Goal: Task Accomplishment & Management: Manage account settings

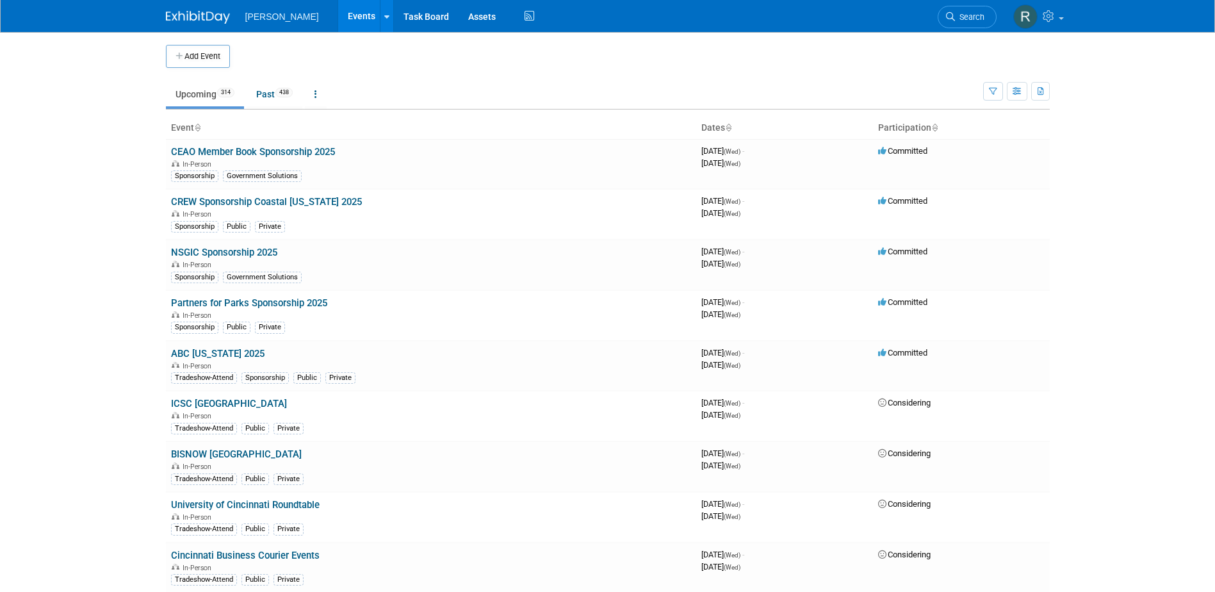
click at [972, 22] on link "Search" at bounding box center [967, 17] width 59 height 22
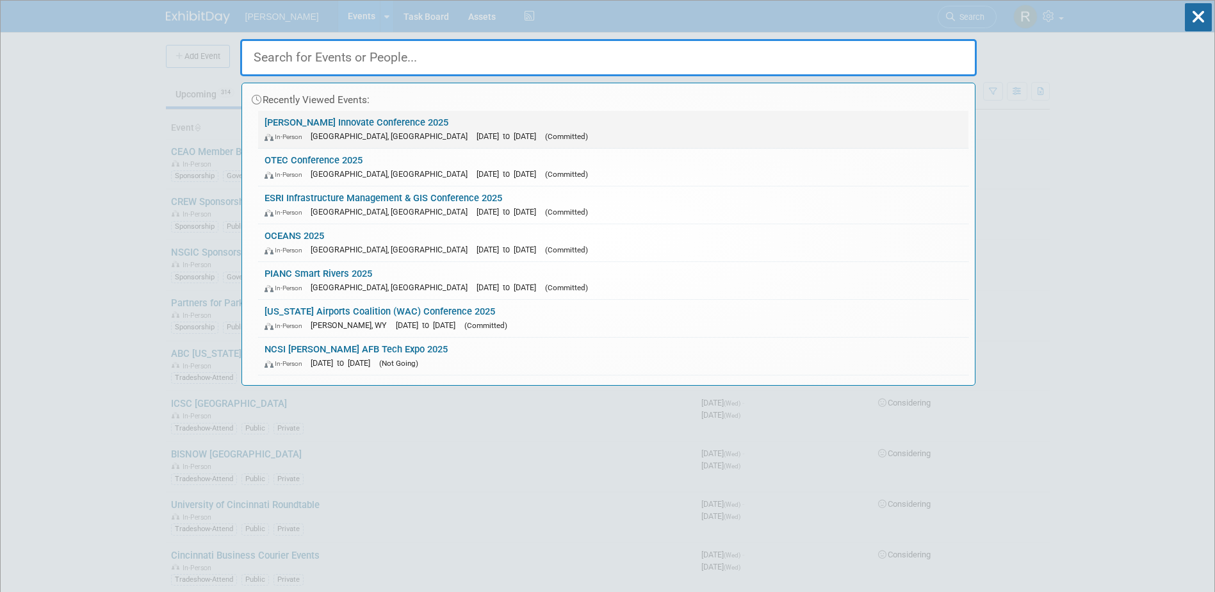
click at [419, 122] on link "Trimble Innovate Conference 2025 In-Person Salt Lake City, UT Oct 14, 2025 to O…" at bounding box center [613, 129] width 710 height 37
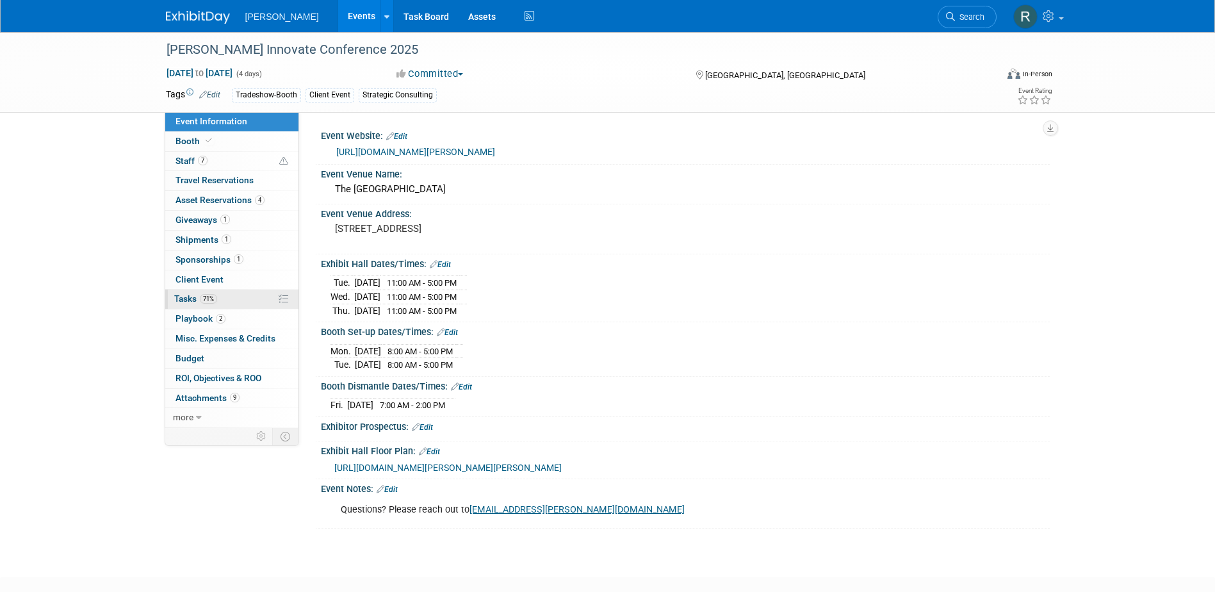
click at [190, 298] on span "Tasks 71%" at bounding box center [195, 298] width 43 height 10
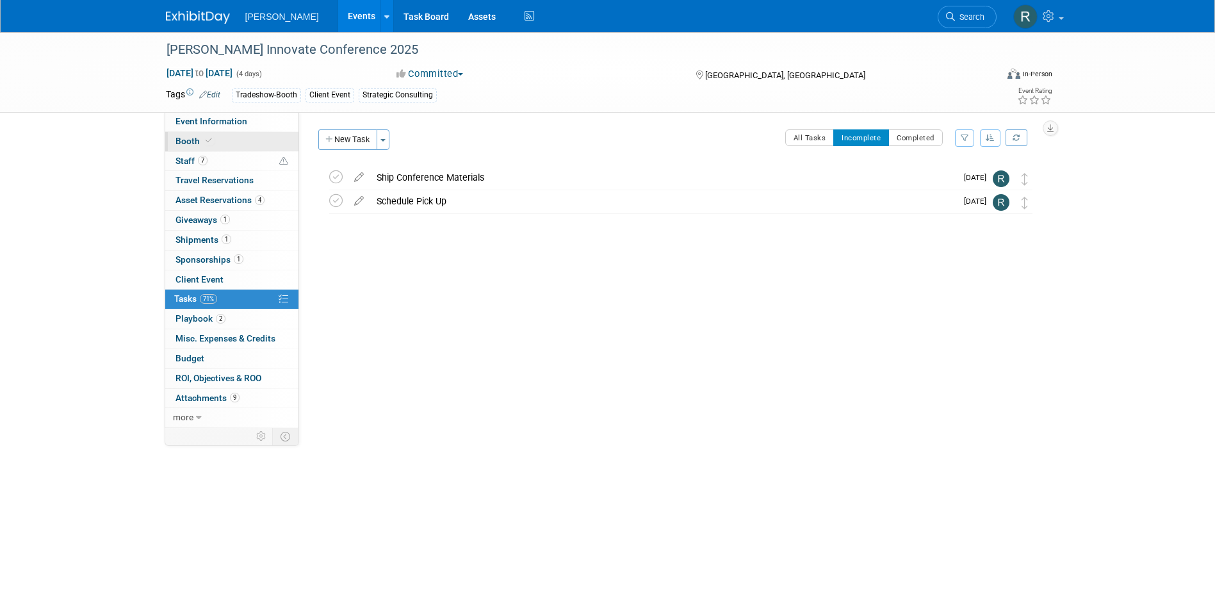
click at [200, 145] on span "Booth" at bounding box center [194, 141] width 39 height 10
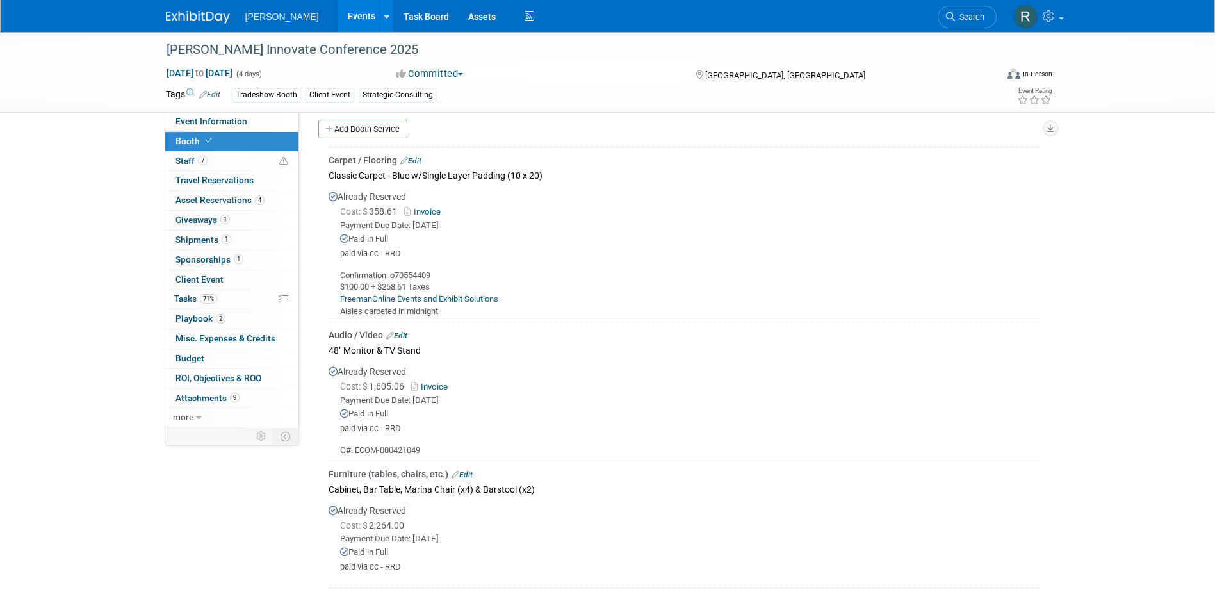
scroll to position [237, 0]
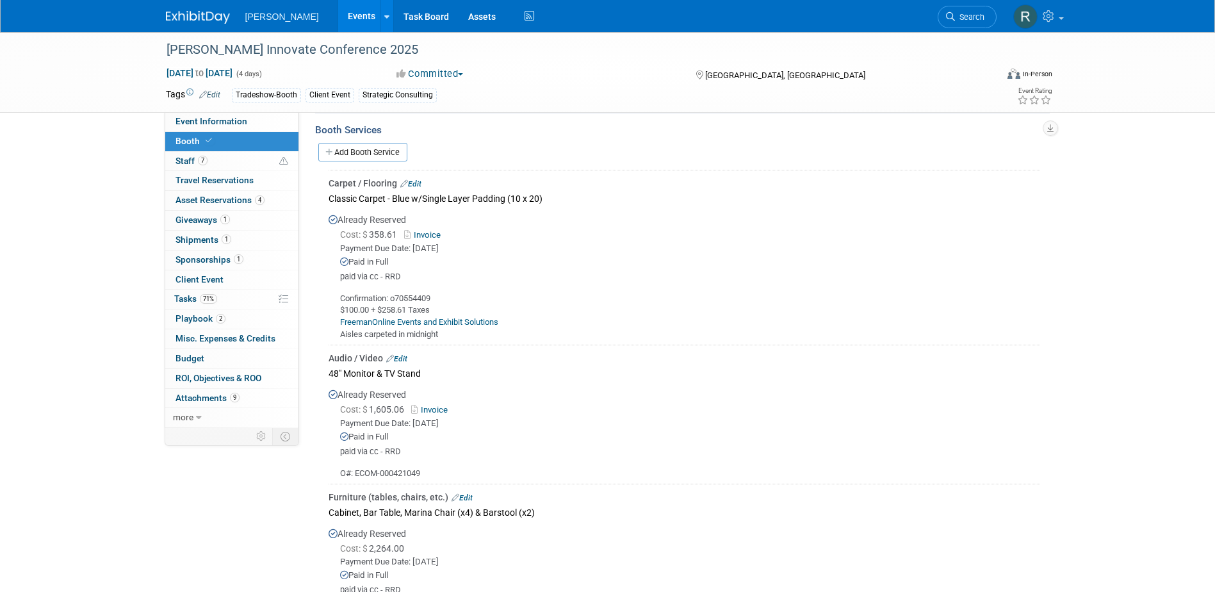
drag, startPoint x: 968, startPoint y: 15, endPoint x: 957, endPoint y: 19, distance: 11.8
click at [966, 14] on span "Search" at bounding box center [969, 17] width 29 height 10
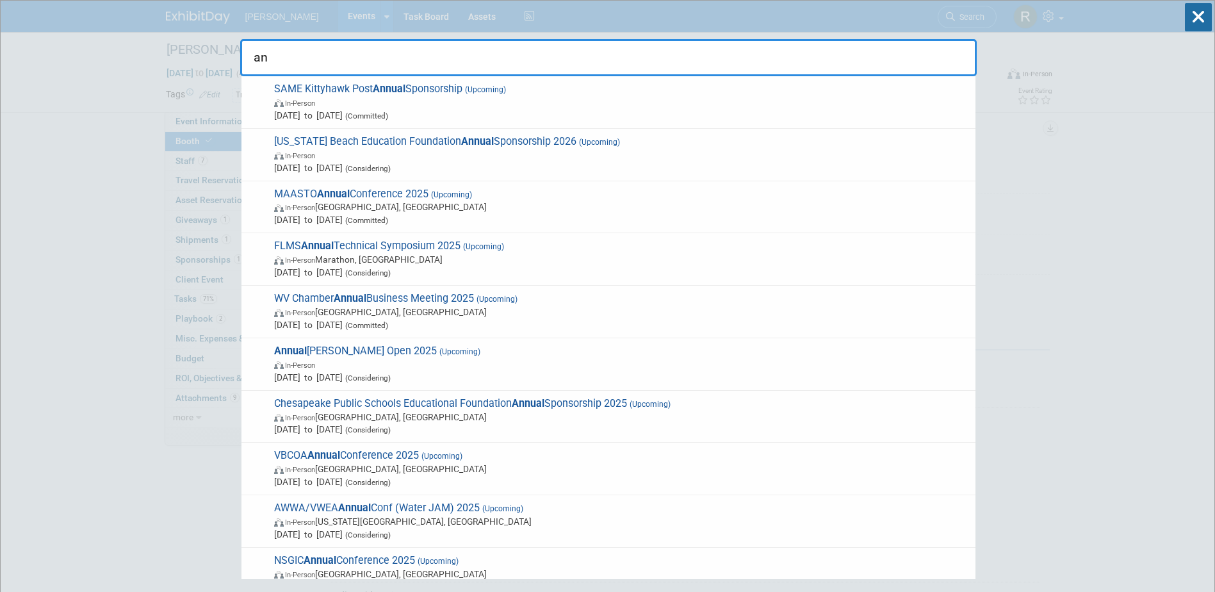
type input "a"
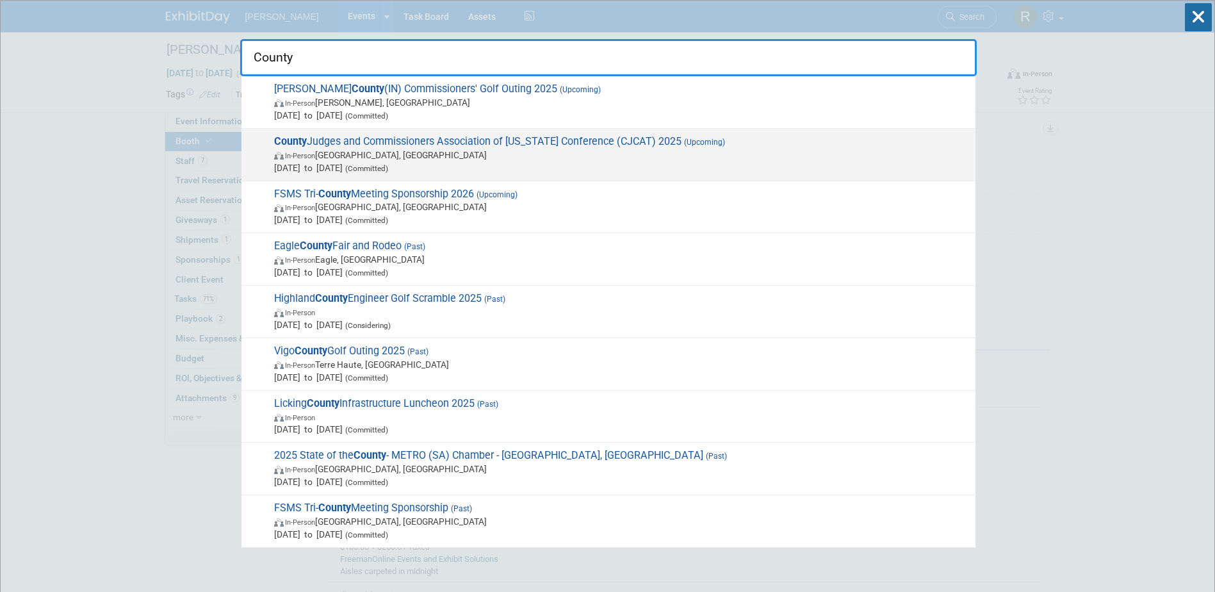
type input "County"
click at [432, 149] on span "In-Person Galveston, TX" at bounding box center [621, 155] width 695 height 13
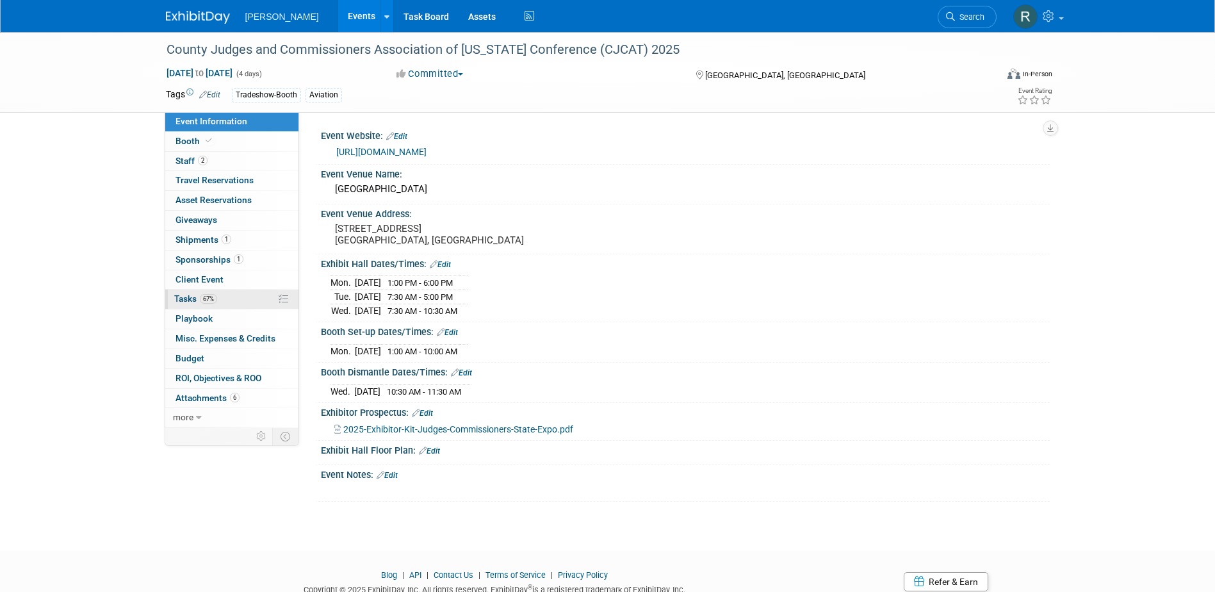
click at [192, 294] on span "Tasks 67%" at bounding box center [195, 298] width 43 height 10
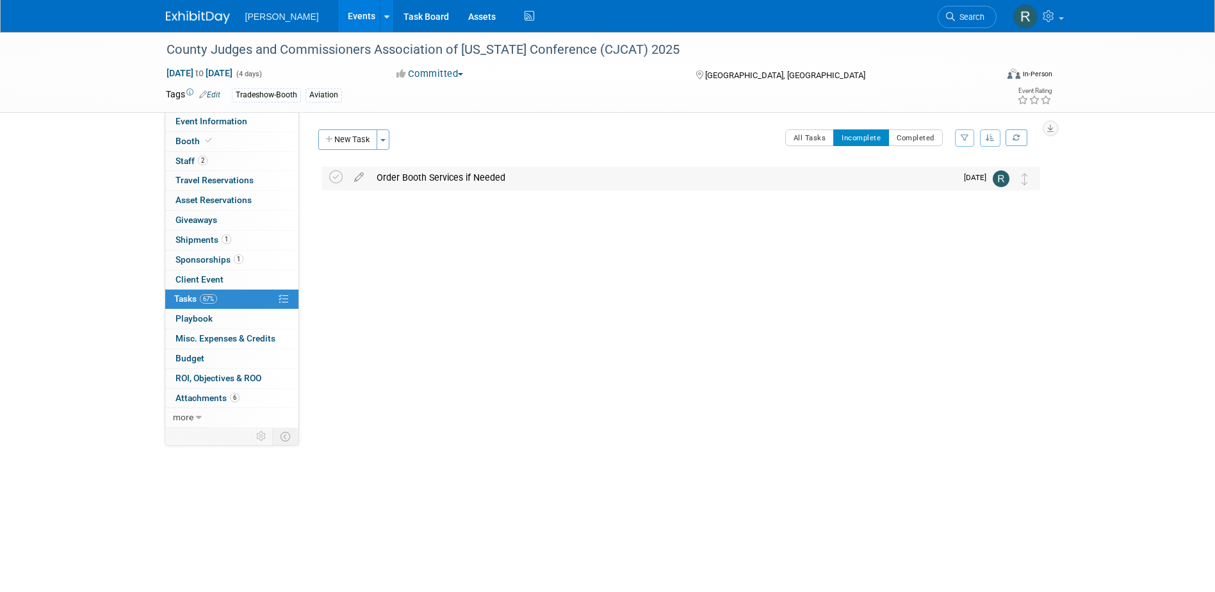
click at [446, 179] on div "Order Booth Services if Needed" at bounding box center [663, 177] width 586 height 22
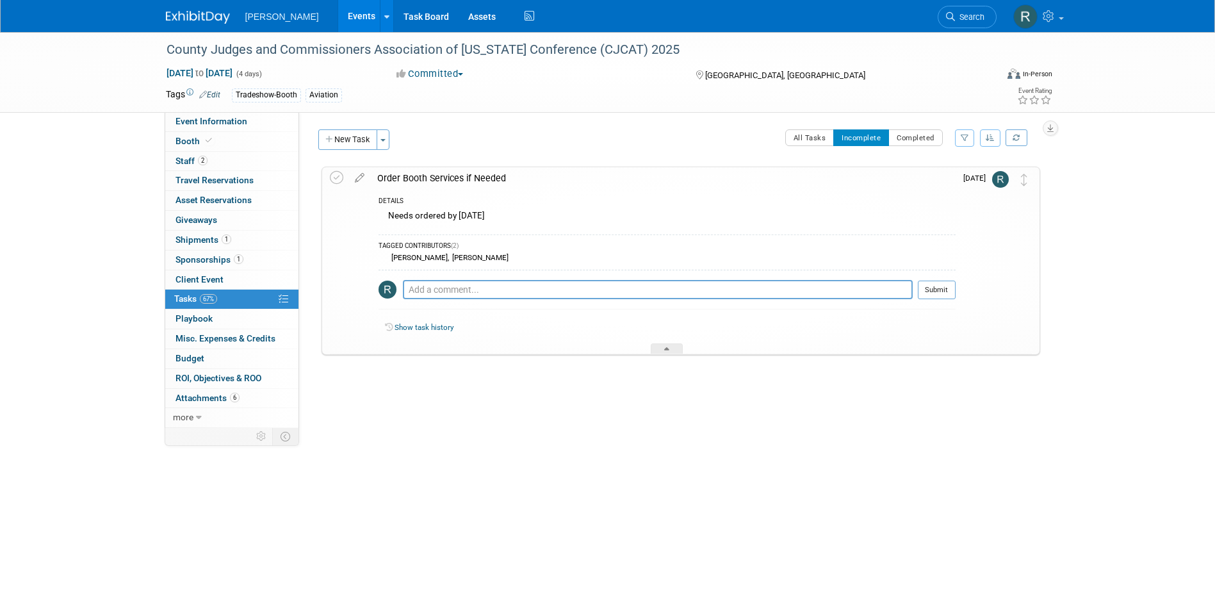
click at [446, 179] on div "Order Booth Services if Needed" at bounding box center [663, 178] width 585 height 22
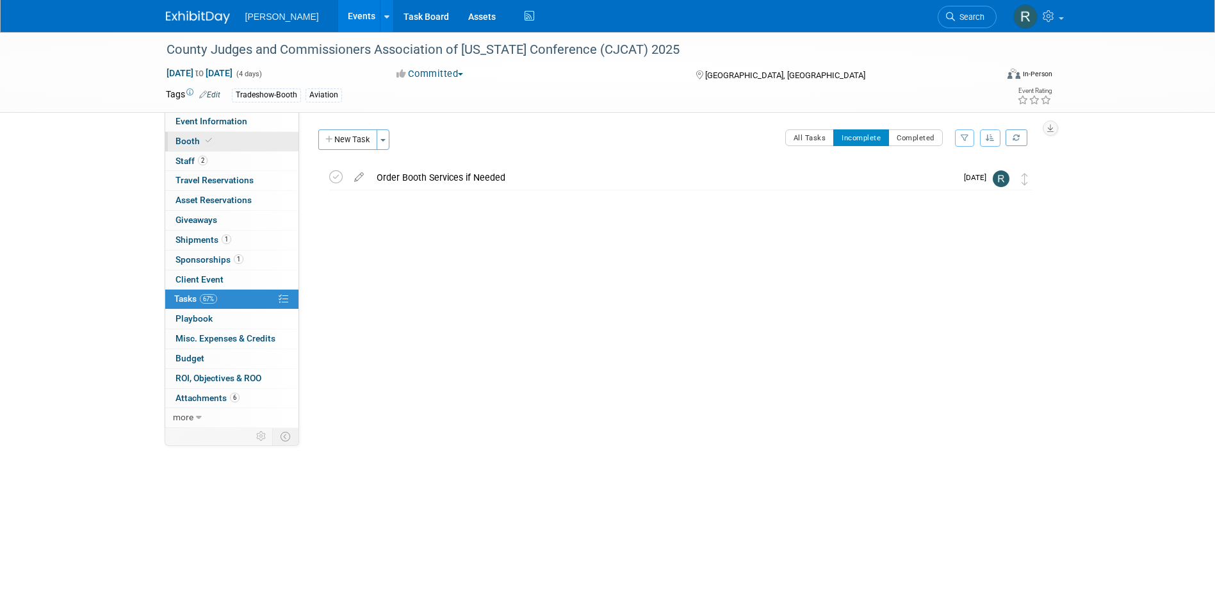
click at [211, 135] on link "Booth" at bounding box center [231, 141] width 133 height 19
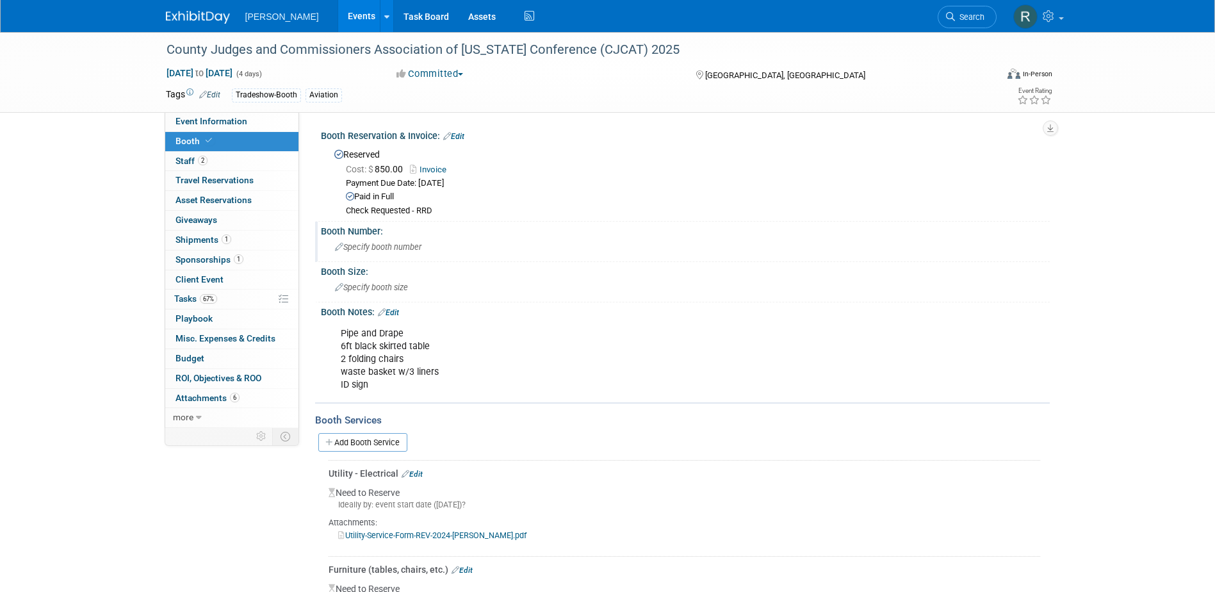
click at [367, 253] on div "Specify booth number" at bounding box center [685, 247] width 710 height 20
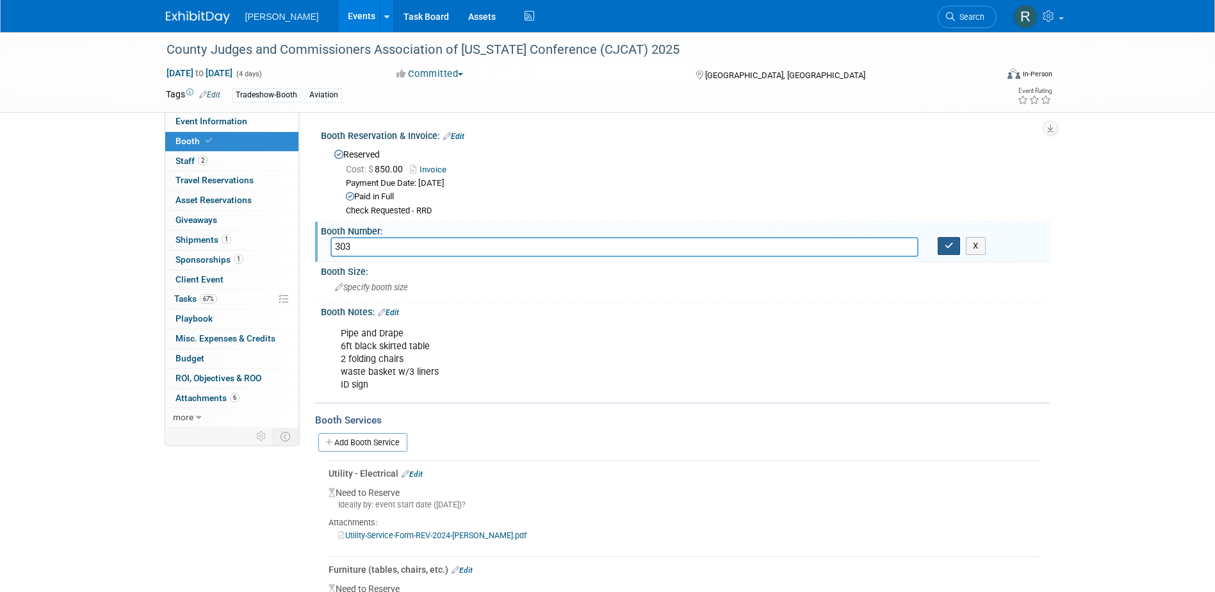
type input "303"
click at [951, 247] on icon "button" at bounding box center [949, 245] width 9 height 8
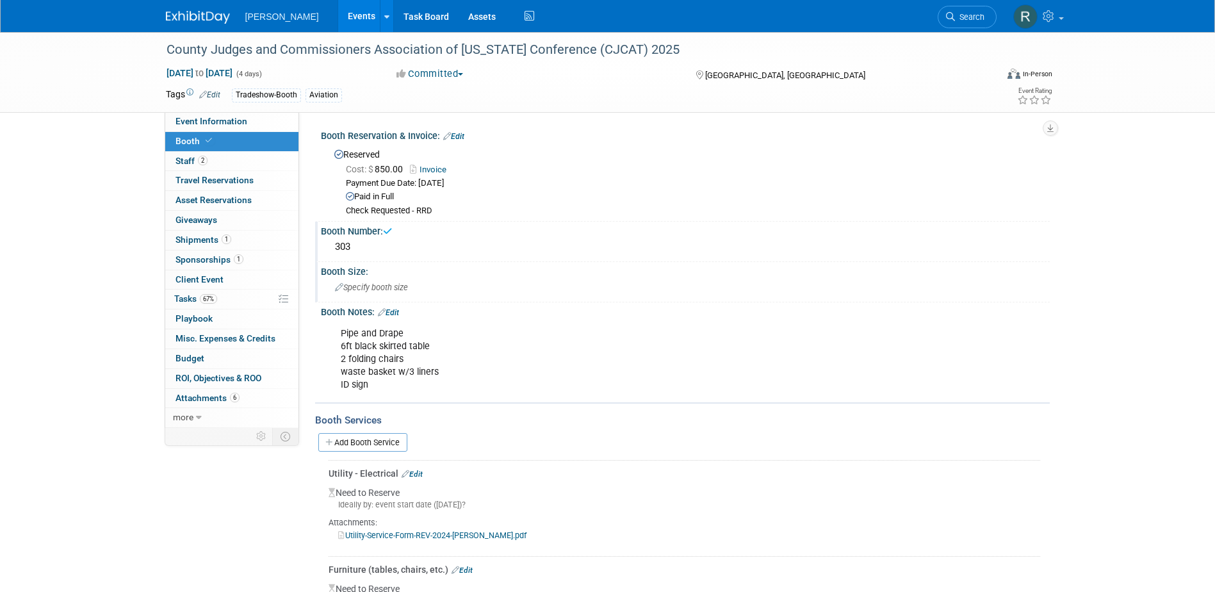
click at [378, 288] on span "Specify booth size" at bounding box center [371, 287] width 73 height 10
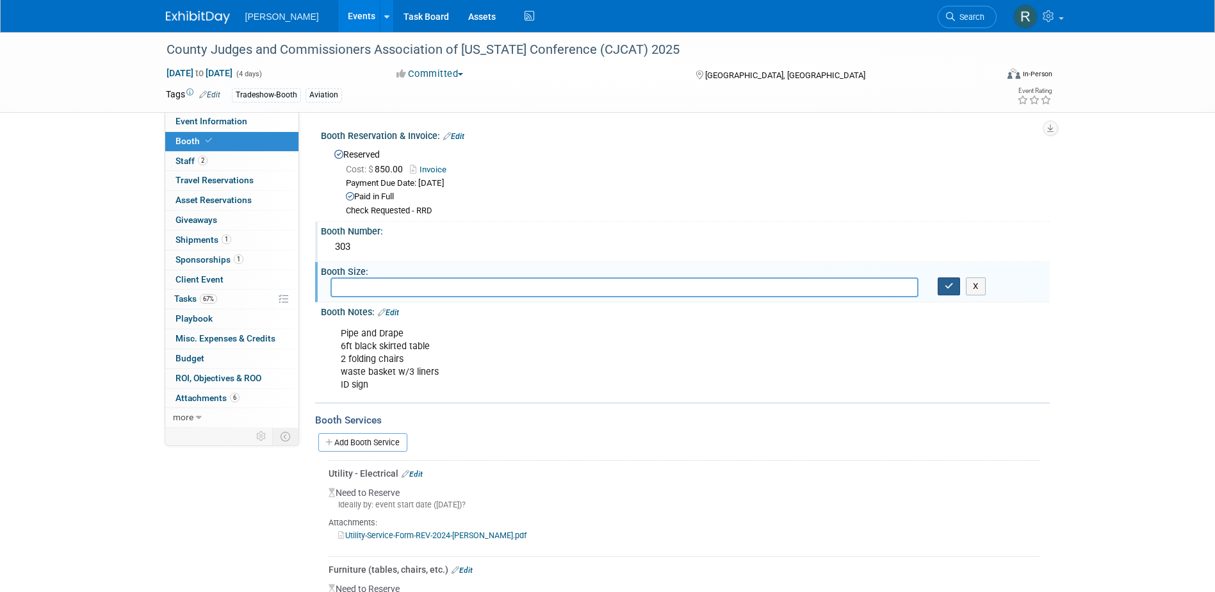
drag, startPoint x: 948, startPoint y: 291, endPoint x: 942, endPoint y: 289, distance: 6.9
click at [948, 291] on button "button" at bounding box center [949, 286] width 23 height 18
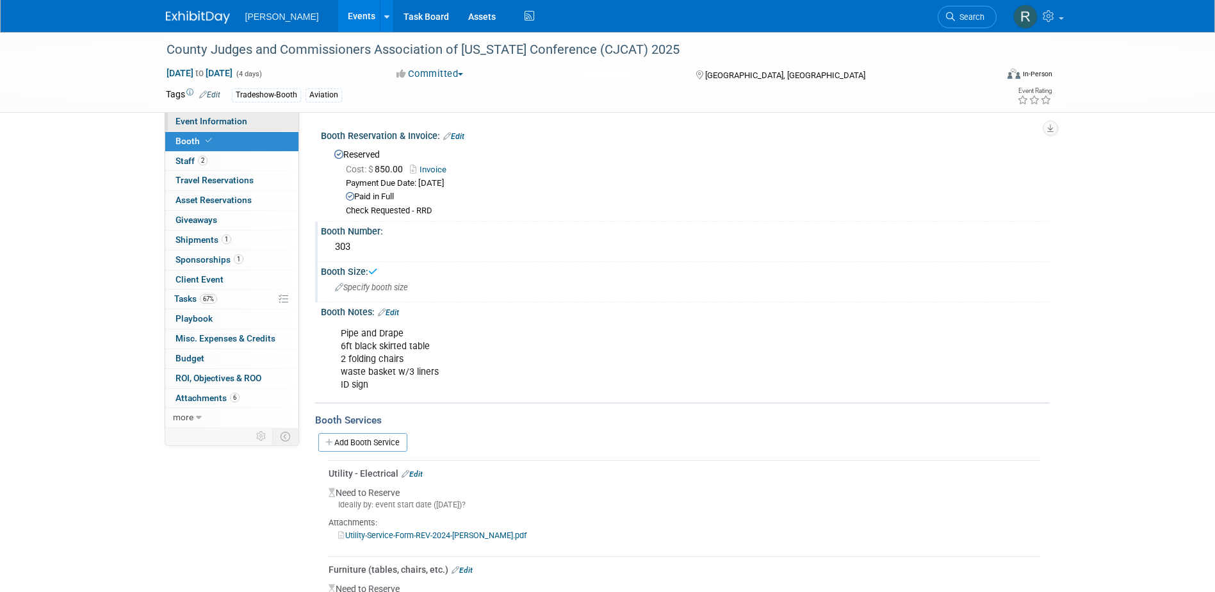
click at [228, 118] on span "Event Information" at bounding box center [211, 121] width 72 height 10
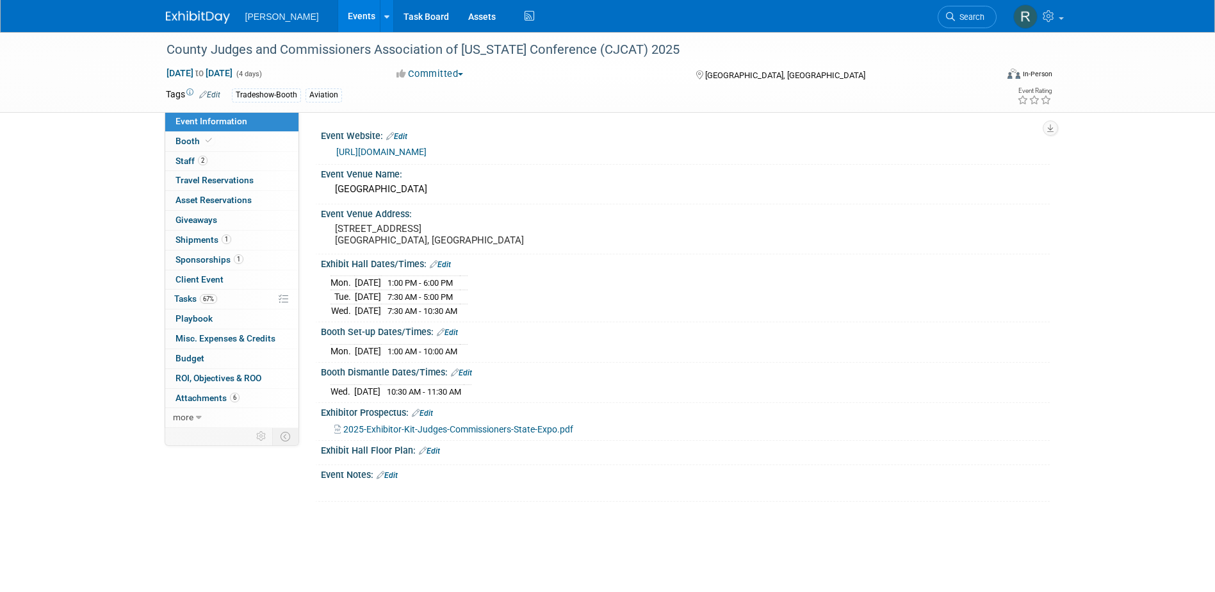
click at [429, 446] on link "Edit" at bounding box center [429, 450] width 21 height 9
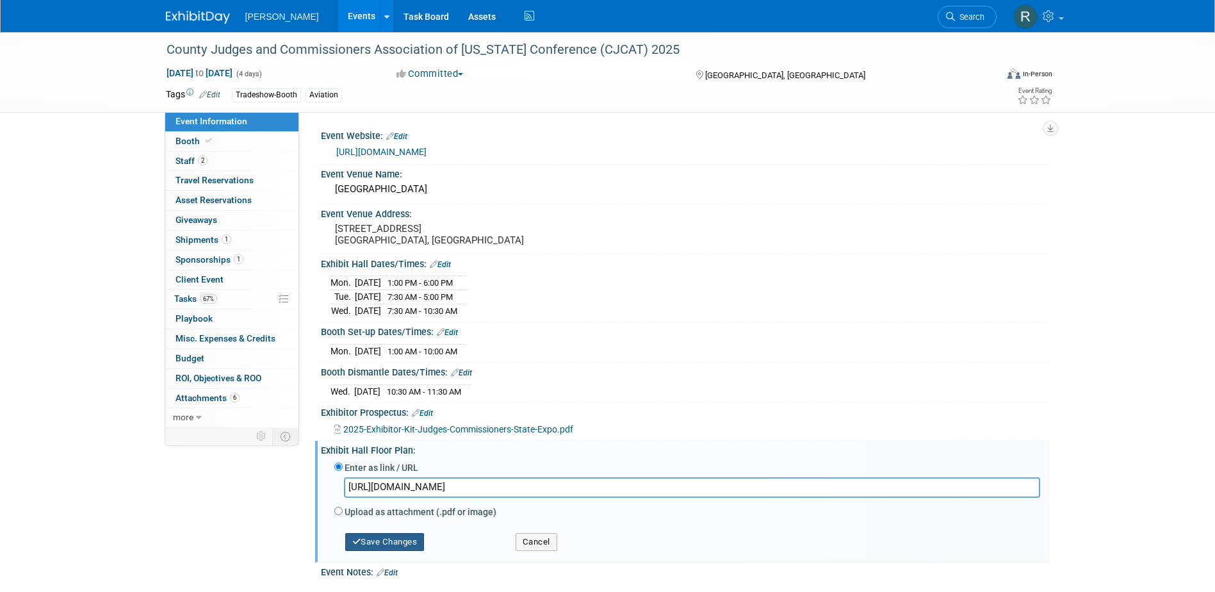
type input "https://countyprogress.com/wp-content/uploads/2025/08/State-Floor-Plan-Query-2.…"
click at [402, 539] on button "Save Changes" at bounding box center [384, 542] width 79 height 18
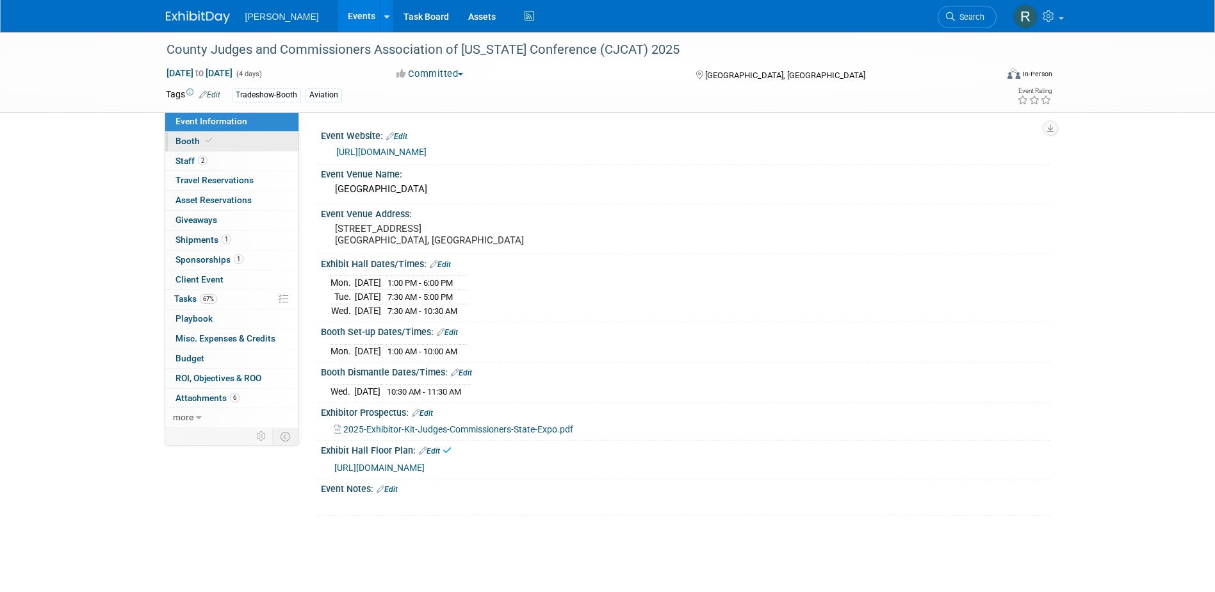
click at [226, 142] on link "Booth" at bounding box center [231, 141] width 133 height 19
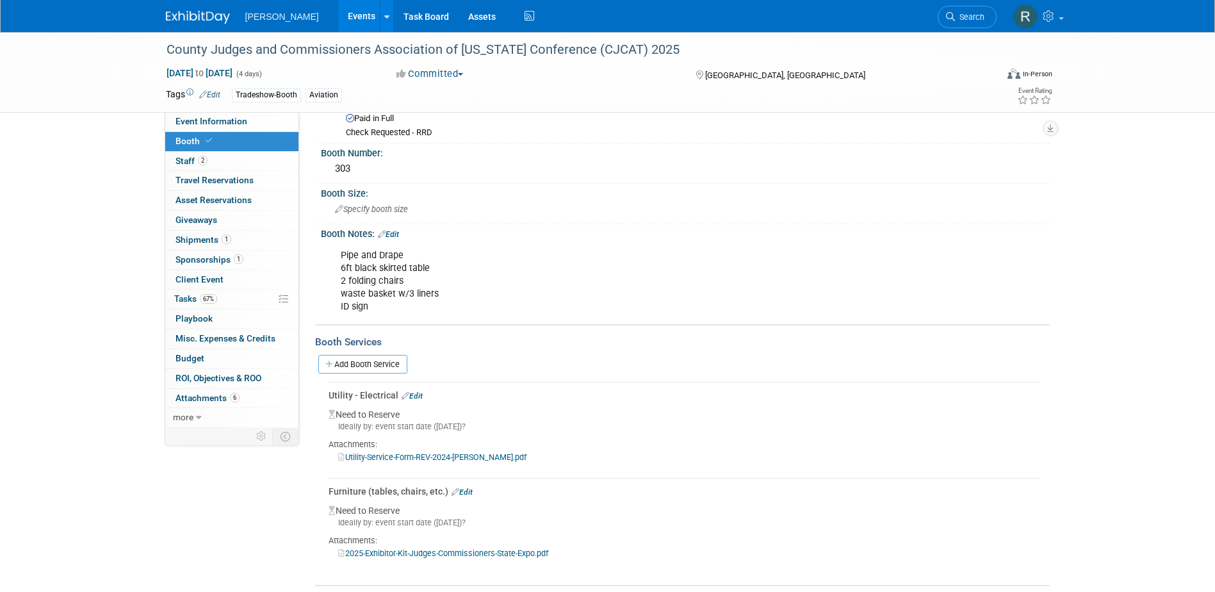
scroll to position [97, 0]
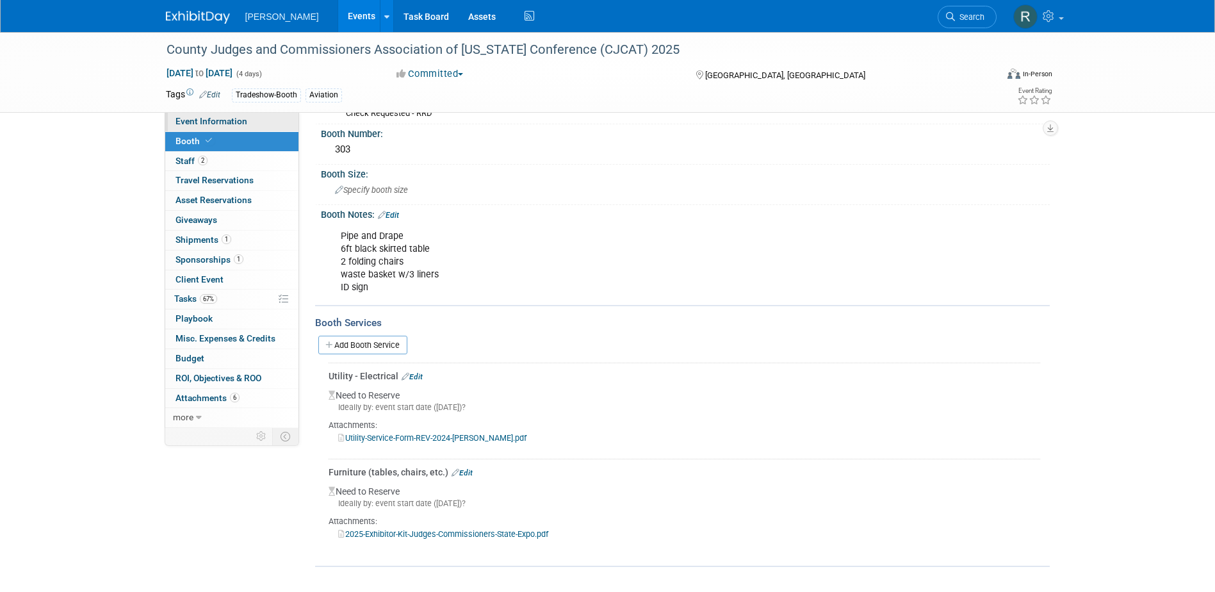
click at [240, 122] on span "Event Information" at bounding box center [211, 121] width 72 height 10
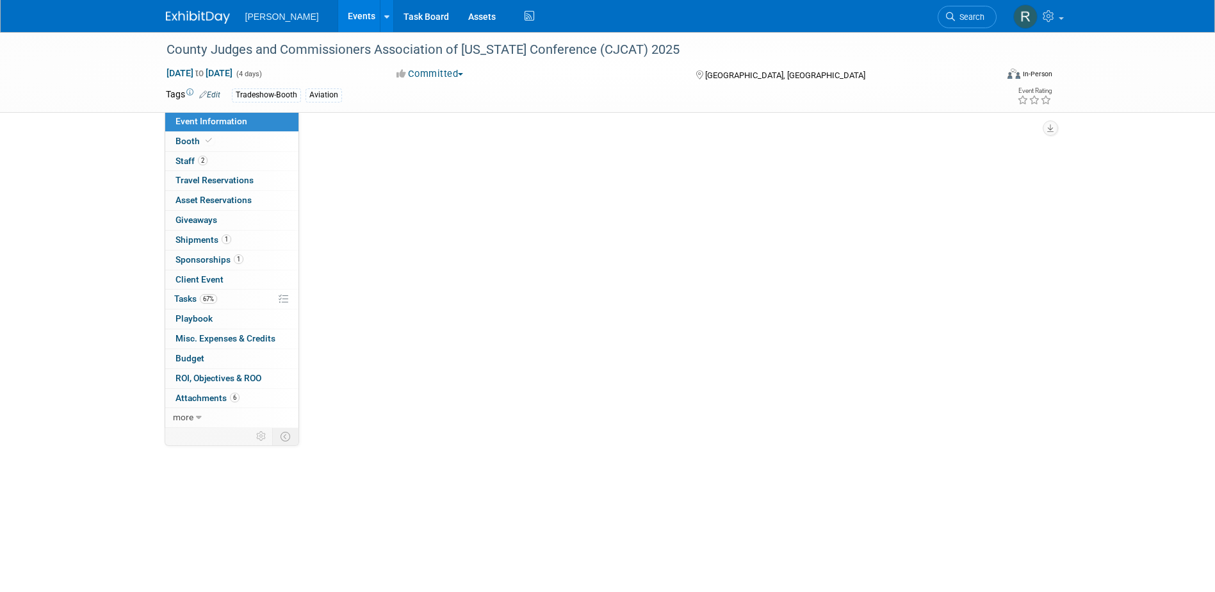
scroll to position [0, 0]
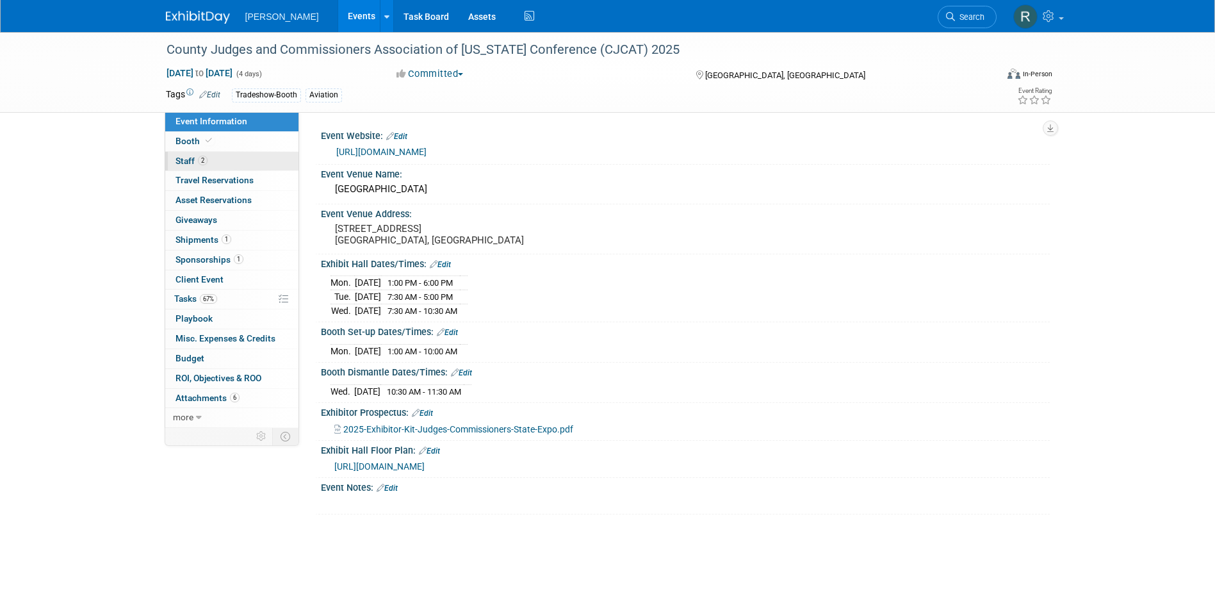
click at [205, 163] on span "2" at bounding box center [203, 161] width 10 height 10
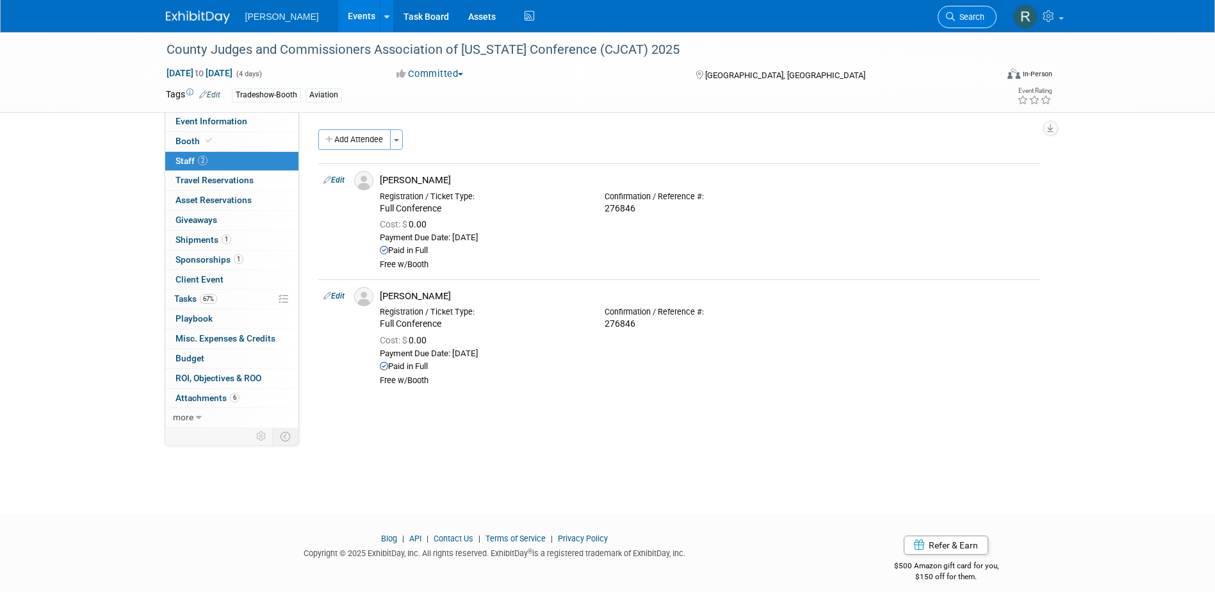
click at [967, 15] on span "Search" at bounding box center [969, 17] width 29 height 10
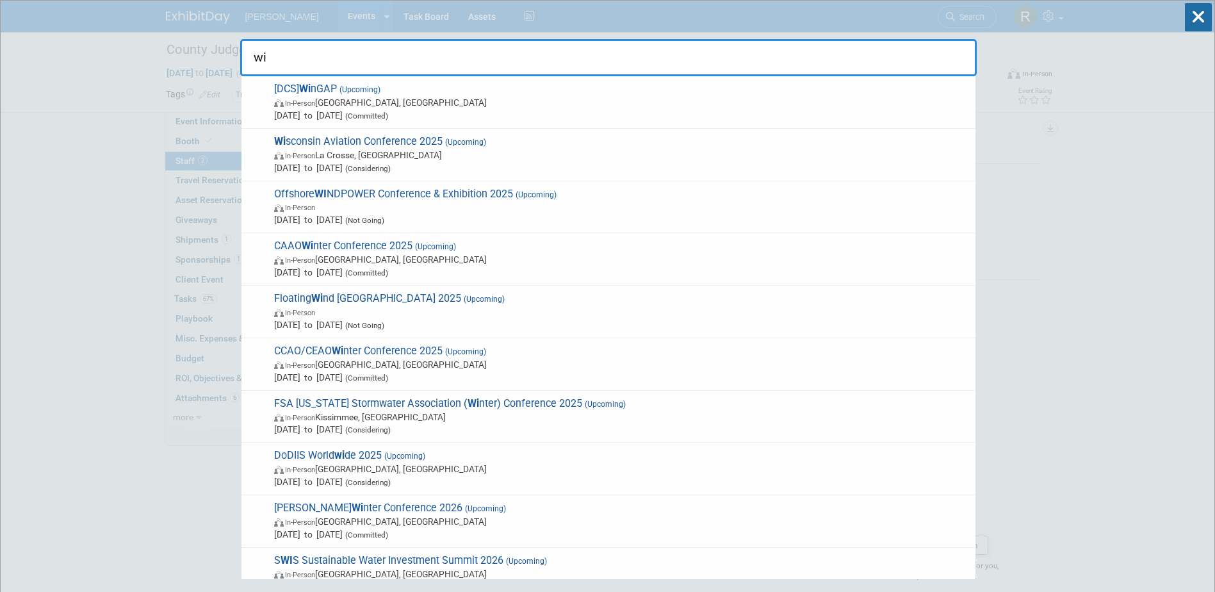
type input "w"
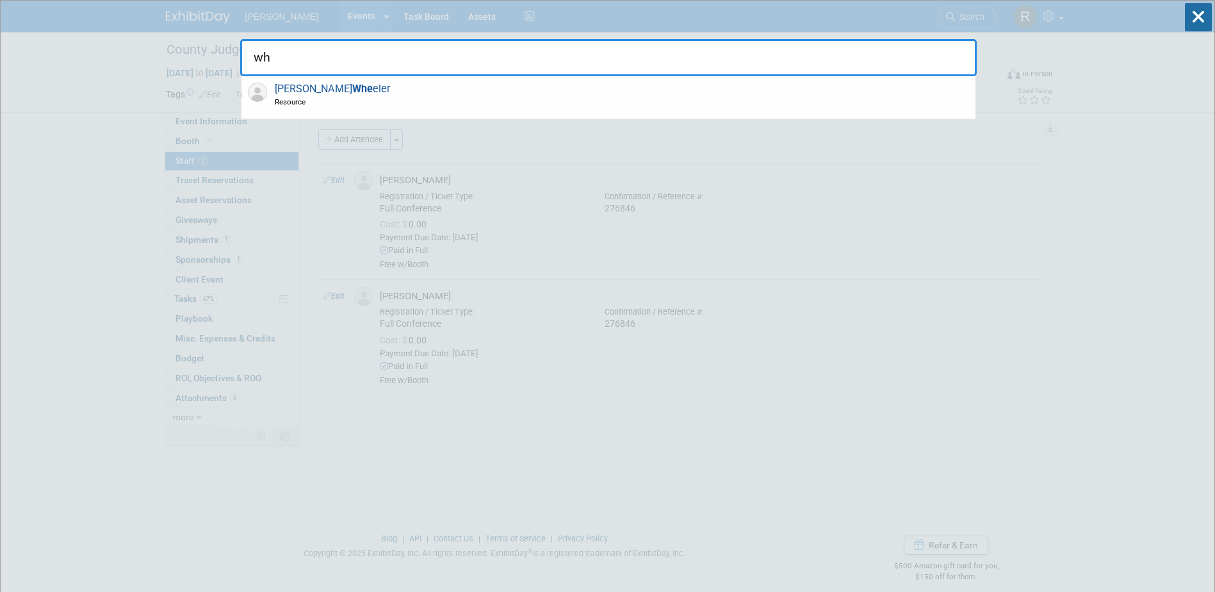
type input "w"
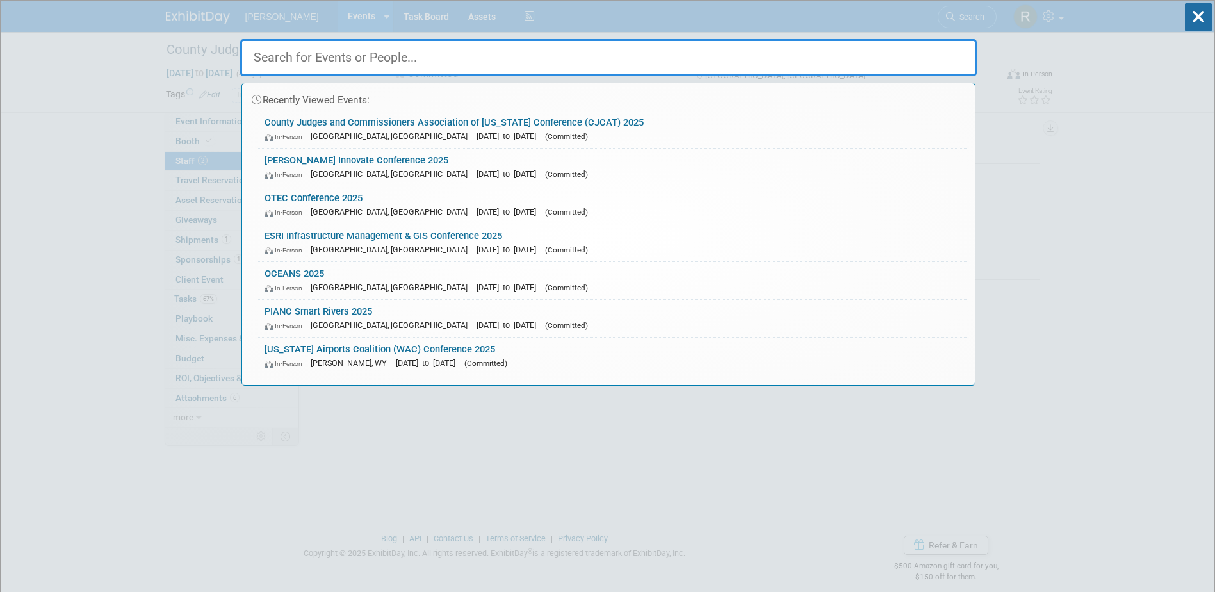
drag, startPoint x: 1165, startPoint y: 286, endPoint x: 1106, endPoint y: 295, distance: 59.6
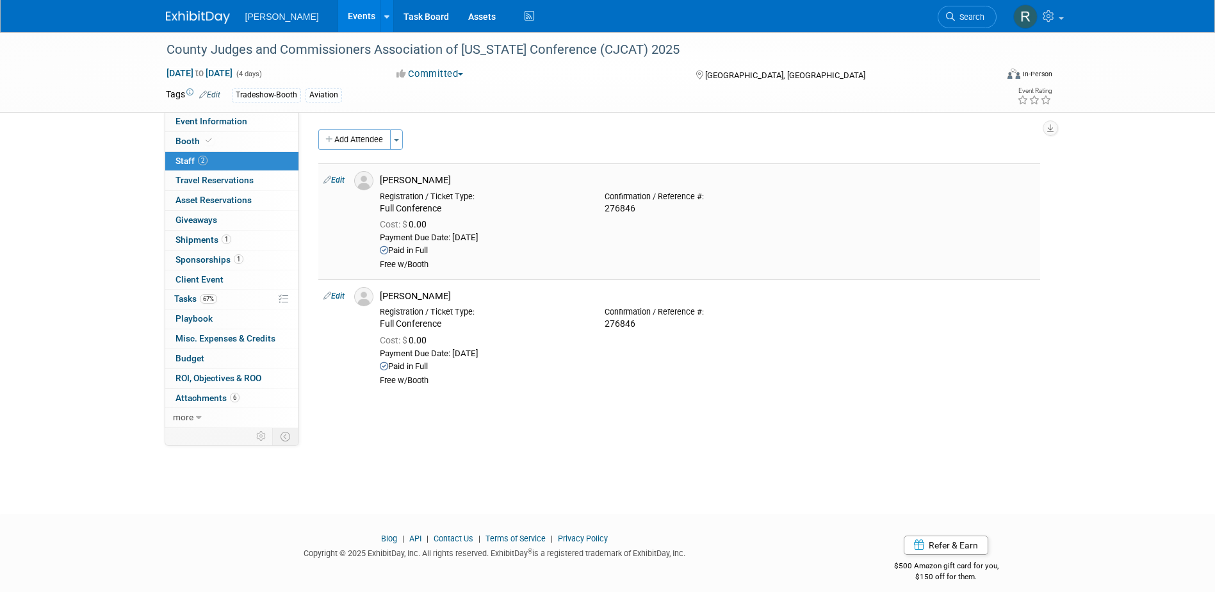
click at [335, 181] on link "Edit" at bounding box center [333, 179] width 21 height 9
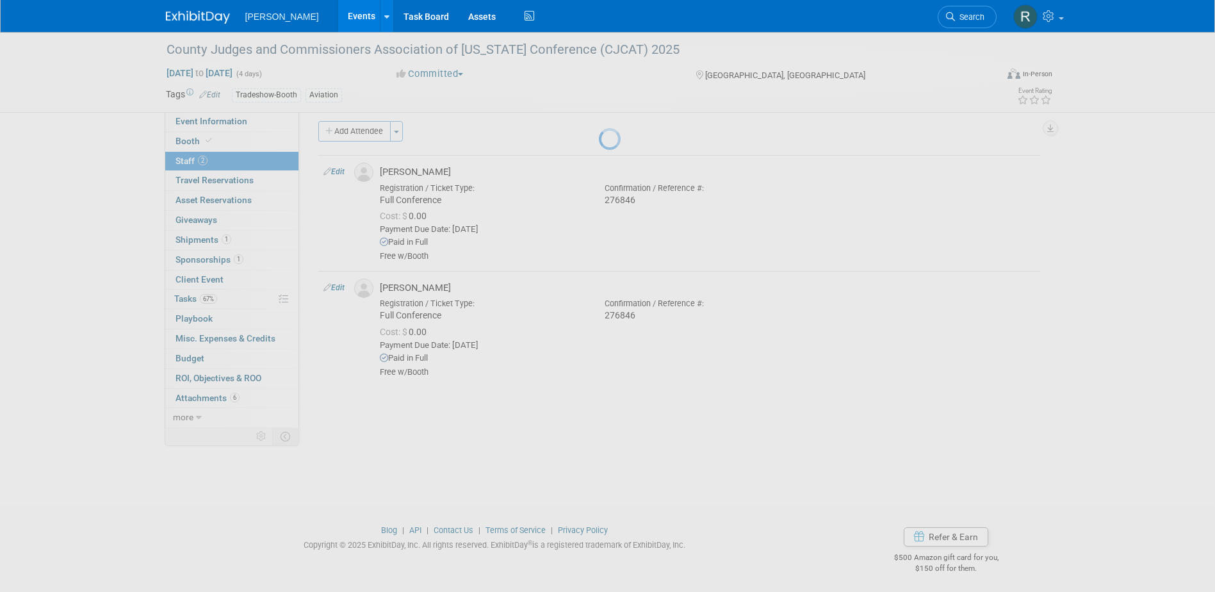
select select "4bc6d3fb-61db-404d-82c6-3c31677ef765"
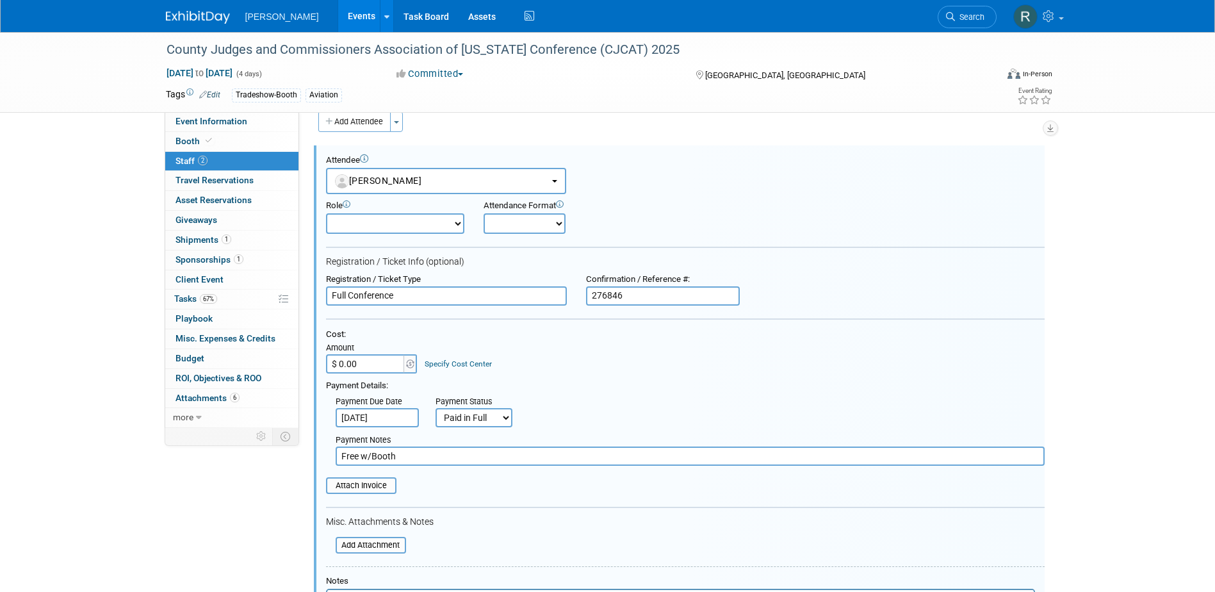
click at [464, 365] on link "Specify Cost Center" at bounding box center [458, 363] width 67 height 9
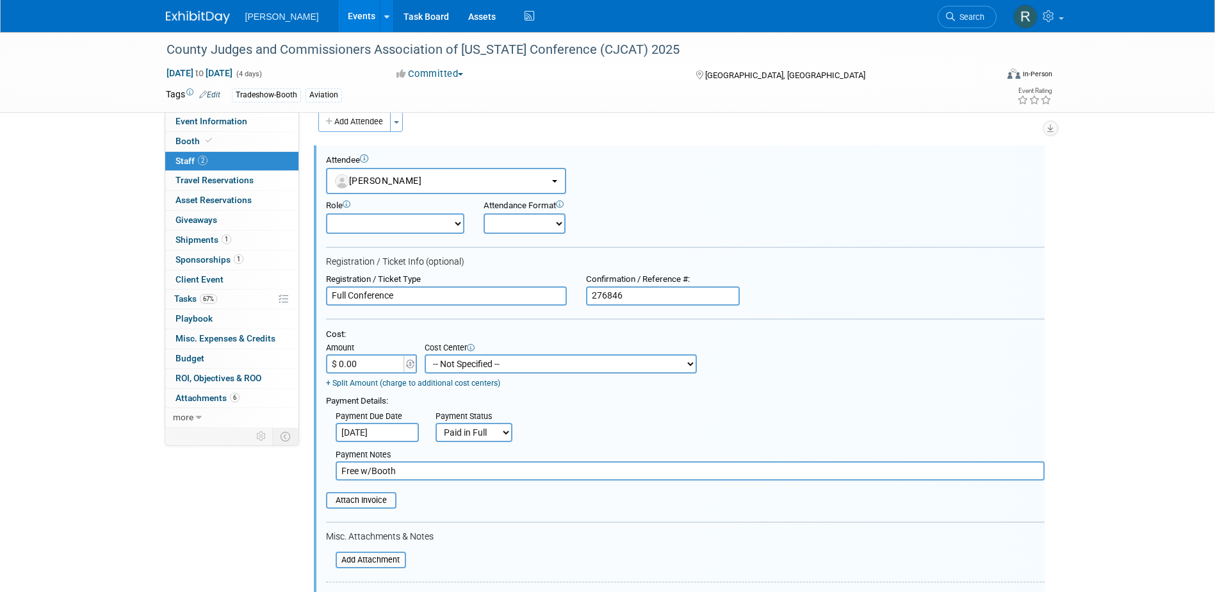
click at [465, 365] on select "-- Not Specified -- Advisory Services - Expenses_1001.502 Aerial Acquisition - …" at bounding box center [561, 363] width 272 height 19
drag, startPoint x: 862, startPoint y: 343, endPoint x: 802, endPoint y: 365, distance: 64.0
click at [862, 344] on div "Cost: Amount $ 0.00 Specify Cost Center Cost Center -- Not Specified -- Advisor…" at bounding box center [685, 358] width 719 height 59
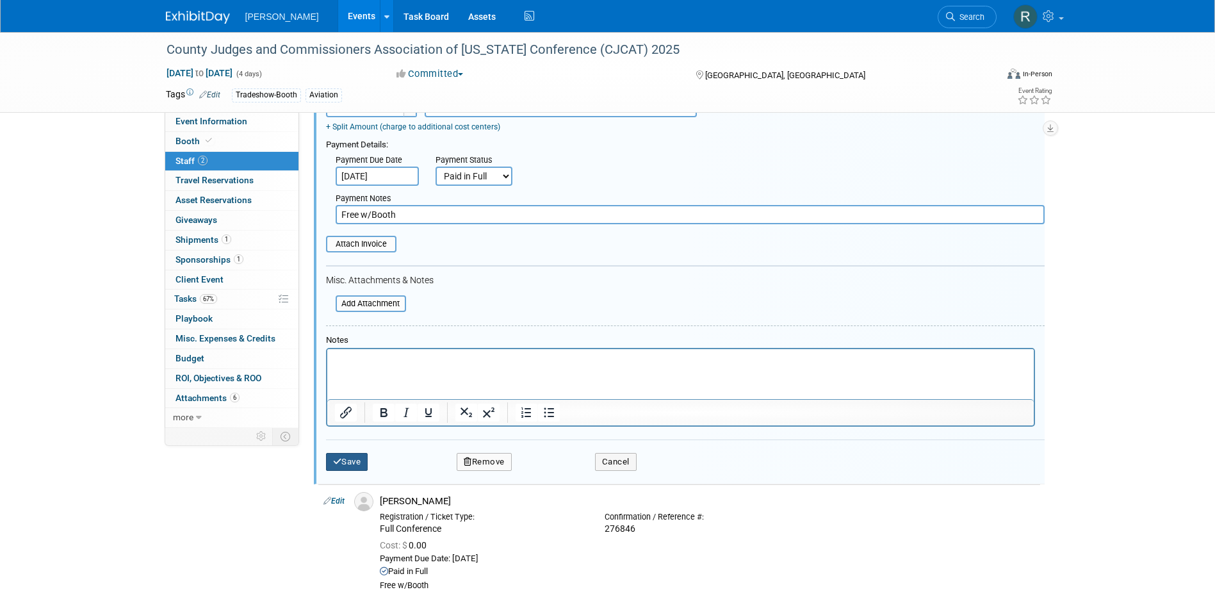
click at [355, 457] on button "Save" at bounding box center [347, 462] width 42 height 18
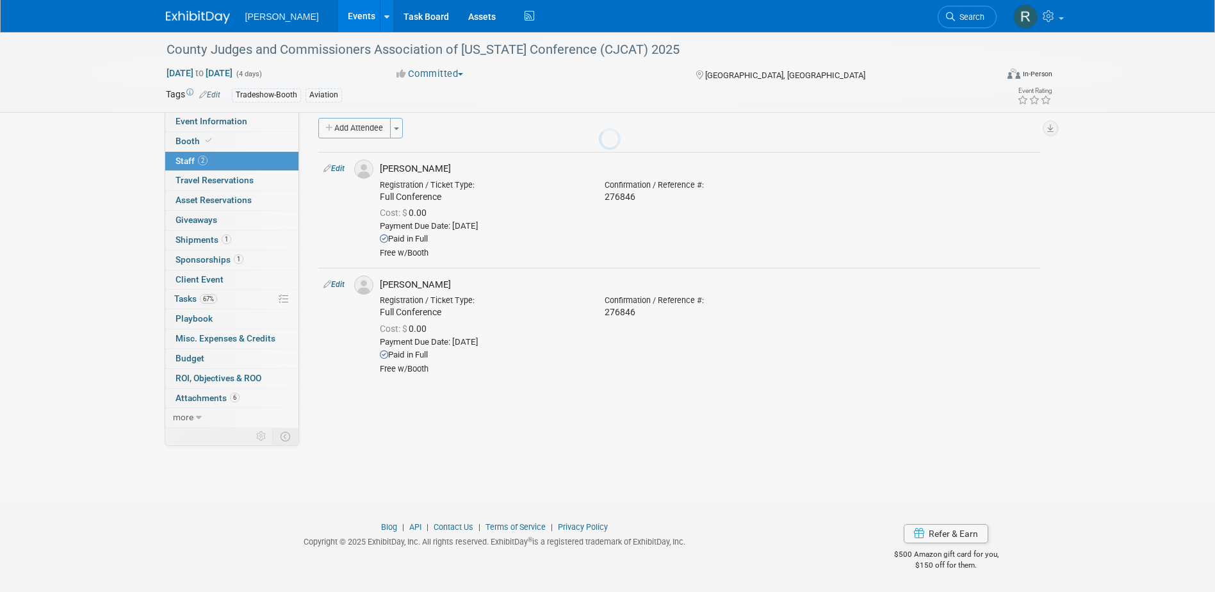
scroll to position [12, 0]
drag, startPoint x: 708, startPoint y: 498, endPoint x: 539, endPoint y: 282, distance: 274.1
click at [708, 498] on body "Woolpert Events Add Event Bulk Upload Events Shareable Event Boards Recently Vi…" at bounding box center [607, 284] width 1215 height 592
click at [965, 20] on span "Search" at bounding box center [969, 17] width 29 height 10
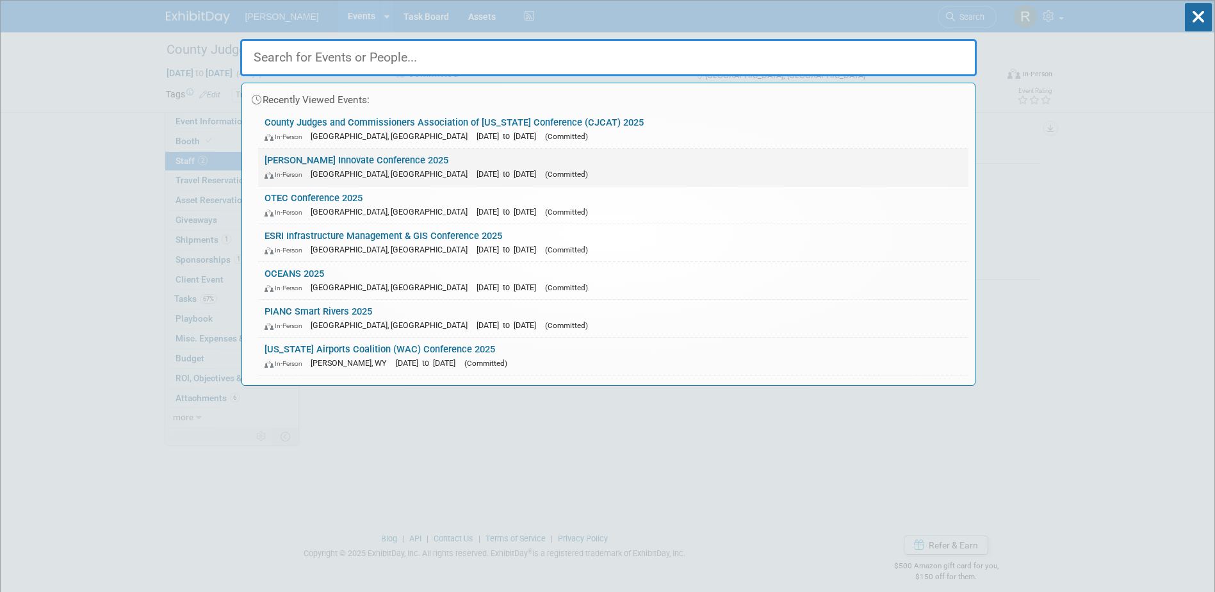
click at [366, 165] on link "Trimble Innovate Conference 2025 In-Person Salt Lake City, UT Oct 14, 2025 to O…" at bounding box center [613, 167] width 710 height 37
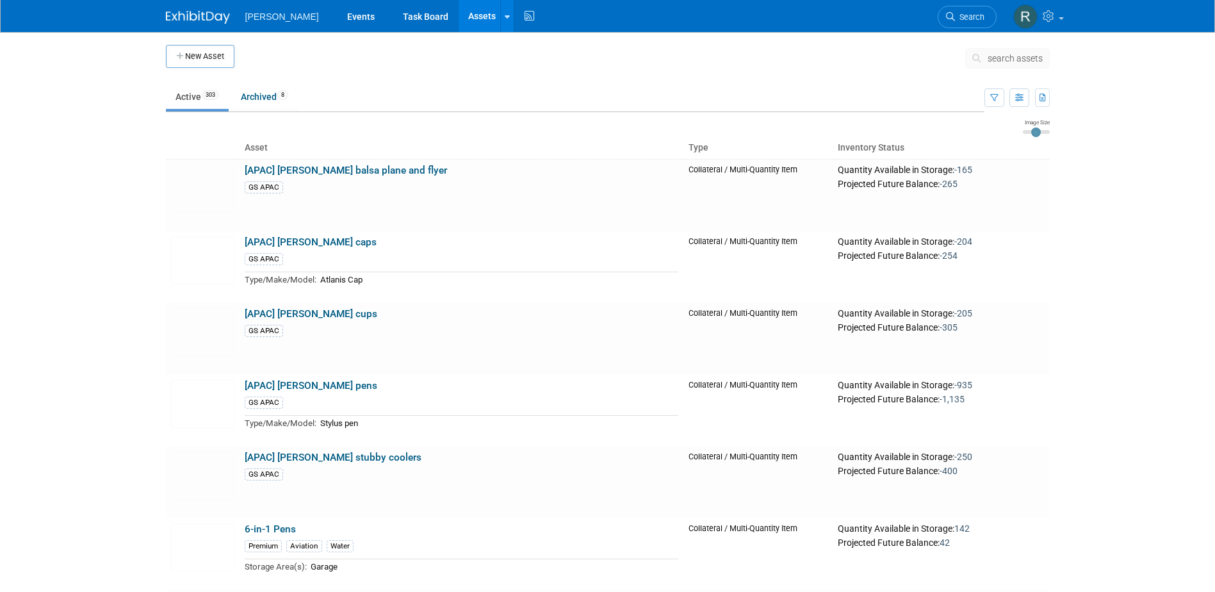
click at [980, 59] on icon at bounding box center [978, 58] width 13 height 9
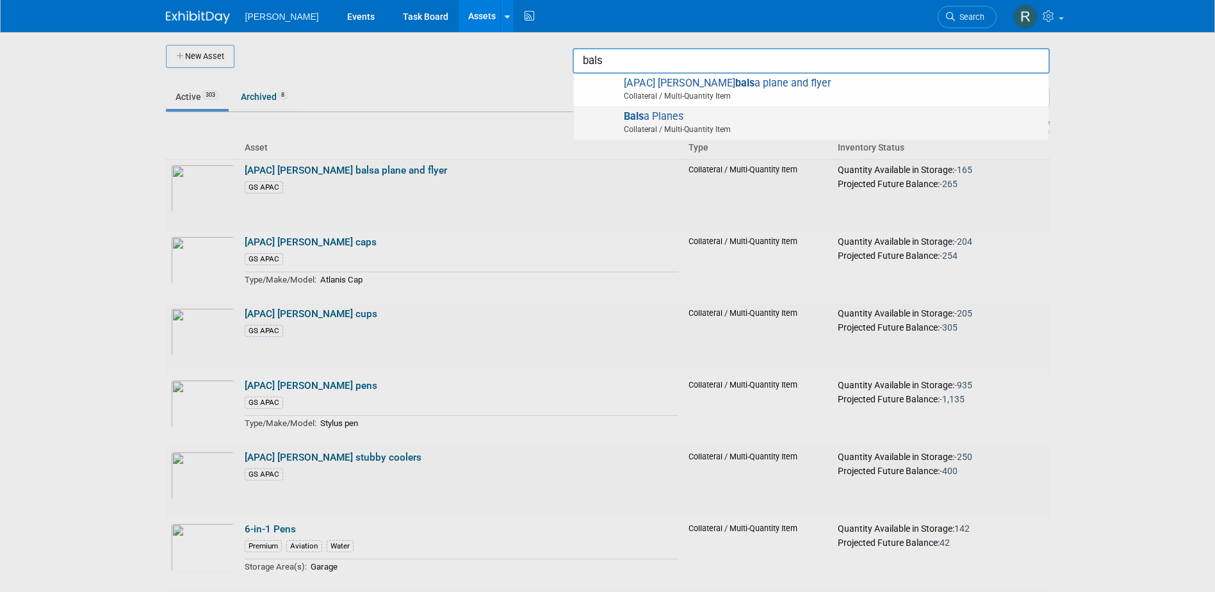
click at [663, 111] on span "Bals a Planes Collateral / Multi-Quantity Item" at bounding box center [811, 123] width 462 height 26
type input "Balsa Planes"
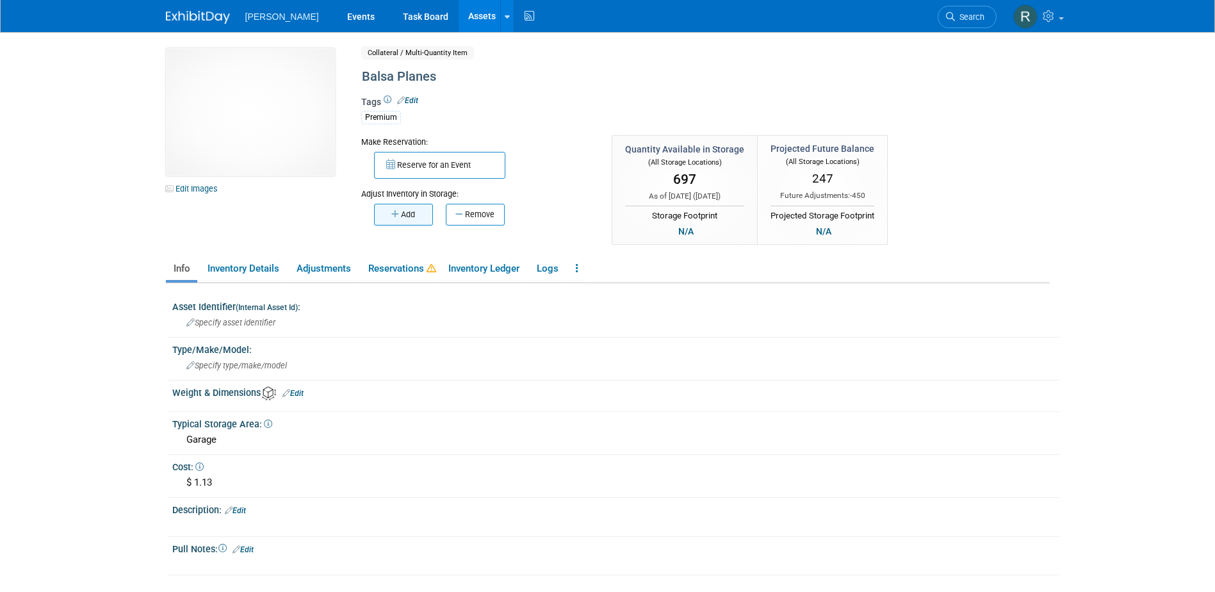
click at [430, 208] on button "Add" at bounding box center [403, 215] width 59 height 22
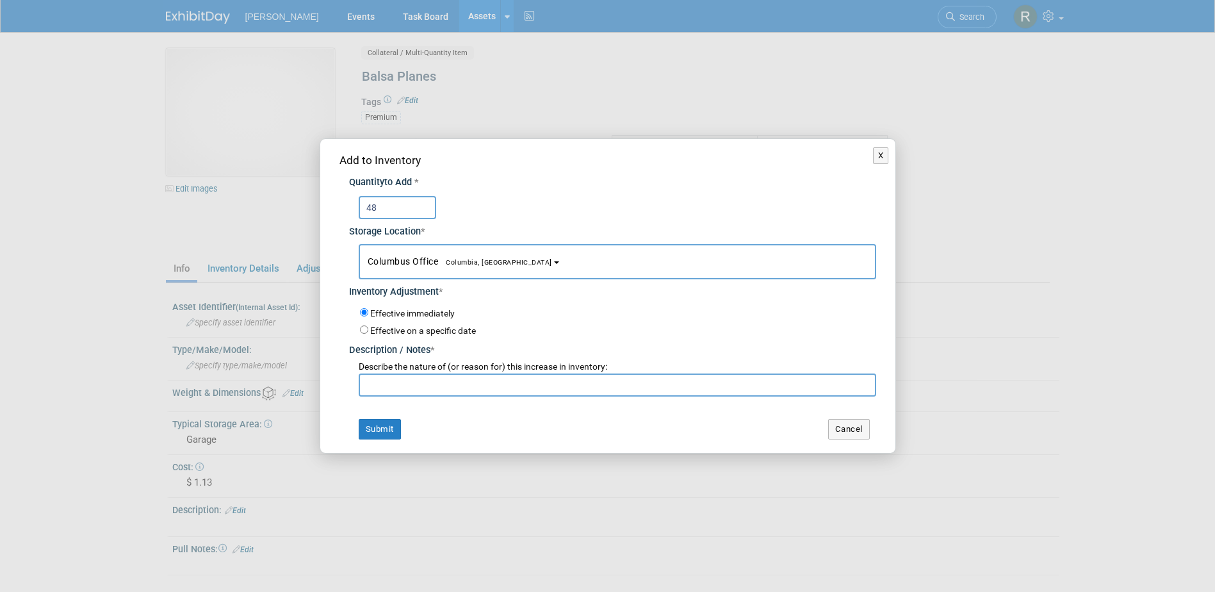
type input "48"
click at [403, 260] on span "Columbus Office [GEOGRAPHIC_DATA], [GEOGRAPHIC_DATA]" at bounding box center [460, 261] width 184 height 10
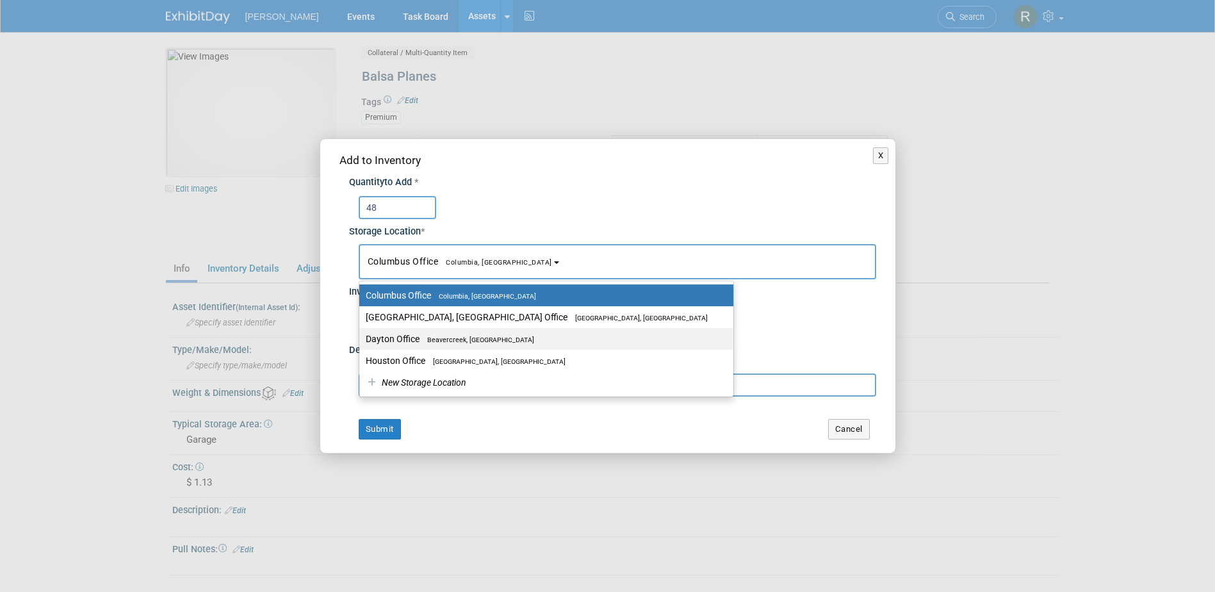
click at [403, 334] on label "Dayton Office [GEOGRAPHIC_DATA], [GEOGRAPHIC_DATA]" at bounding box center [543, 338] width 355 height 17
click at [361, 335] on input "Dayton Office [GEOGRAPHIC_DATA], [GEOGRAPHIC_DATA]" at bounding box center [357, 339] width 8 height 8
select select "11223930"
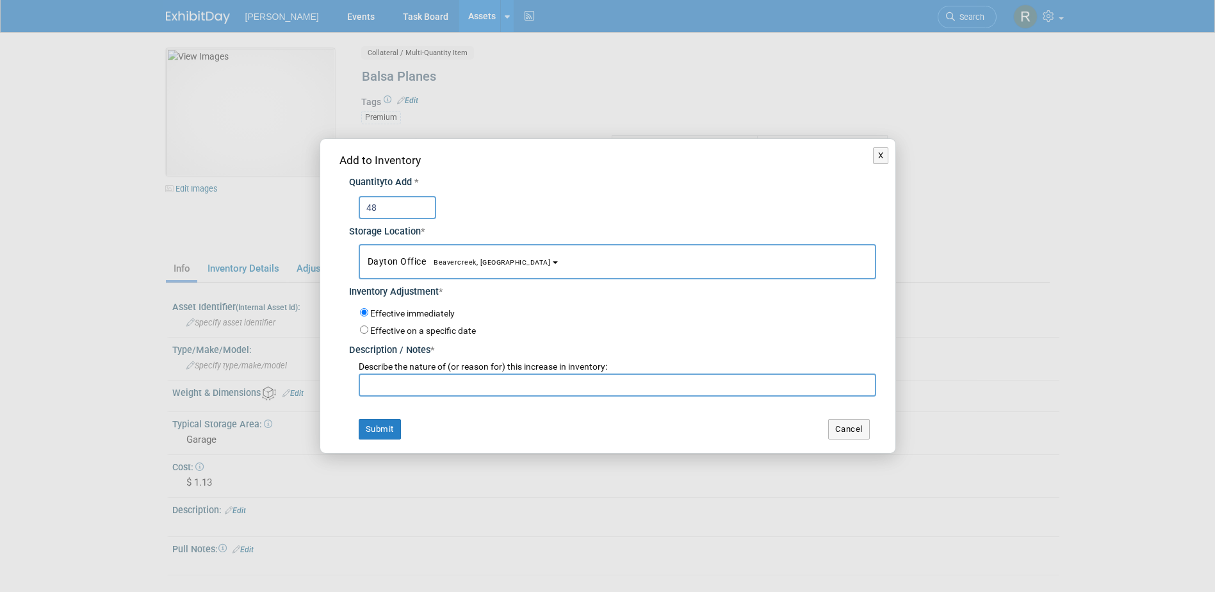
click at [403, 380] on input "text" at bounding box center [617, 384] width 517 height 23
type input "Inv. Adjustment"
click at [389, 428] on button "Submit" at bounding box center [380, 429] width 42 height 20
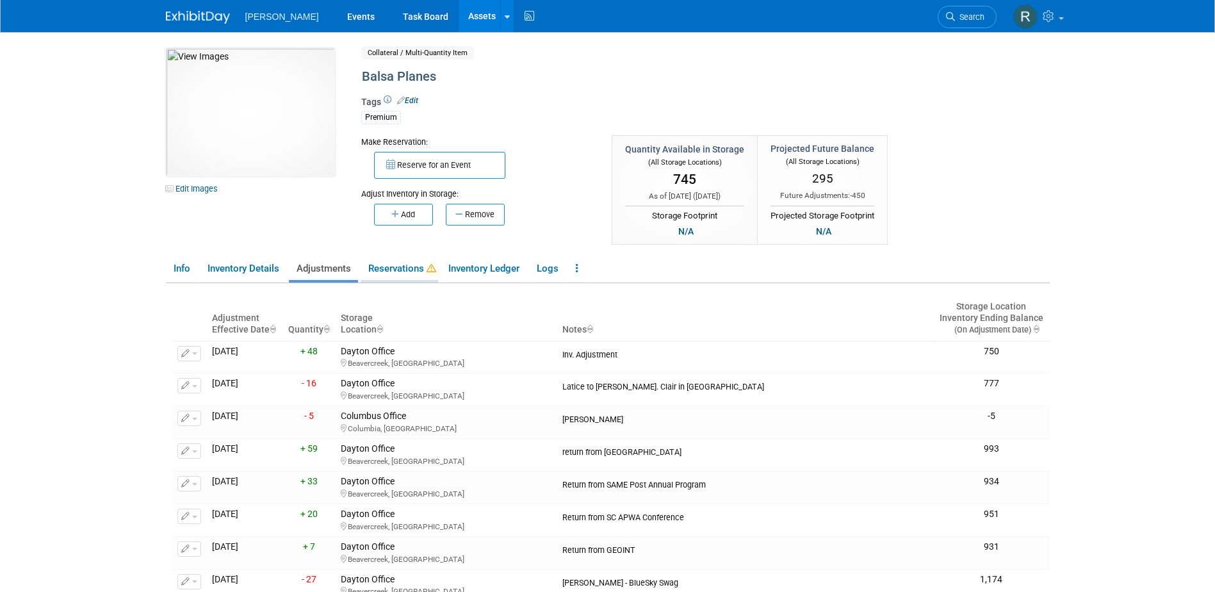
click at [406, 263] on link "Reservations" at bounding box center [399, 268] width 77 height 22
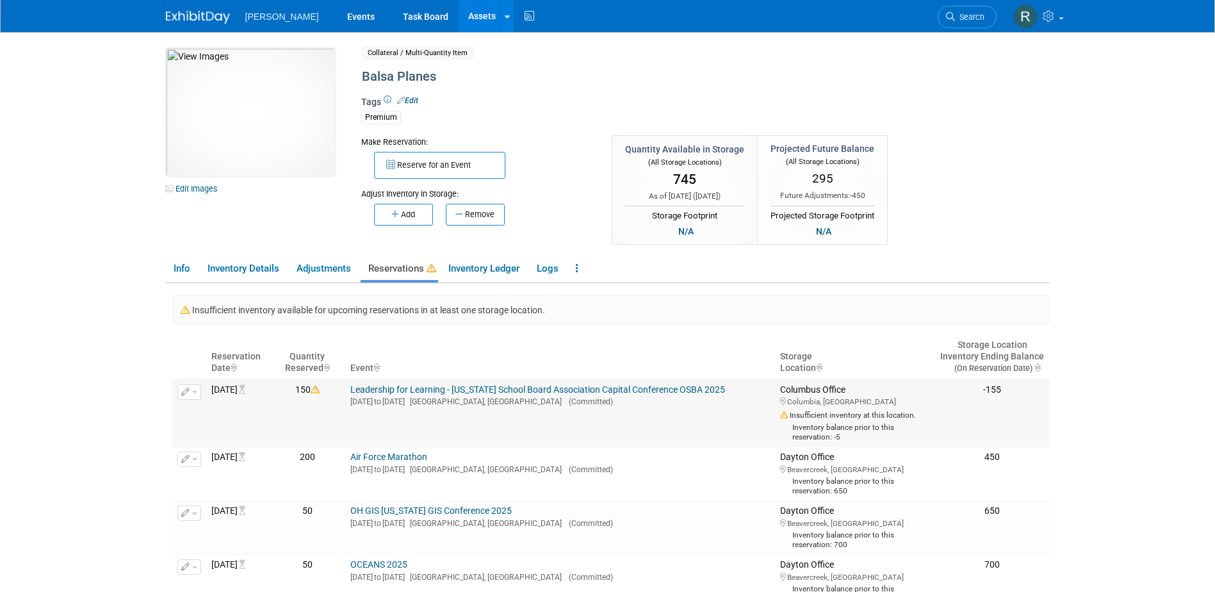
click at [190, 385] on button "button" at bounding box center [189, 391] width 24 height 15
click at [213, 416] on button "Change Reservation" at bounding box center [238, 412] width 108 height 17
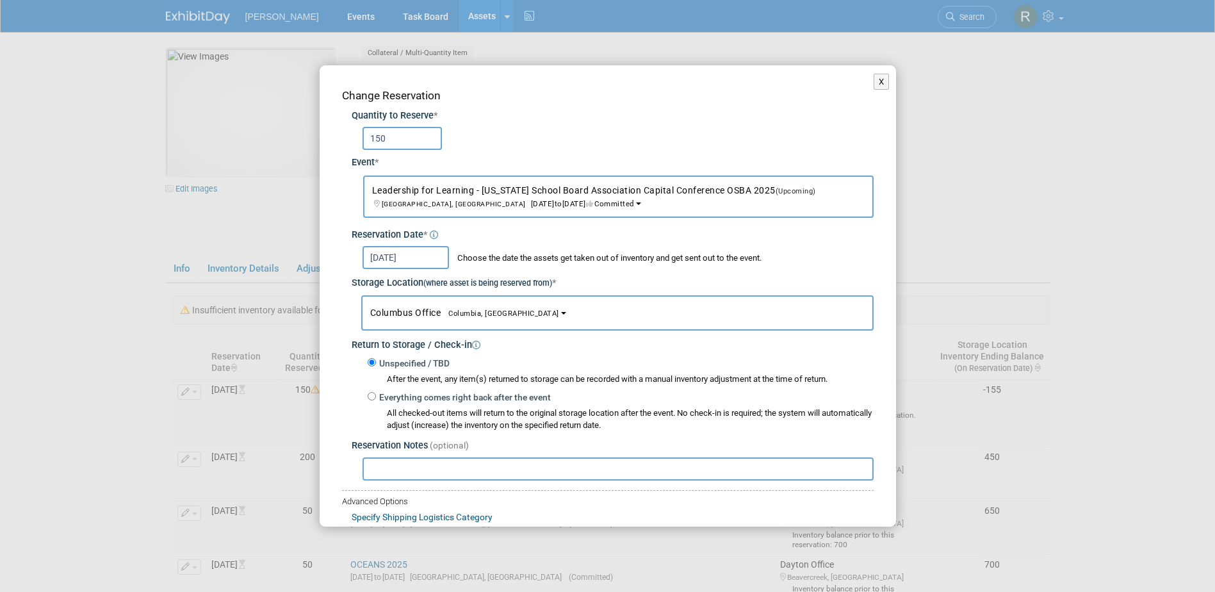
click at [423, 314] on span "Columbus Office Columbia, SC" at bounding box center [464, 312] width 189 height 10
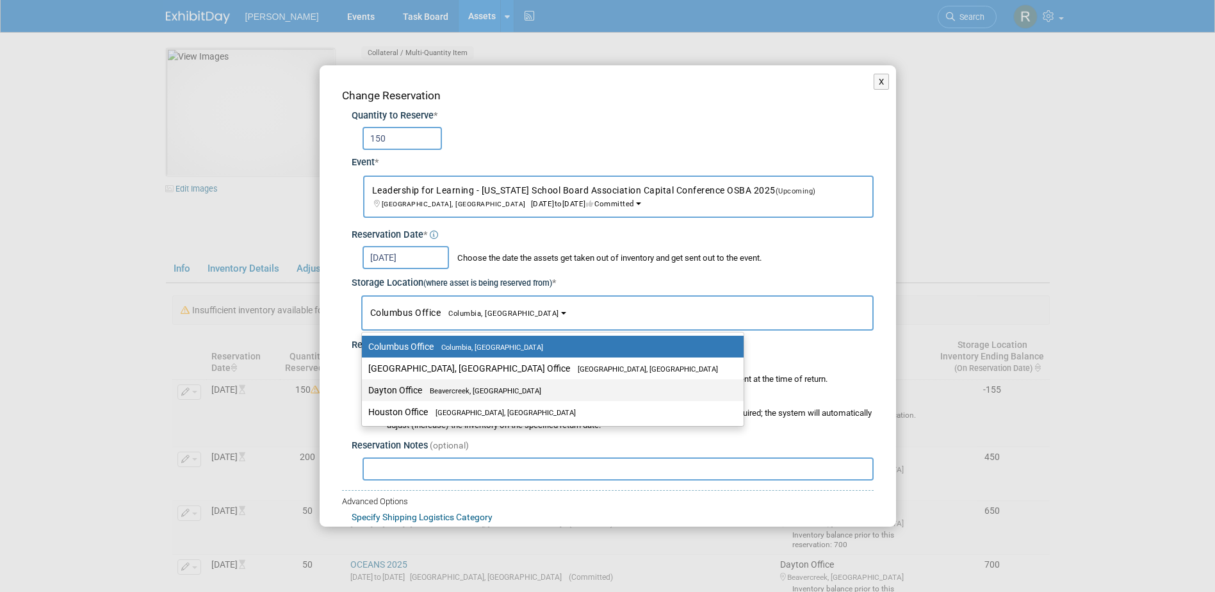
click at [410, 389] on label "Dayton Office Beavercreek, OH" at bounding box center [549, 390] width 362 height 17
click at [364, 389] on input "Dayton Office Beavercreek, OH" at bounding box center [359, 390] width 8 height 8
select select "11223930"
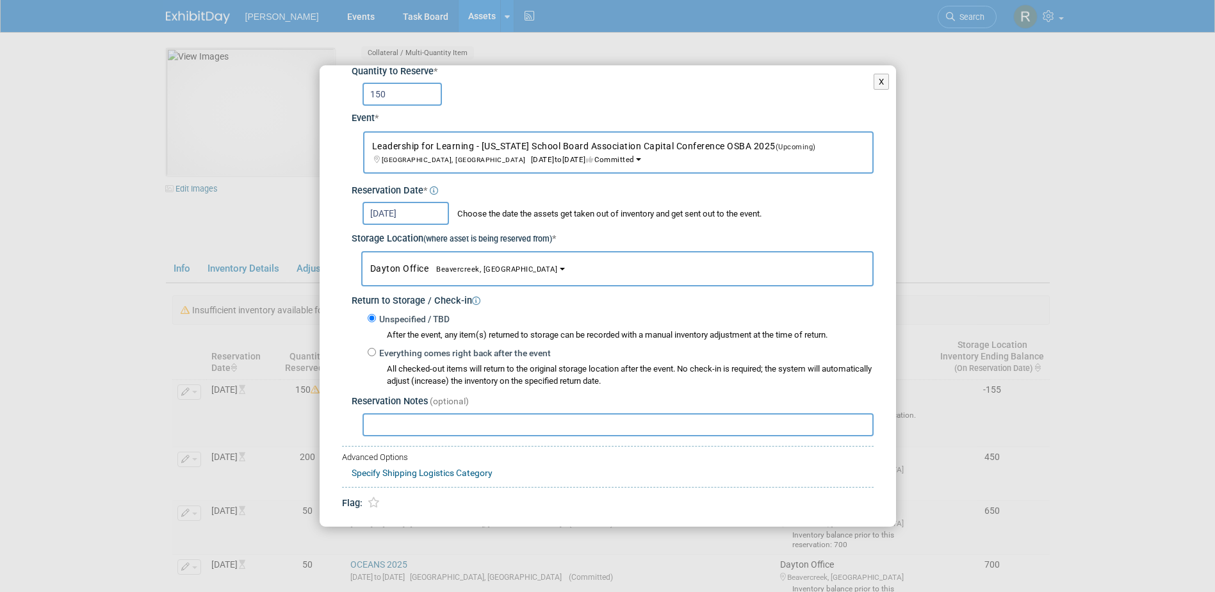
scroll to position [88, 0]
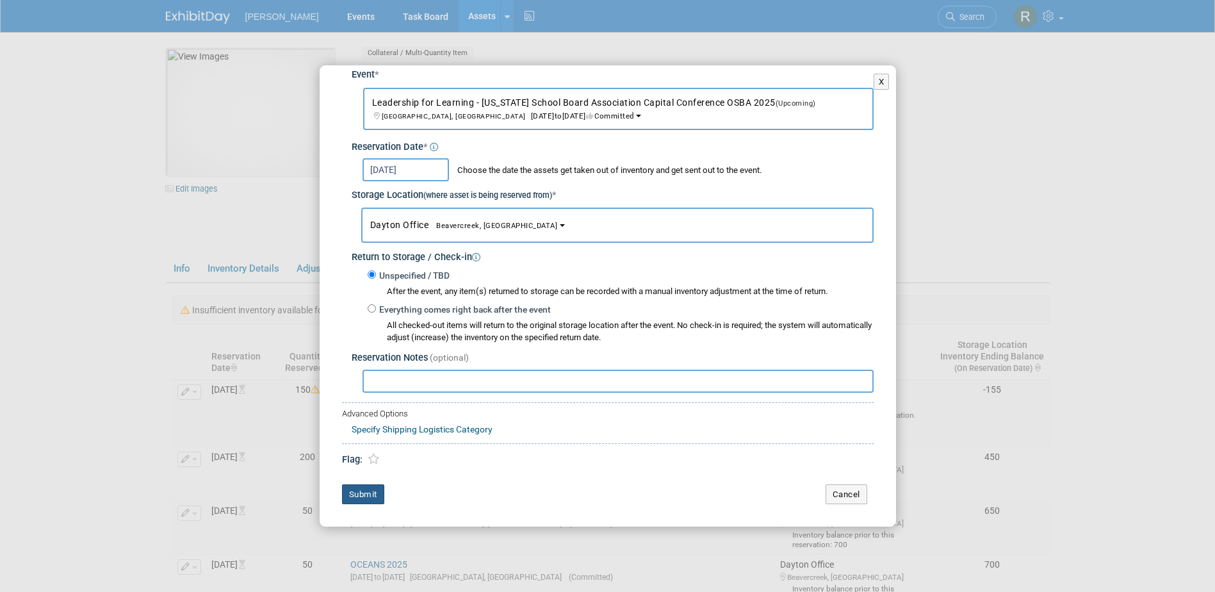
click at [369, 495] on button "Submit" at bounding box center [363, 494] width 42 height 20
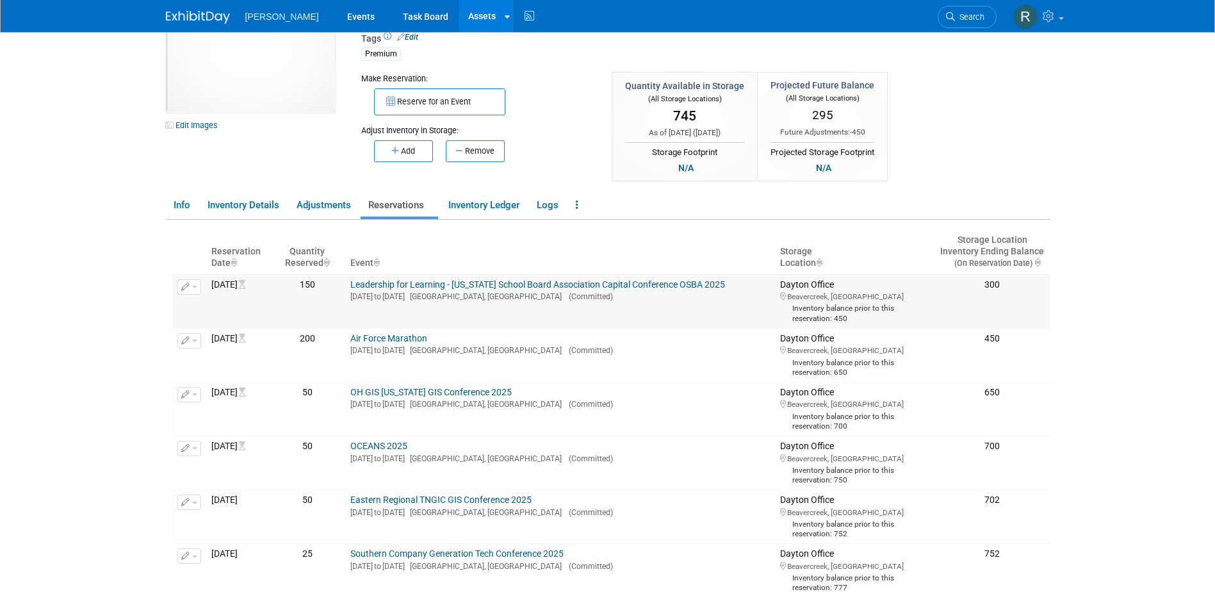
scroll to position [192, 0]
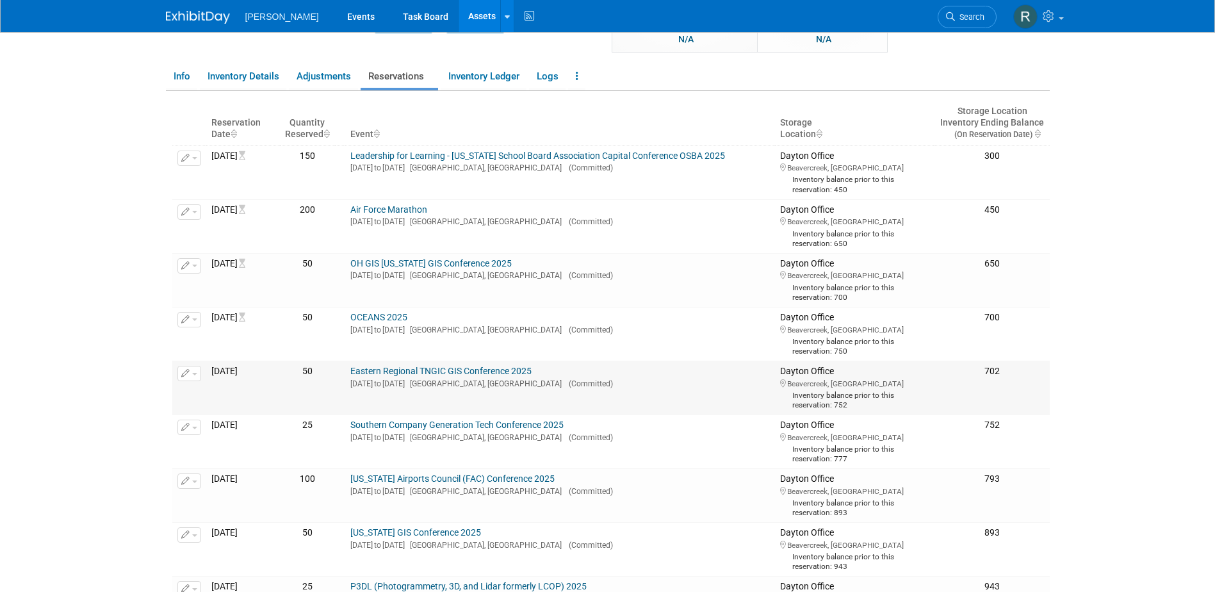
click at [421, 373] on link "Eastern Regional TNGIC GIS Conference 2025" at bounding box center [440, 371] width 181 height 10
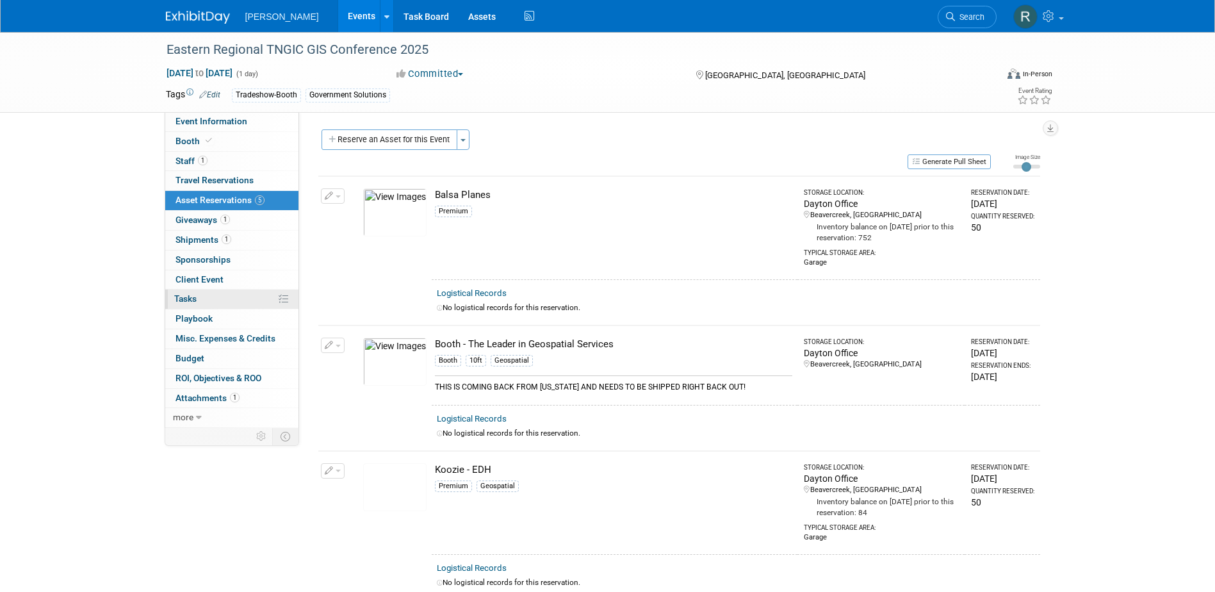
click at [199, 300] on link "0% Tasks 0%" at bounding box center [231, 298] width 133 height 19
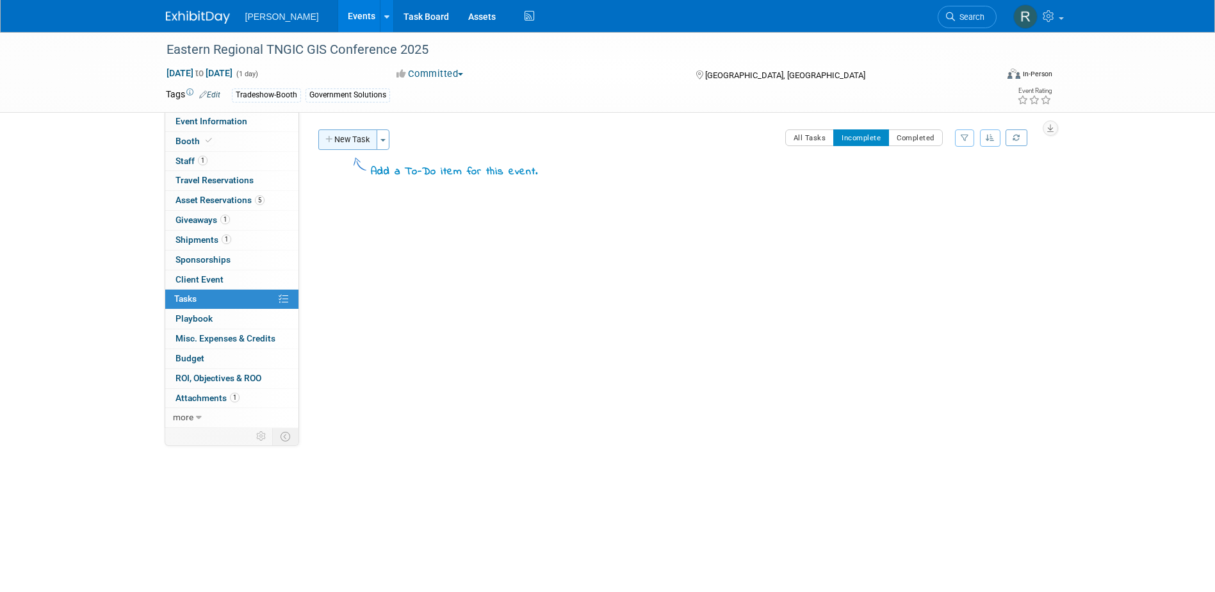
click at [346, 145] on button "New Task" at bounding box center [347, 139] width 59 height 20
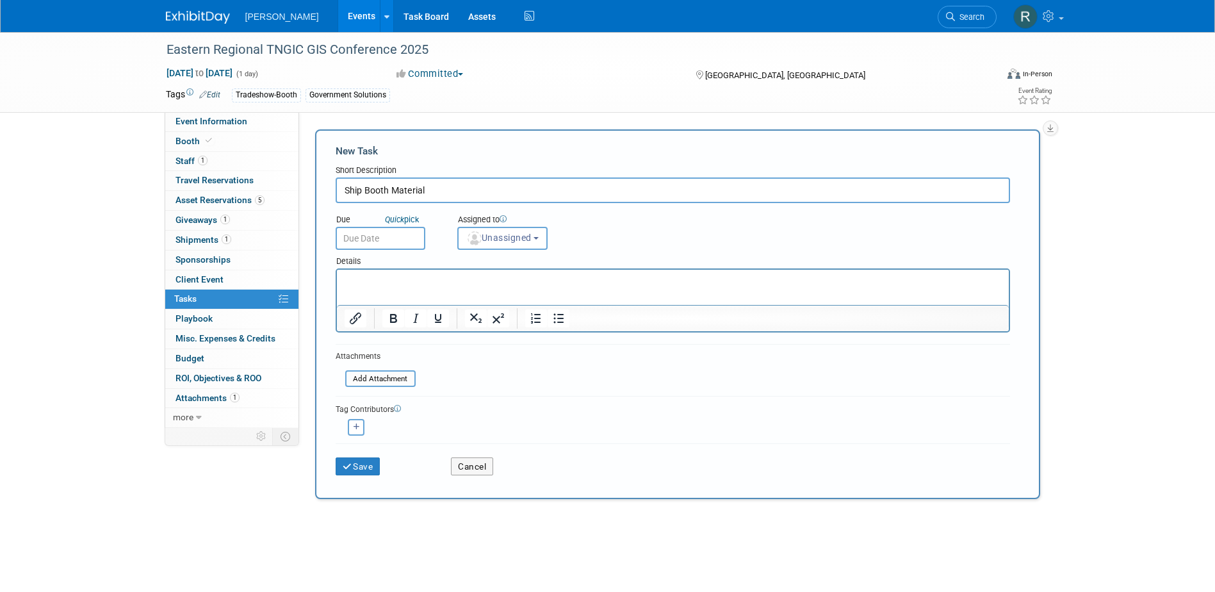
type input "Ship Booth Material"
click at [359, 236] on input "text" at bounding box center [381, 238] width 90 height 23
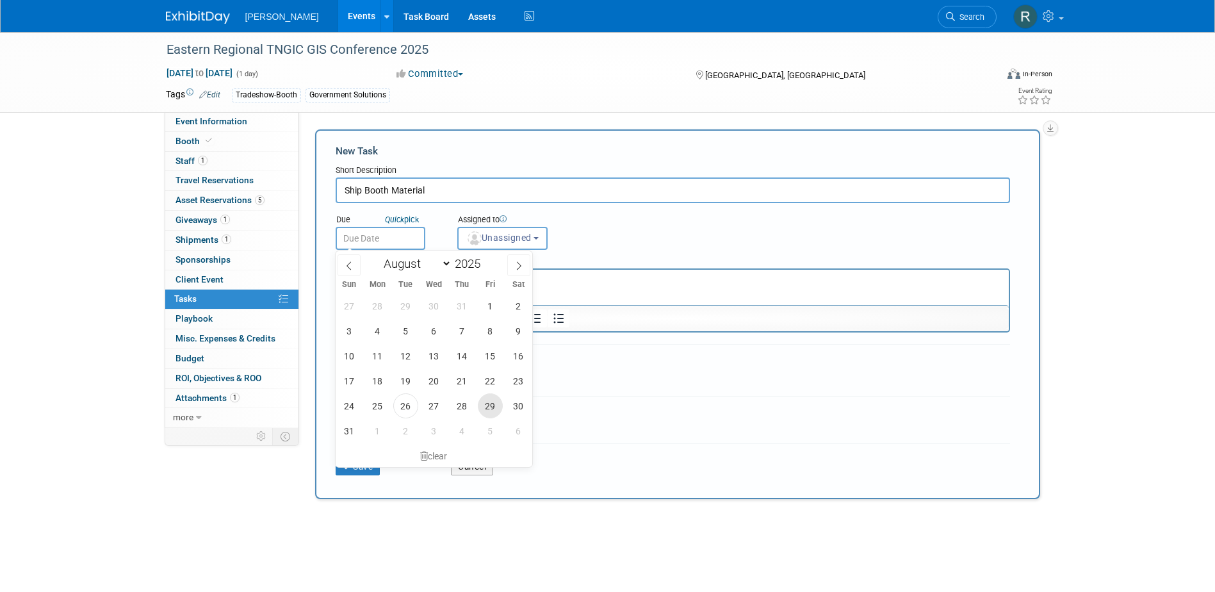
click at [496, 409] on span "29" at bounding box center [490, 405] width 25 height 25
type input "[DATE]"
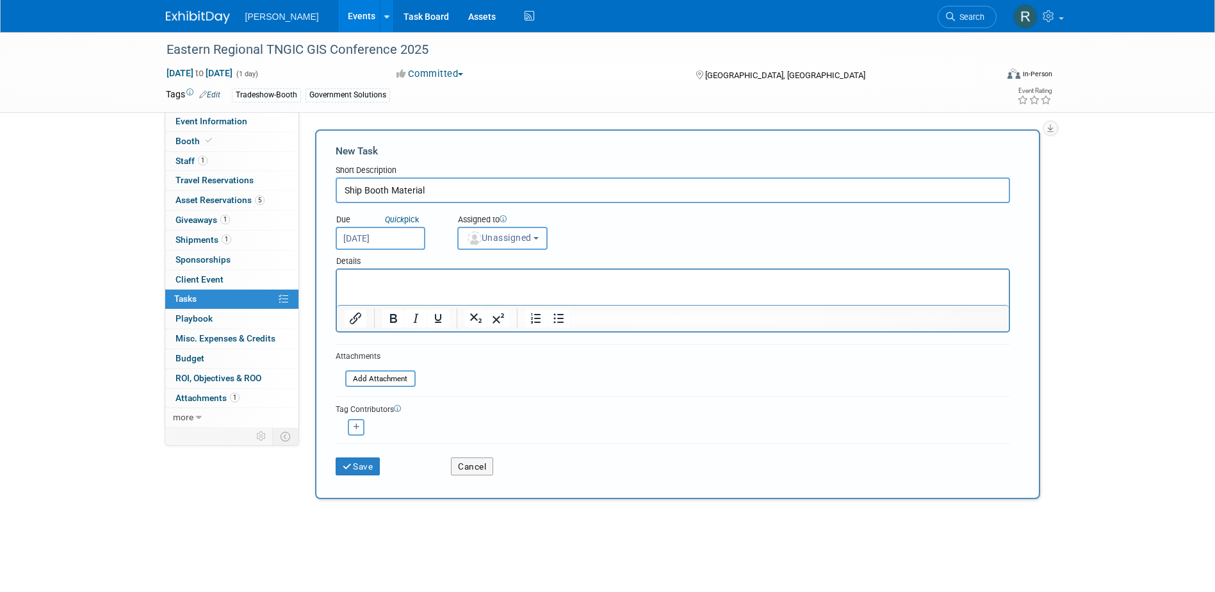
click at [485, 240] on span "Unassigned" at bounding box center [498, 237] width 65 height 10
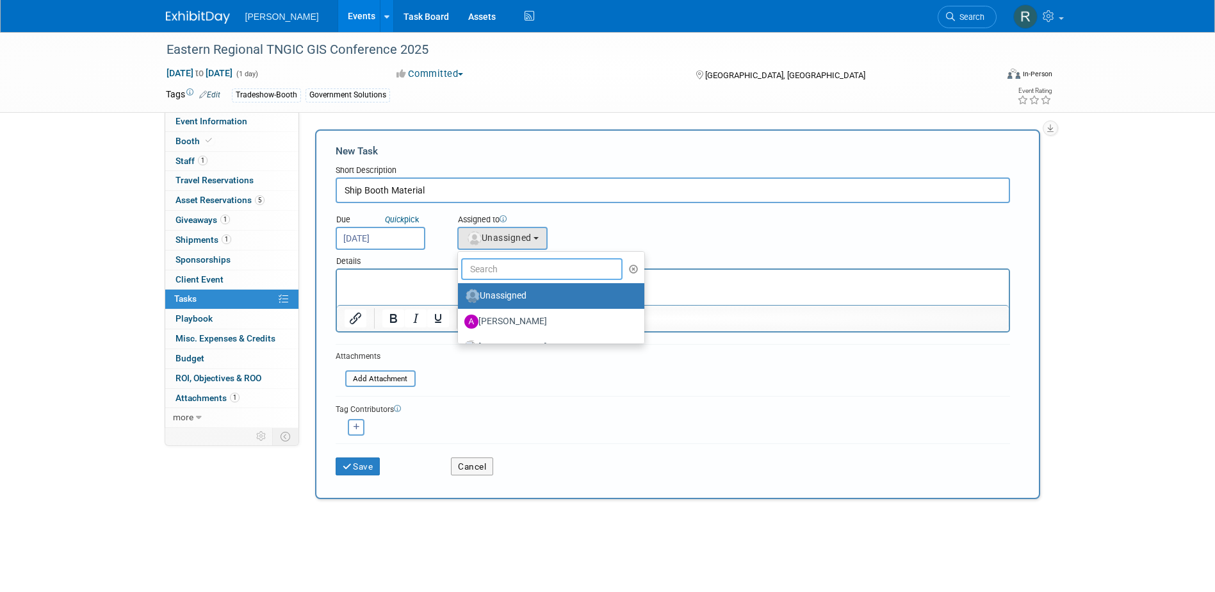
click at [487, 269] on input "text" at bounding box center [542, 269] width 162 height 22
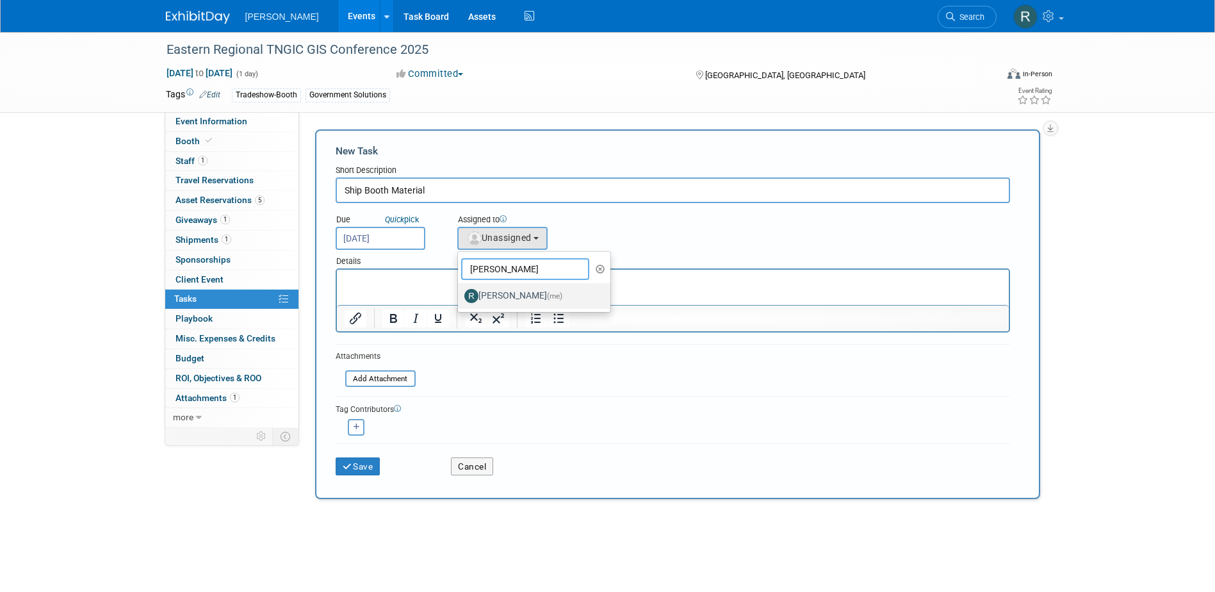
type input "Rebecca"
click at [493, 293] on label "Rebecca Deis (me)" at bounding box center [531, 296] width 134 height 20
click at [460, 293] on input "Rebecca Deis (me)" at bounding box center [455, 294] width 8 height 8
select select "844a177d-a181-44ff-a72a-5731d68e4351"
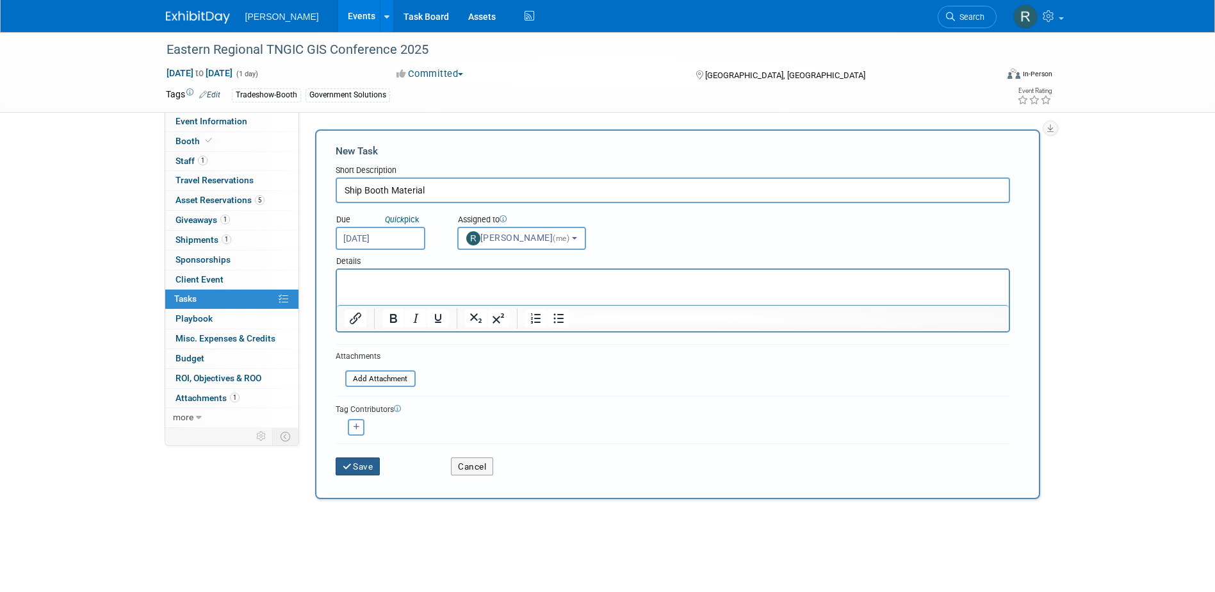
click at [359, 470] on button "Save" at bounding box center [358, 466] width 45 height 18
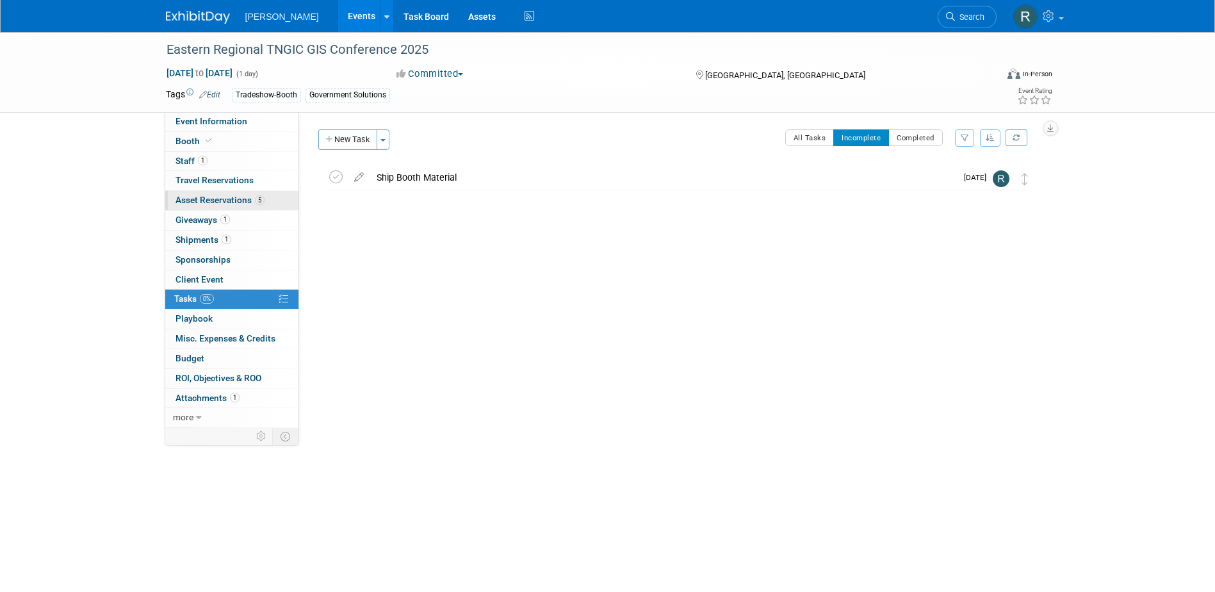
click at [211, 196] on span "Asset Reservations 5" at bounding box center [219, 200] width 89 height 10
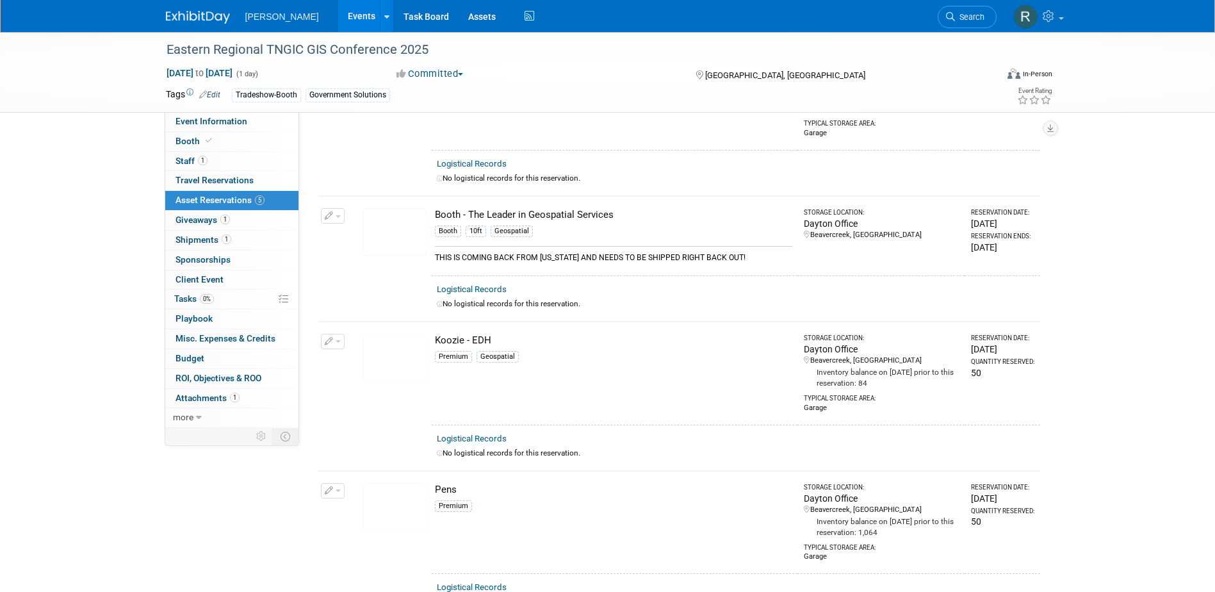
scroll to position [128, 0]
click at [204, 235] on span "Shipments 1" at bounding box center [203, 239] width 56 height 10
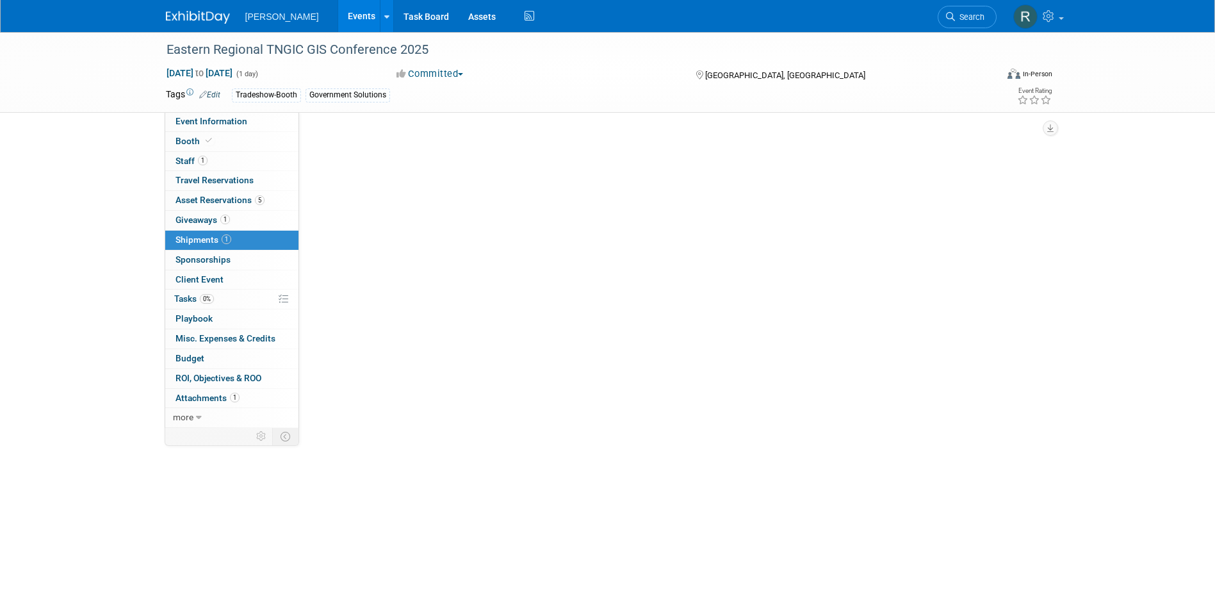
scroll to position [0, 0]
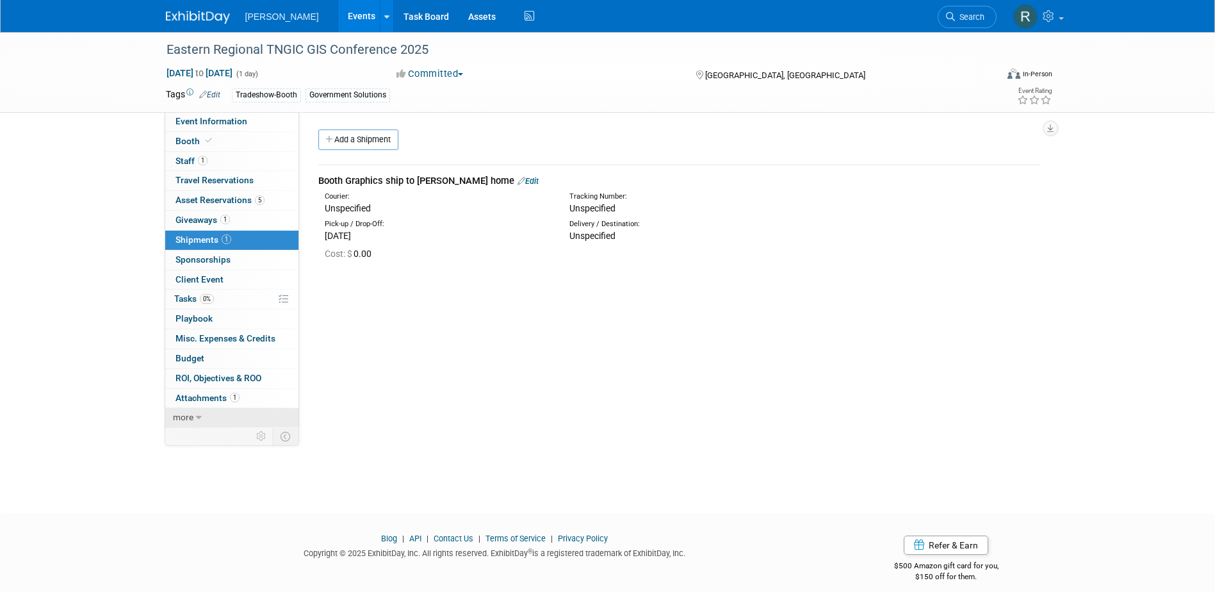
click at [188, 417] on span "more" at bounding box center [183, 417] width 20 height 10
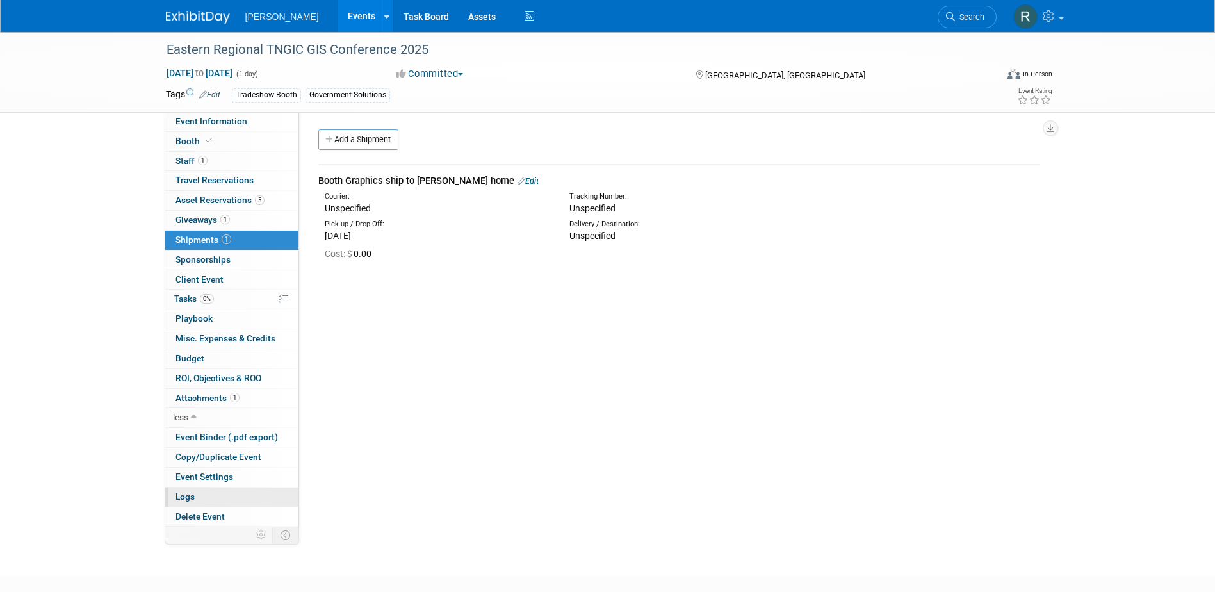
click at [191, 495] on span "Logs" at bounding box center [184, 496] width 19 height 10
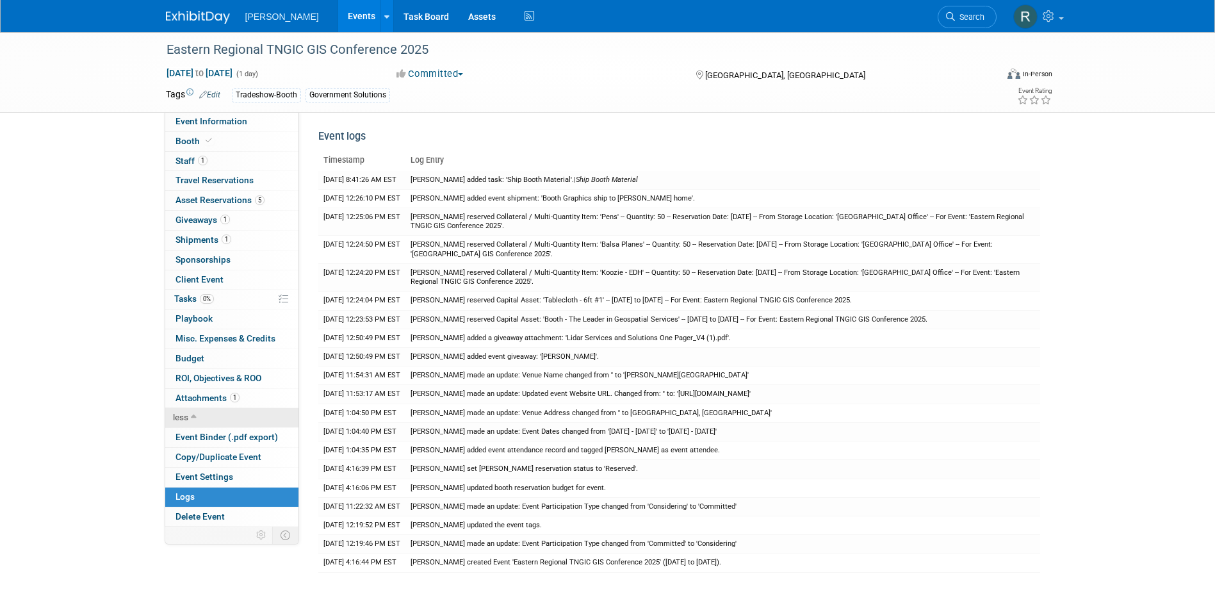
click at [188, 412] on span "less" at bounding box center [180, 417] width 15 height 10
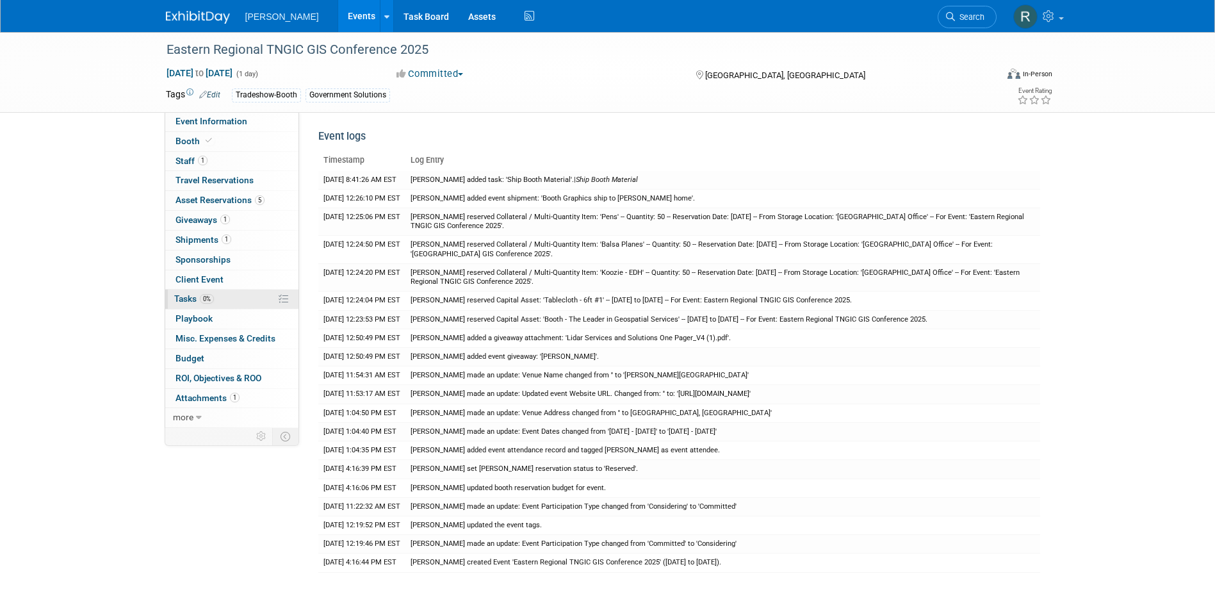
click at [193, 298] on span "Tasks 0%" at bounding box center [194, 298] width 40 height 10
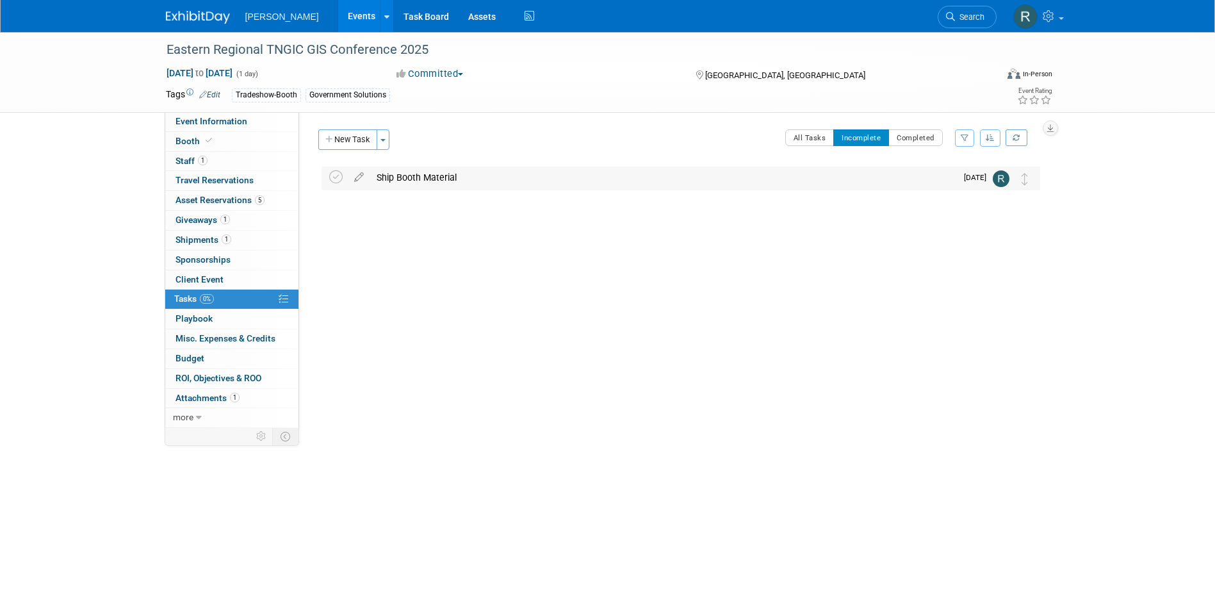
click at [401, 177] on div "Ship Booth Material" at bounding box center [663, 177] width 586 height 22
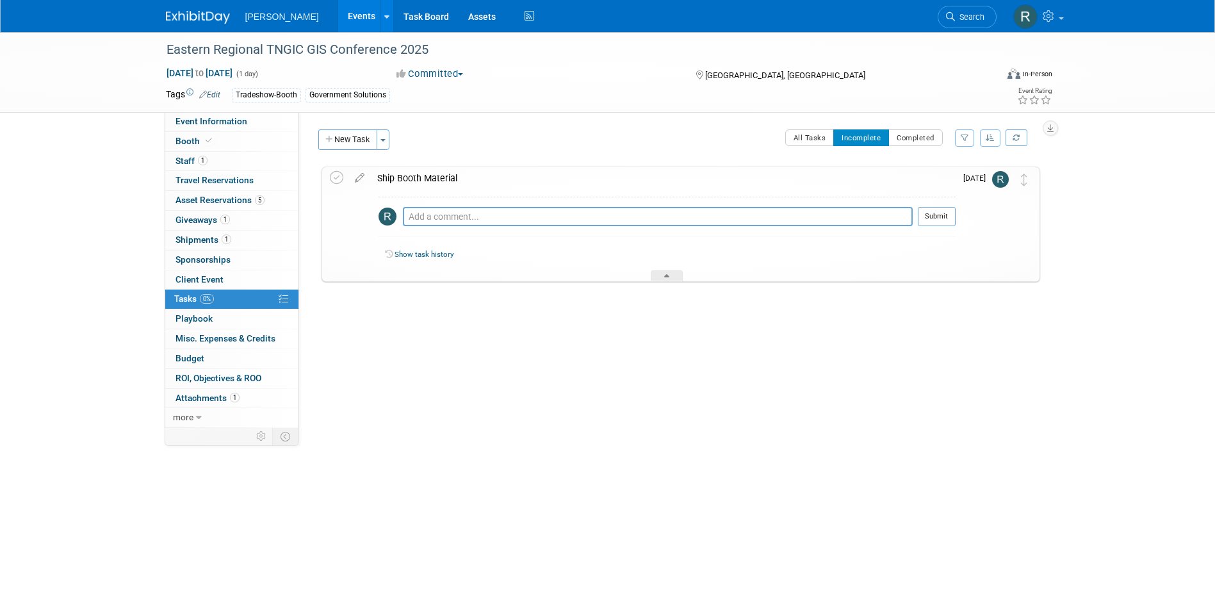
click at [361, 177] on icon at bounding box center [359, 175] width 22 height 16
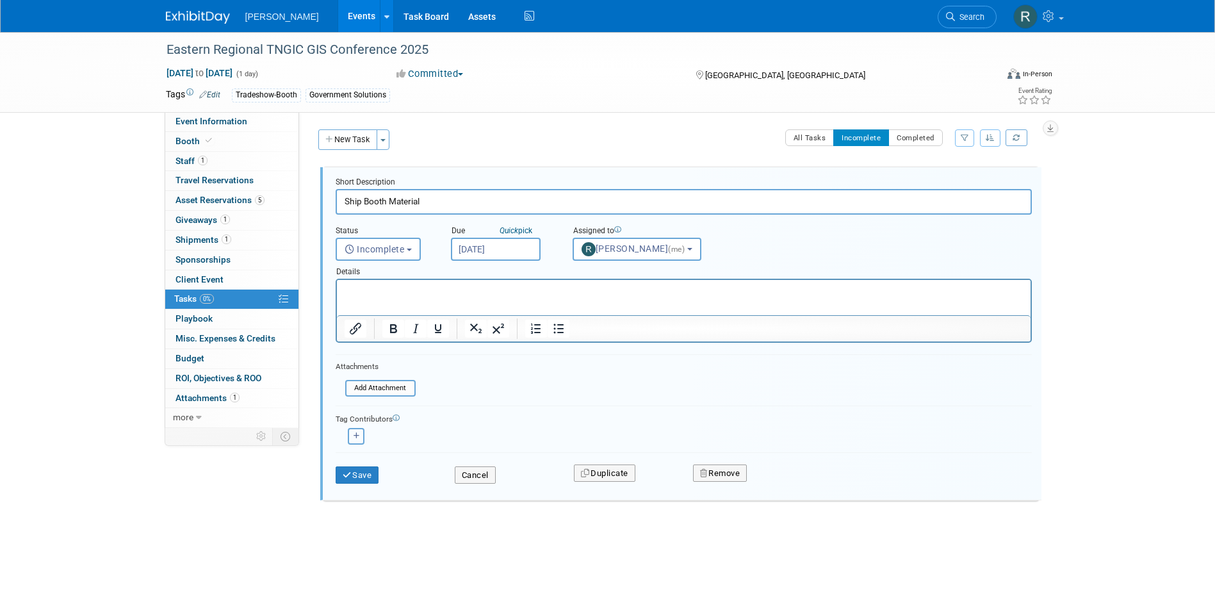
click at [362, 432] on button "button" at bounding box center [356, 436] width 17 height 17
select select
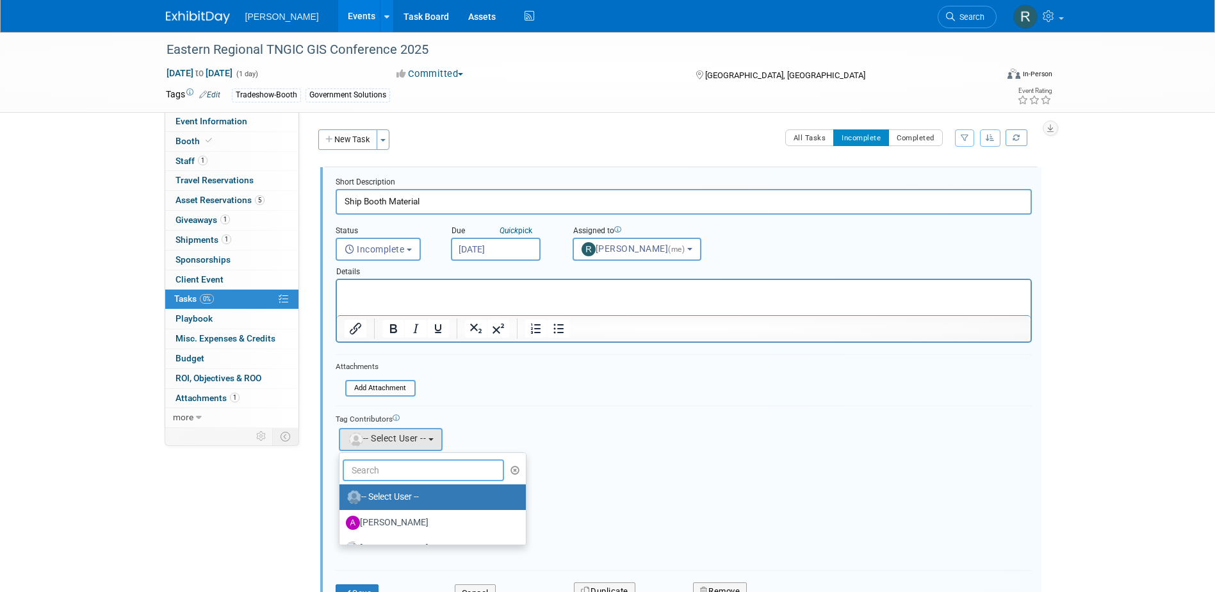
drag, startPoint x: 393, startPoint y: 467, endPoint x: 385, endPoint y: 467, distance: 8.3
click at [391, 467] on input "text" at bounding box center [424, 470] width 162 height 22
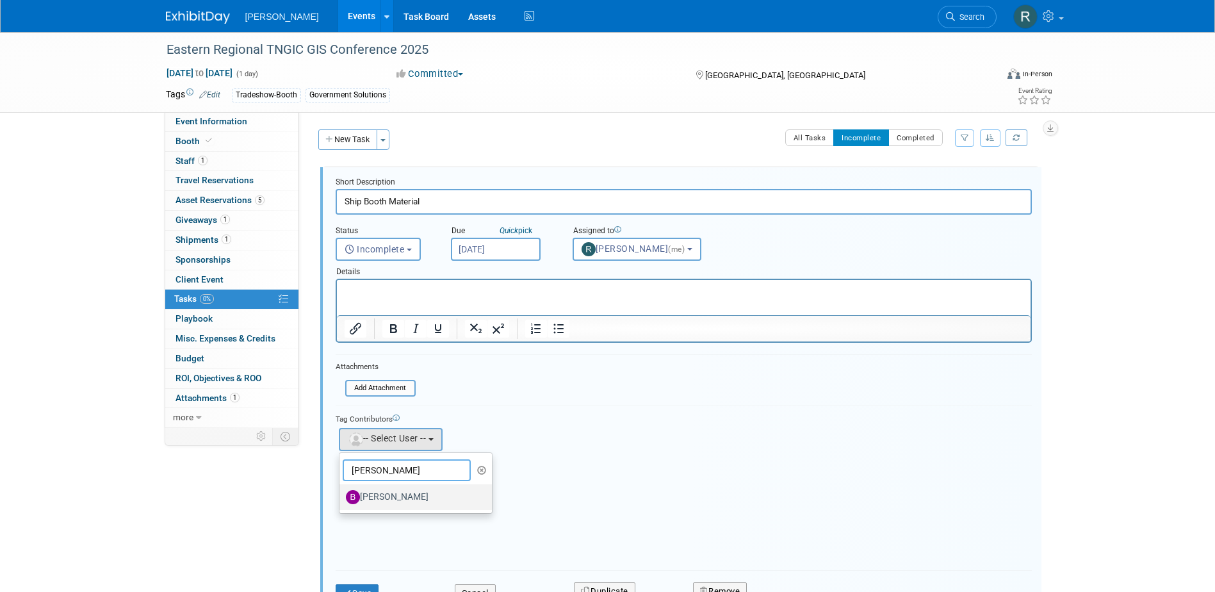
type input "Buse"
click at [369, 497] on label "[PERSON_NAME]" at bounding box center [413, 497] width 134 height 20
click at [341, 497] on input "[PERSON_NAME]" at bounding box center [337, 495] width 8 height 8
select select "a3cff7b5-4442-4635-970b-8bf1698e1617"
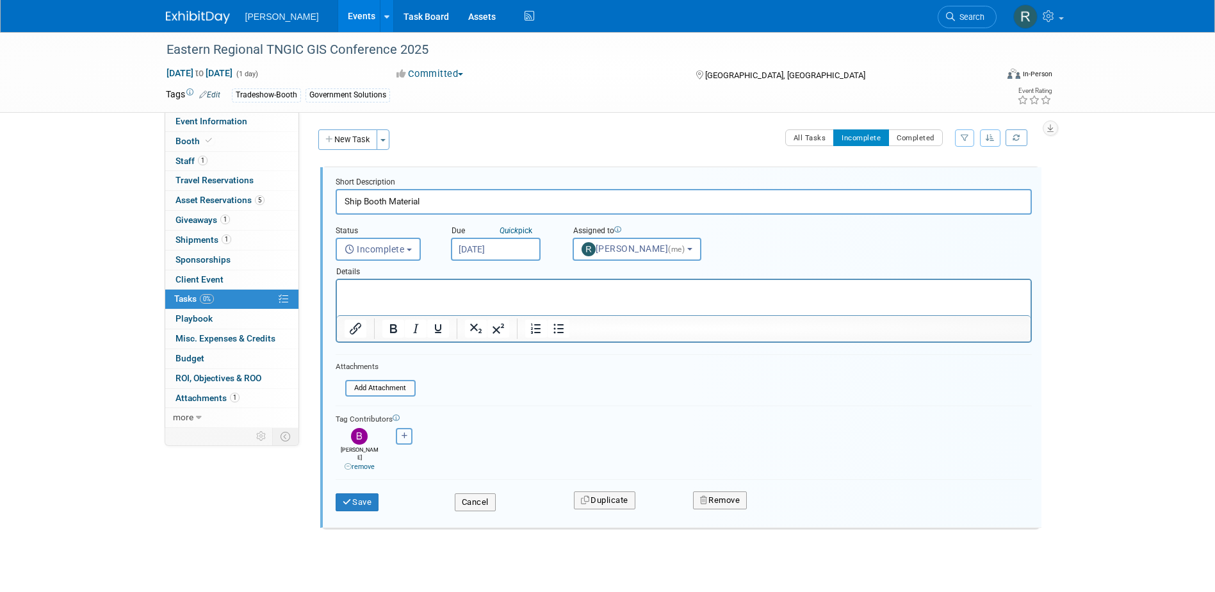
click at [403, 432] on icon "button" at bounding box center [405, 435] width 6 height 7
select select
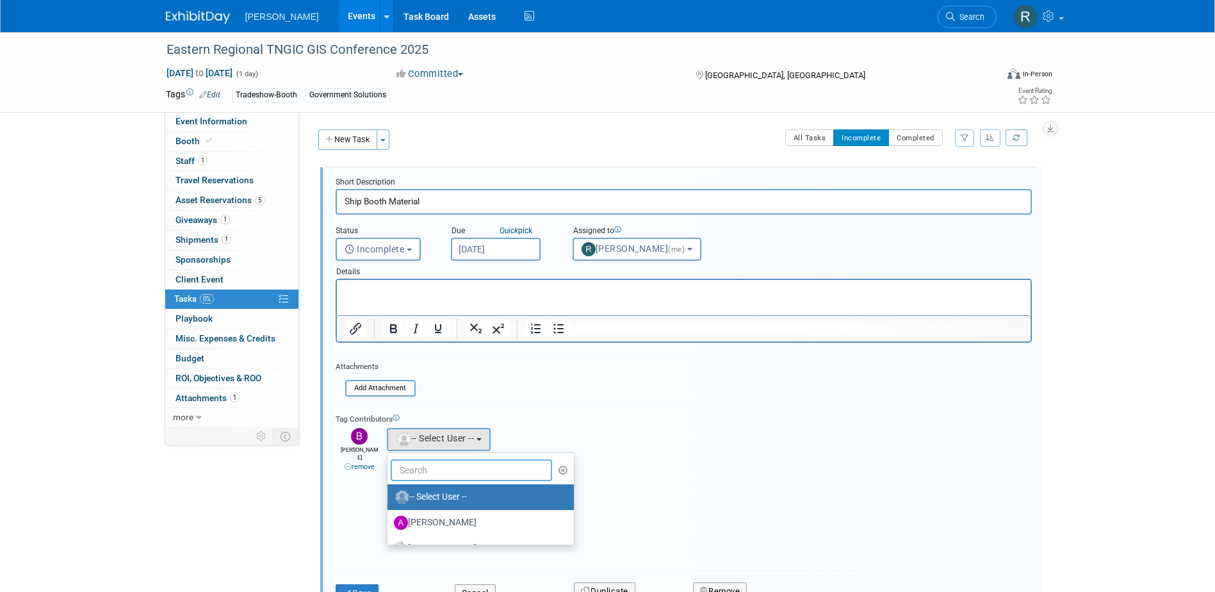
click at [422, 473] on input "text" at bounding box center [472, 470] width 162 height 22
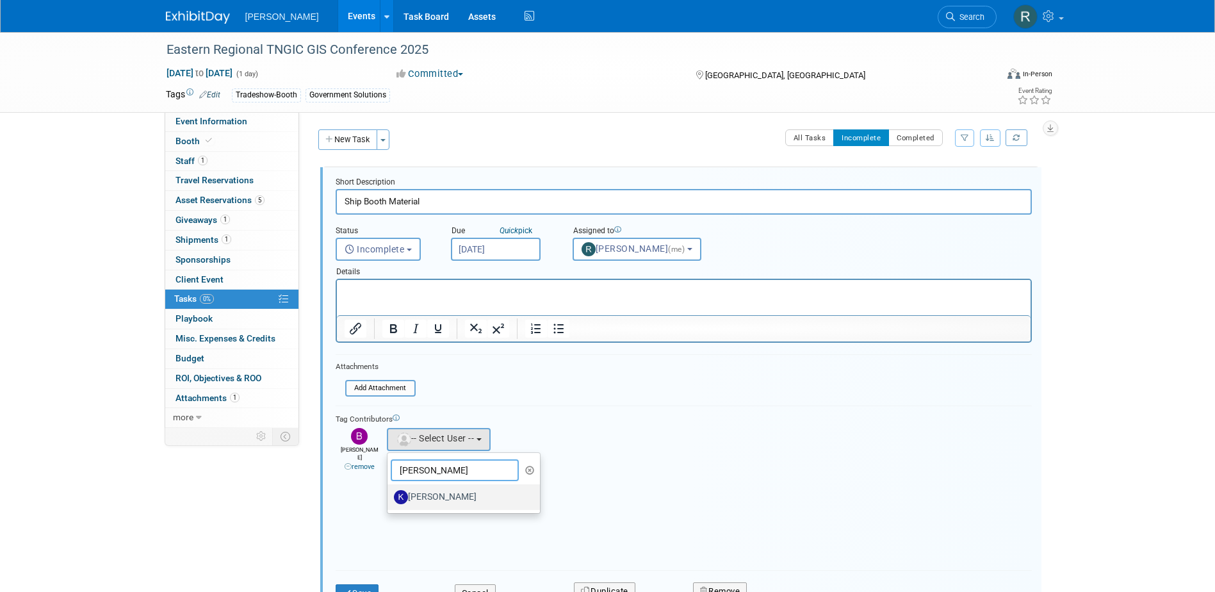
type input "Kim"
click at [420, 496] on label "[PERSON_NAME]" at bounding box center [461, 497] width 134 height 20
click at [389, 496] on input "[PERSON_NAME]" at bounding box center [385, 495] width 8 height 8
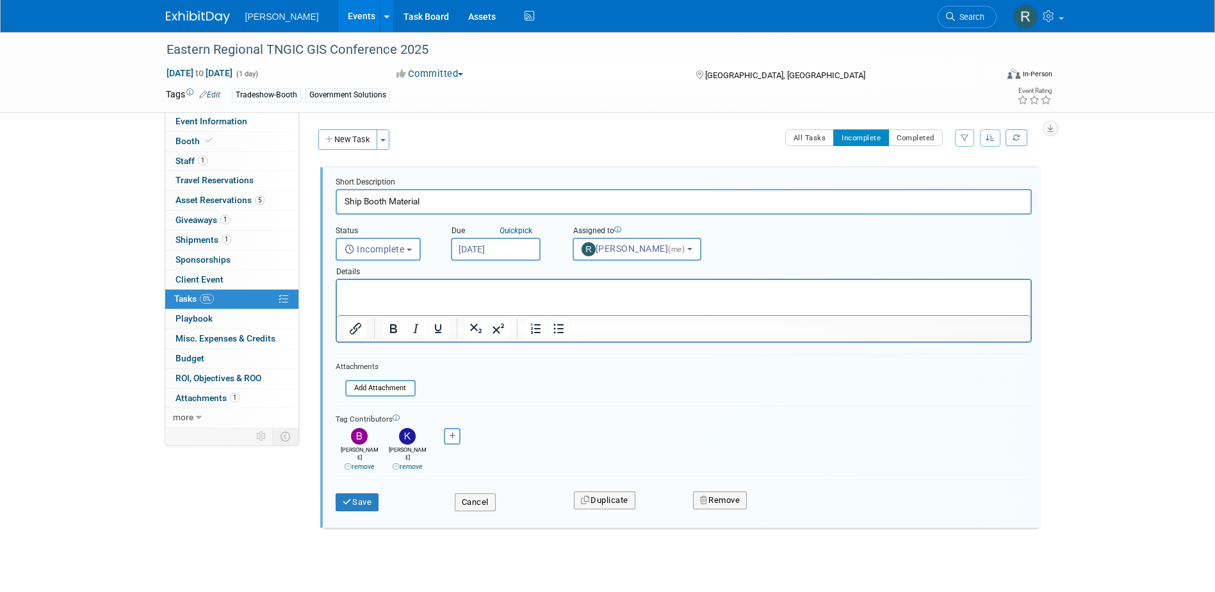
click at [383, 294] on p "Rich Text Area. Press ALT-0 for help." at bounding box center [683, 291] width 679 height 12
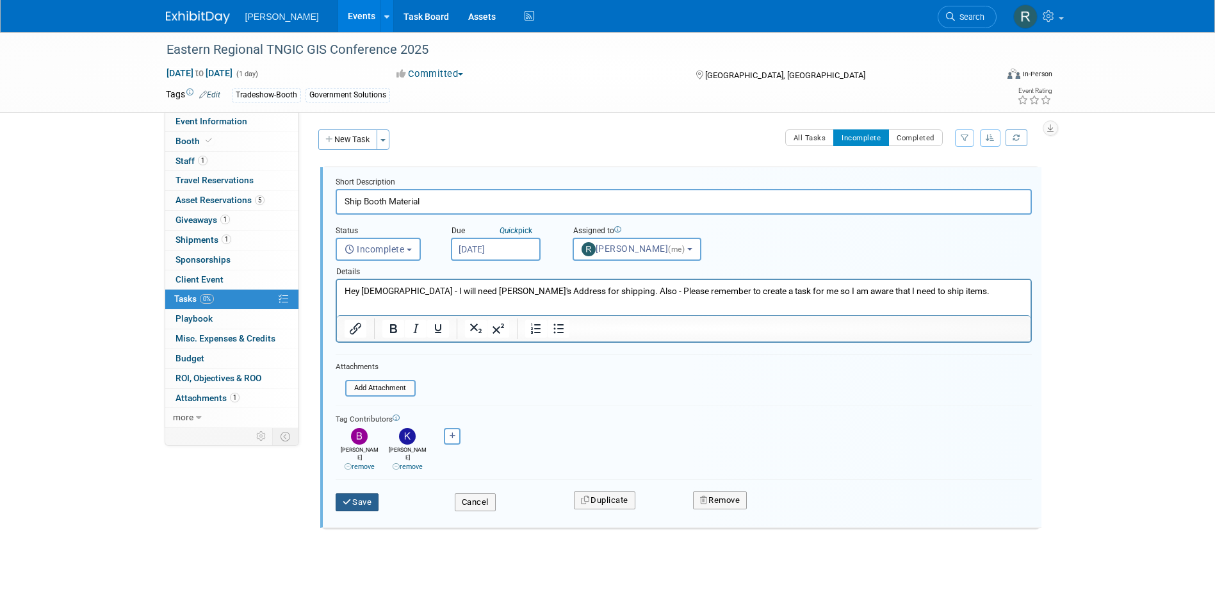
click at [355, 493] on button "Save" at bounding box center [358, 502] width 44 height 18
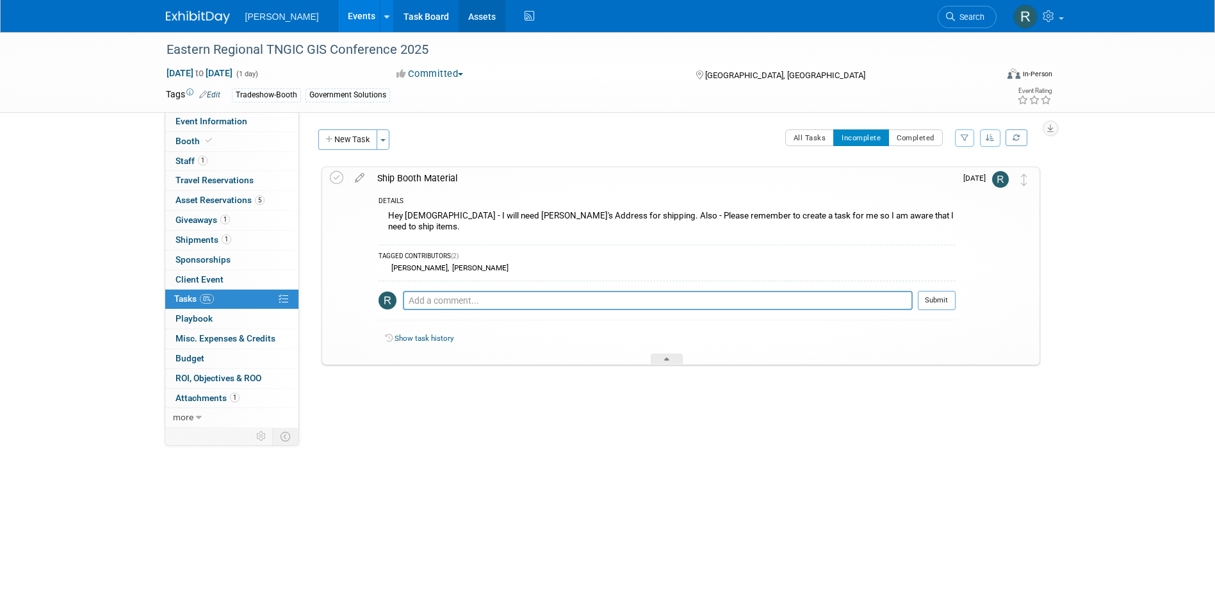
click at [459, 19] on link "Assets" at bounding box center [482, 16] width 47 height 32
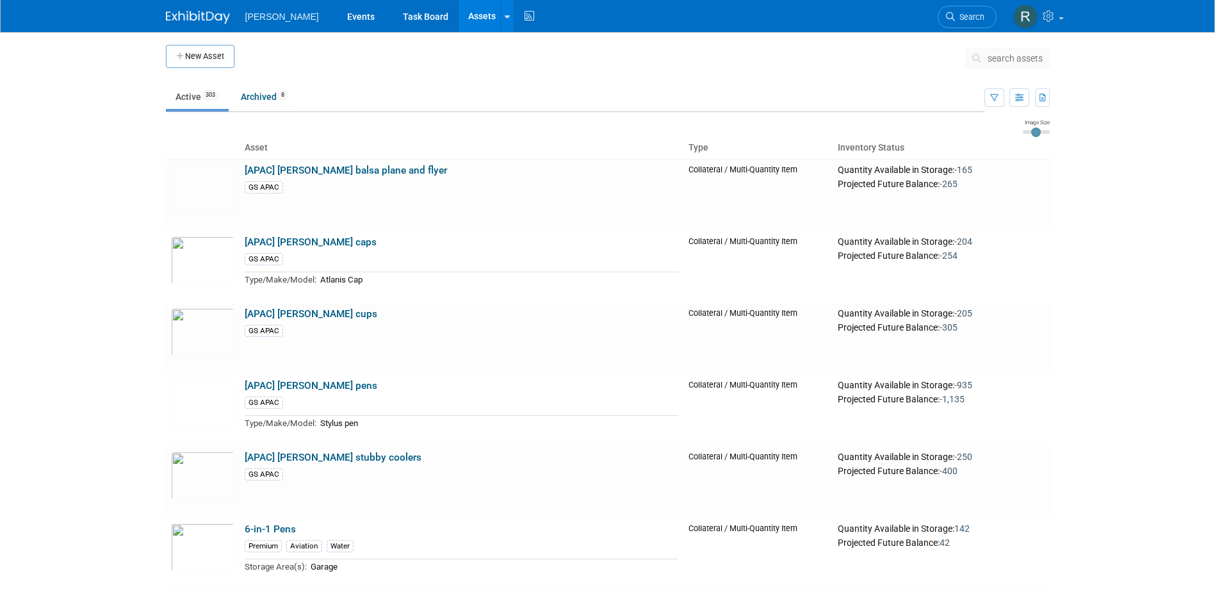
click at [1023, 54] on span "search assets" at bounding box center [1014, 58] width 55 height 10
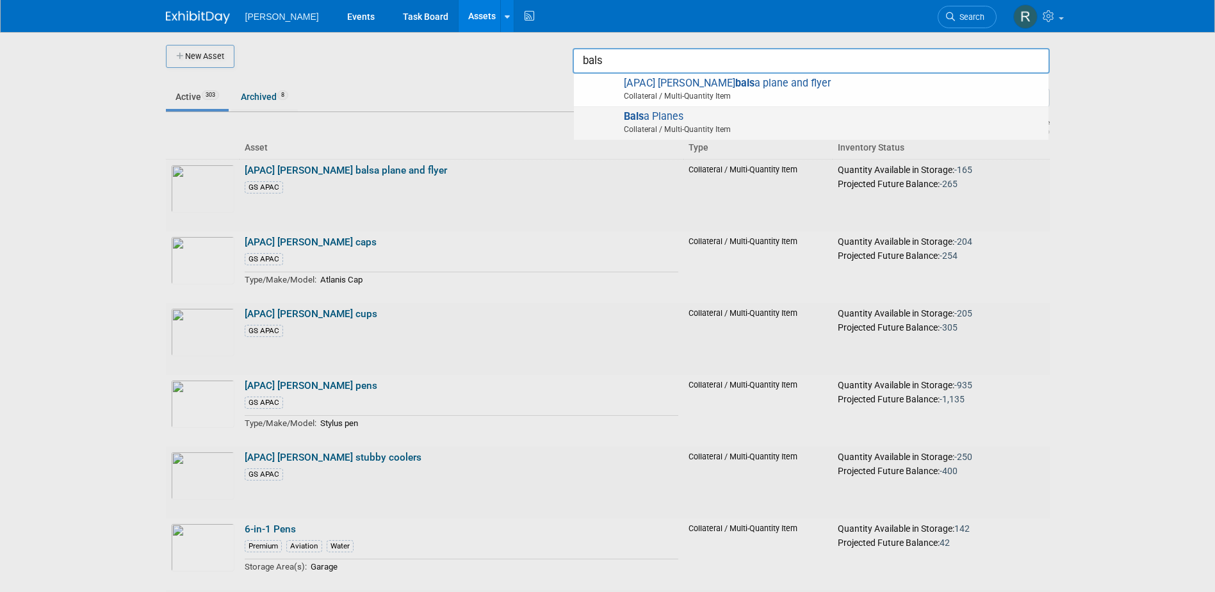
click at [640, 113] on strong "Bals" at bounding box center [634, 116] width 20 height 12
type input "Balsa Planes"
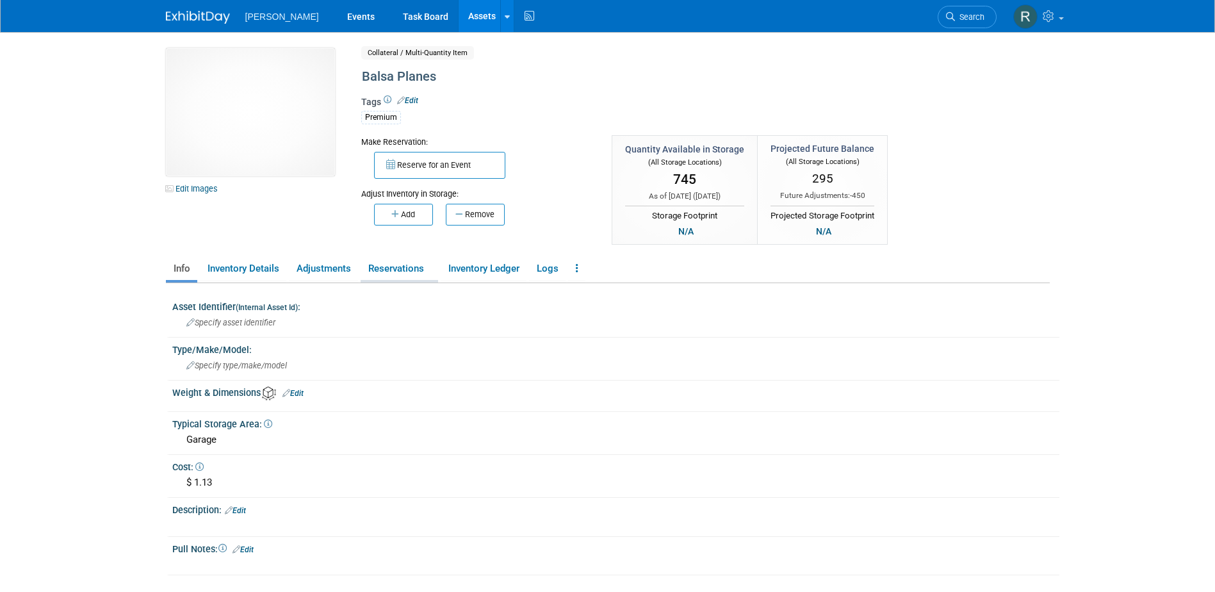
click at [391, 266] on link "Reservations" at bounding box center [399, 268] width 77 height 22
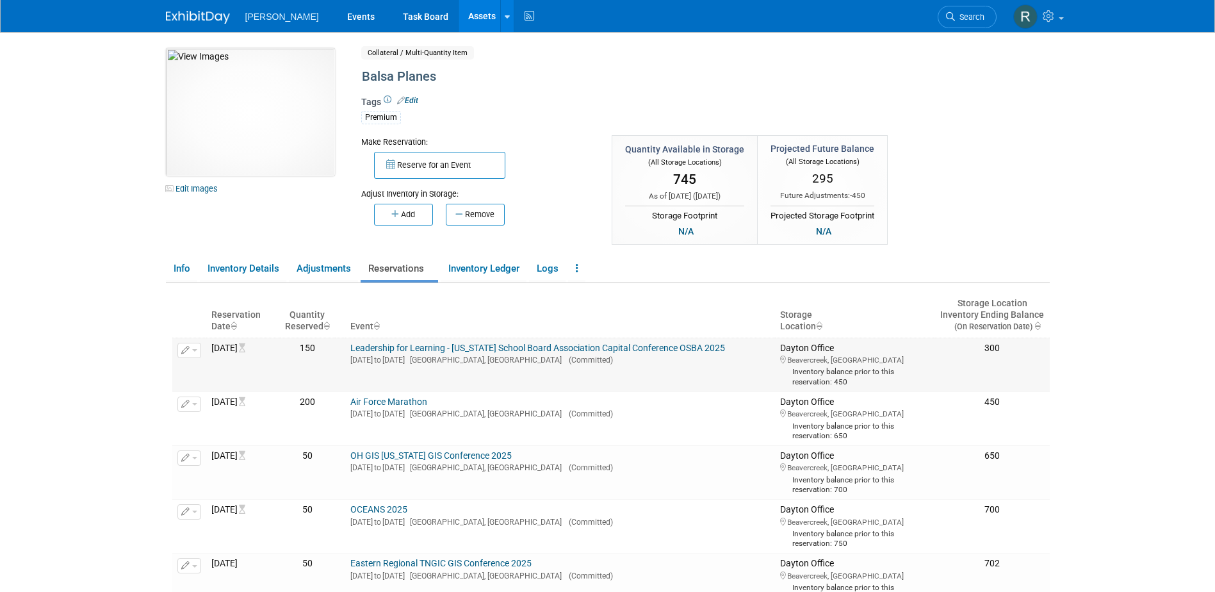
click at [411, 346] on link "Leadership for Learning - [US_STATE] School Board Association Capital Conferenc…" at bounding box center [537, 348] width 375 height 10
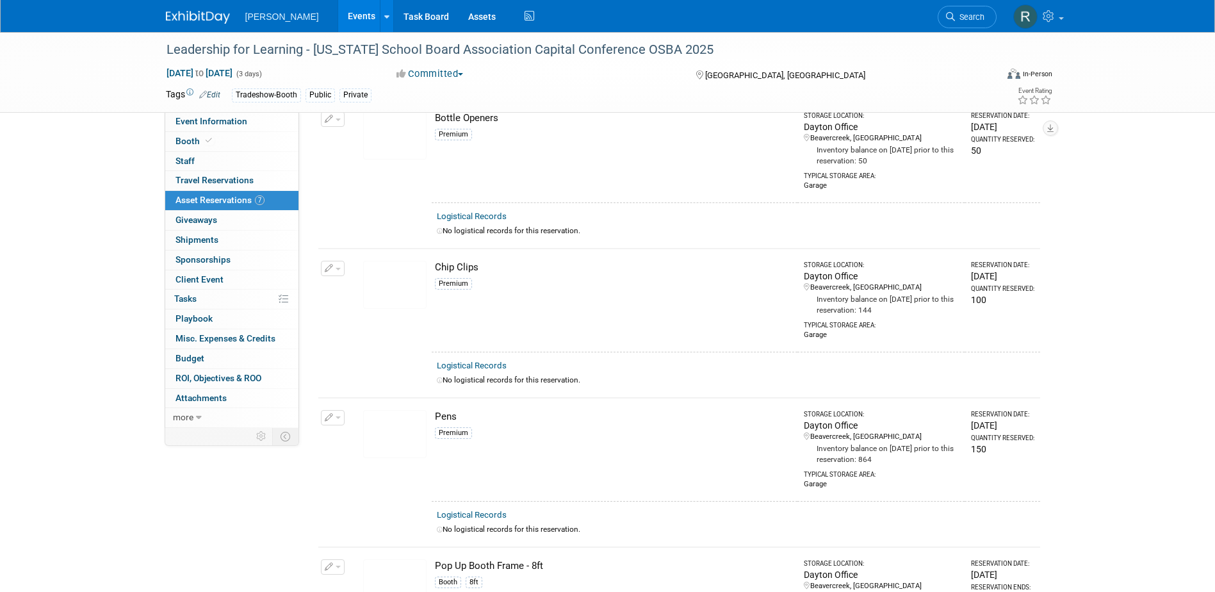
scroll to position [384, 0]
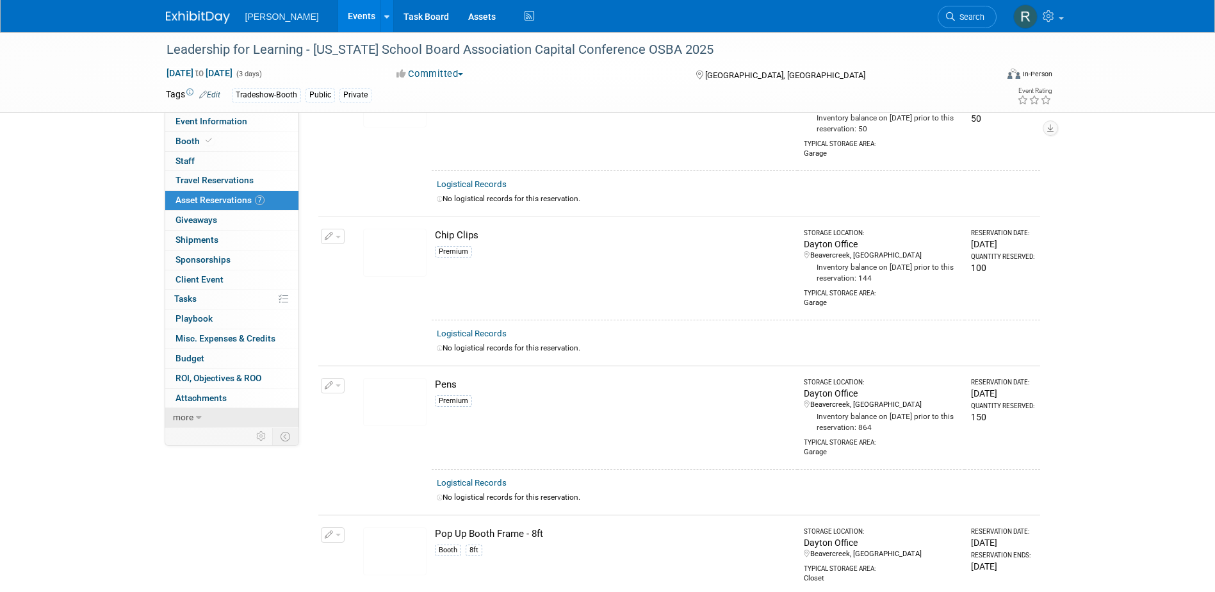
click at [186, 421] on span "more" at bounding box center [183, 417] width 20 height 10
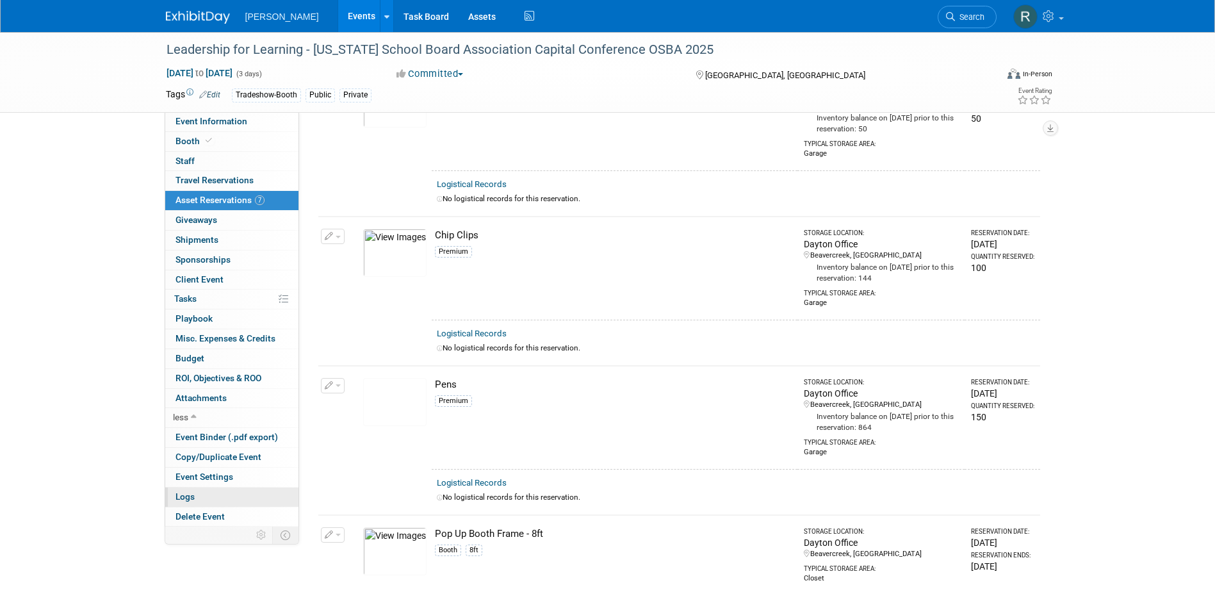
click at [187, 497] on span "Logs" at bounding box center [184, 496] width 19 height 10
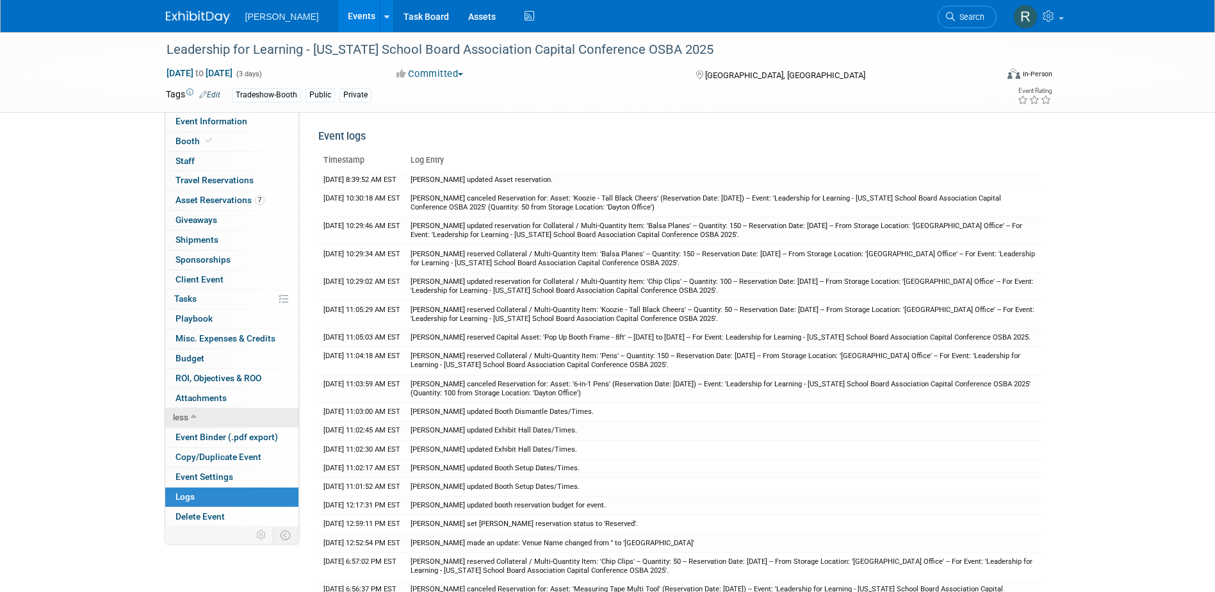
click at [184, 412] on span "less" at bounding box center [180, 417] width 15 height 10
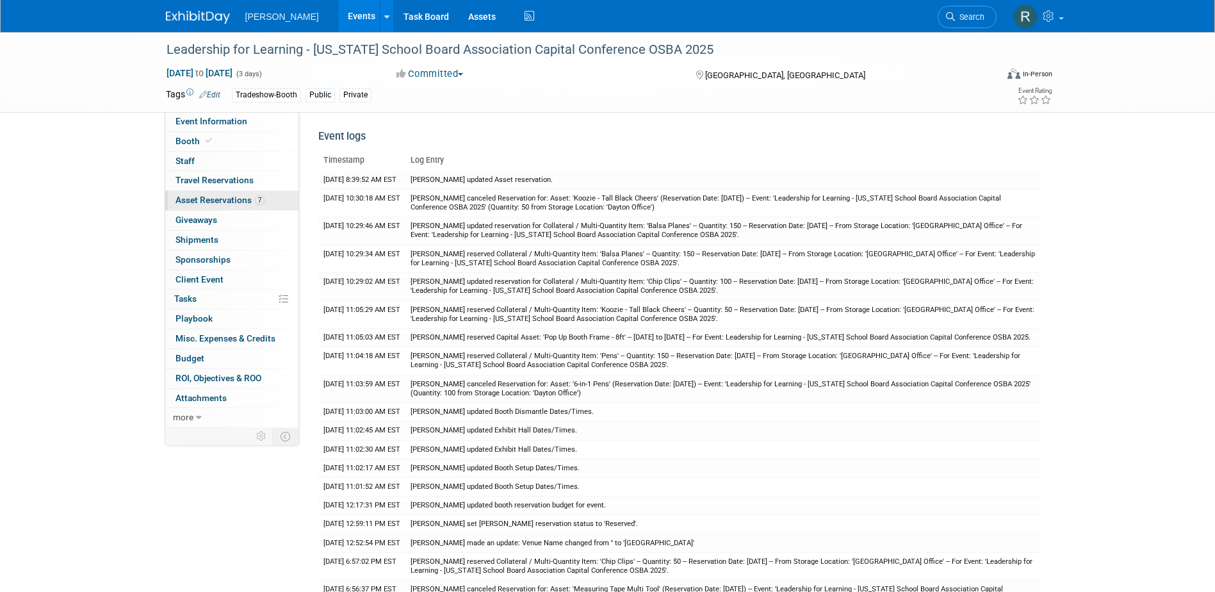
click at [200, 206] on link "7 Asset Reservations 7" at bounding box center [231, 200] width 133 height 19
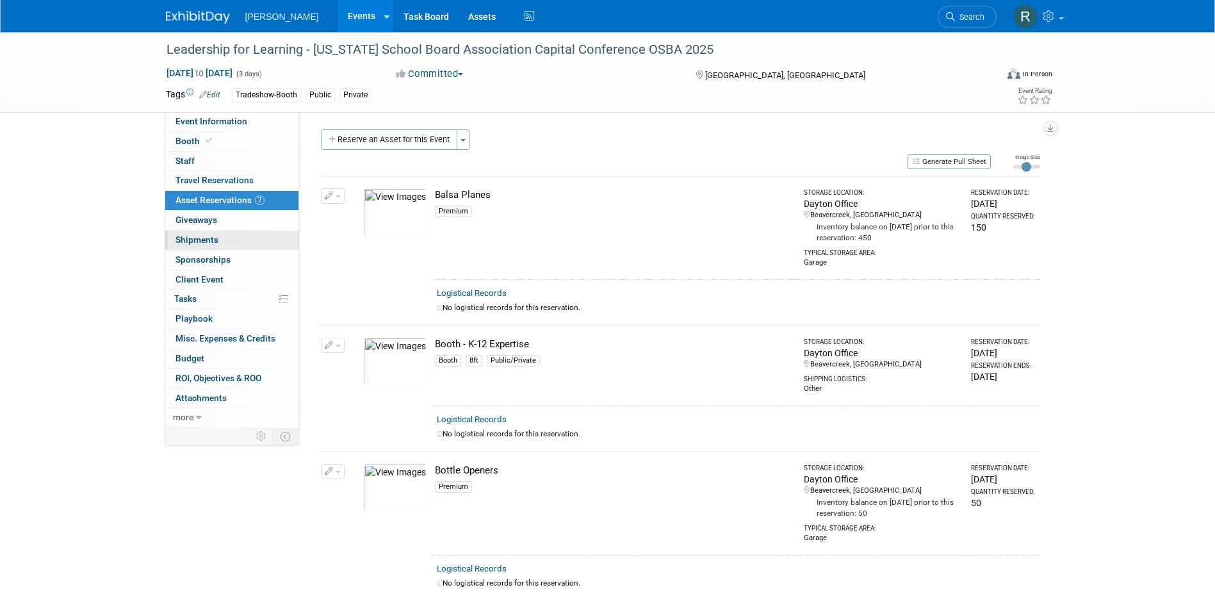
click at [200, 237] on span "Shipments 0" at bounding box center [196, 239] width 43 height 10
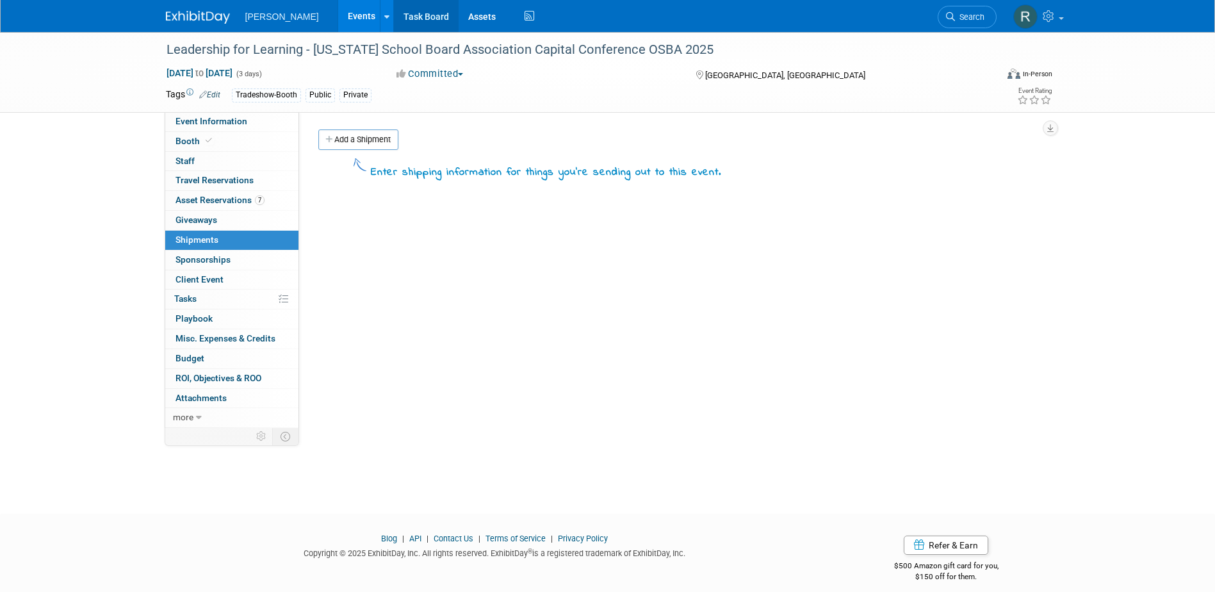
click at [398, 19] on link "Task Board" at bounding box center [426, 16] width 65 height 32
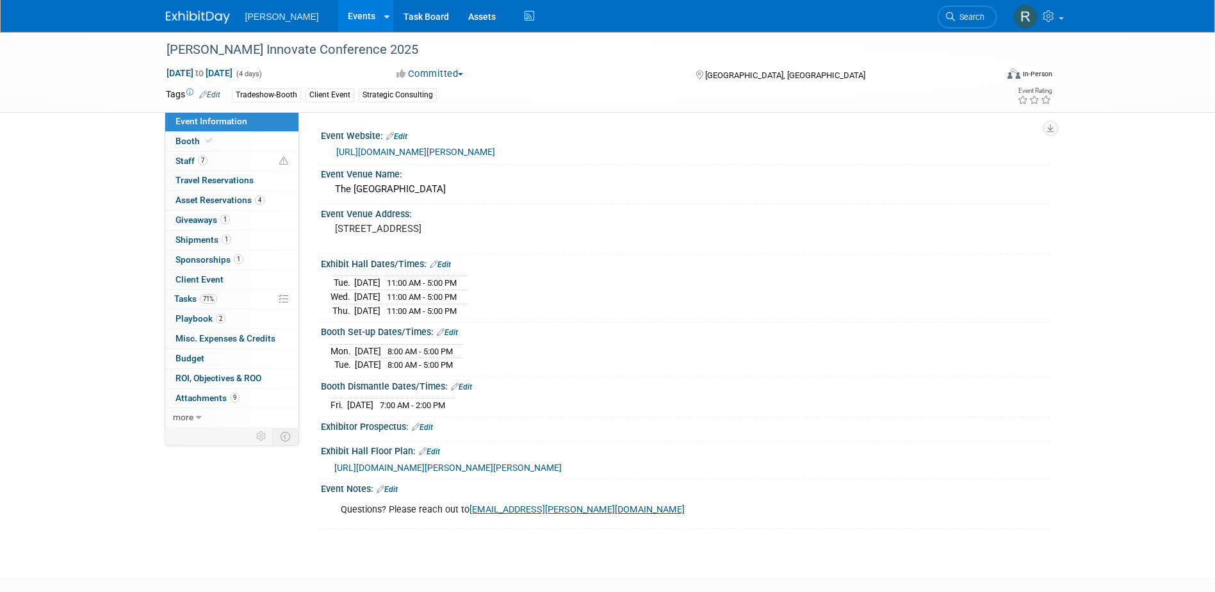
click at [396, 485] on link "Edit" at bounding box center [387, 489] width 21 height 9
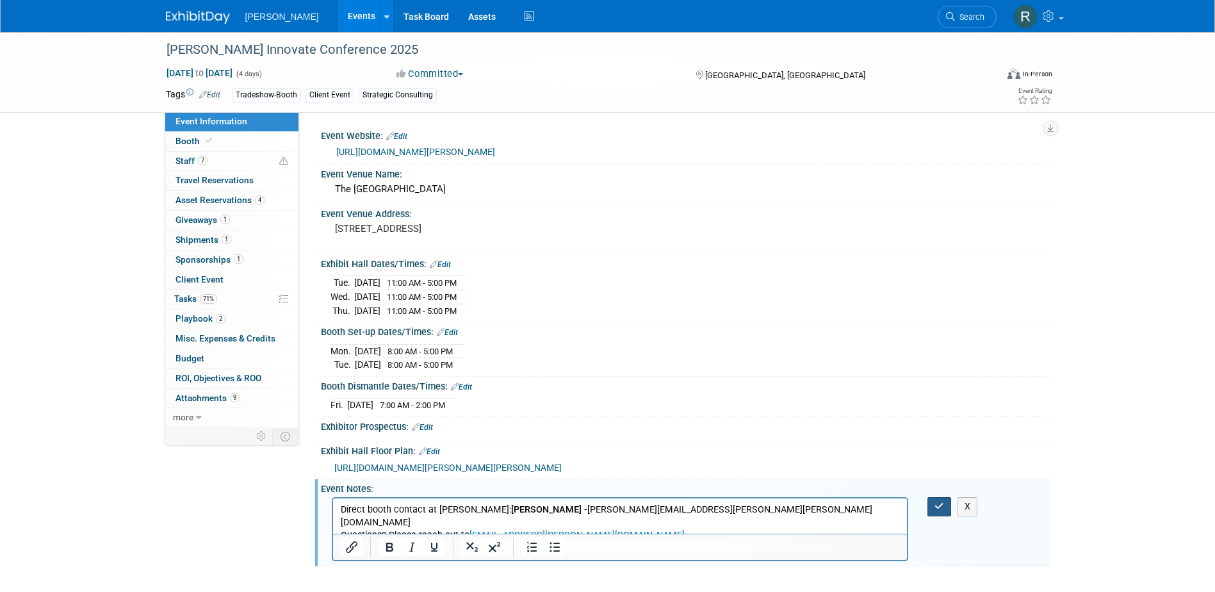
click at [938, 507] on icon "button" at bounding box center [939, 505] width 10 height 9
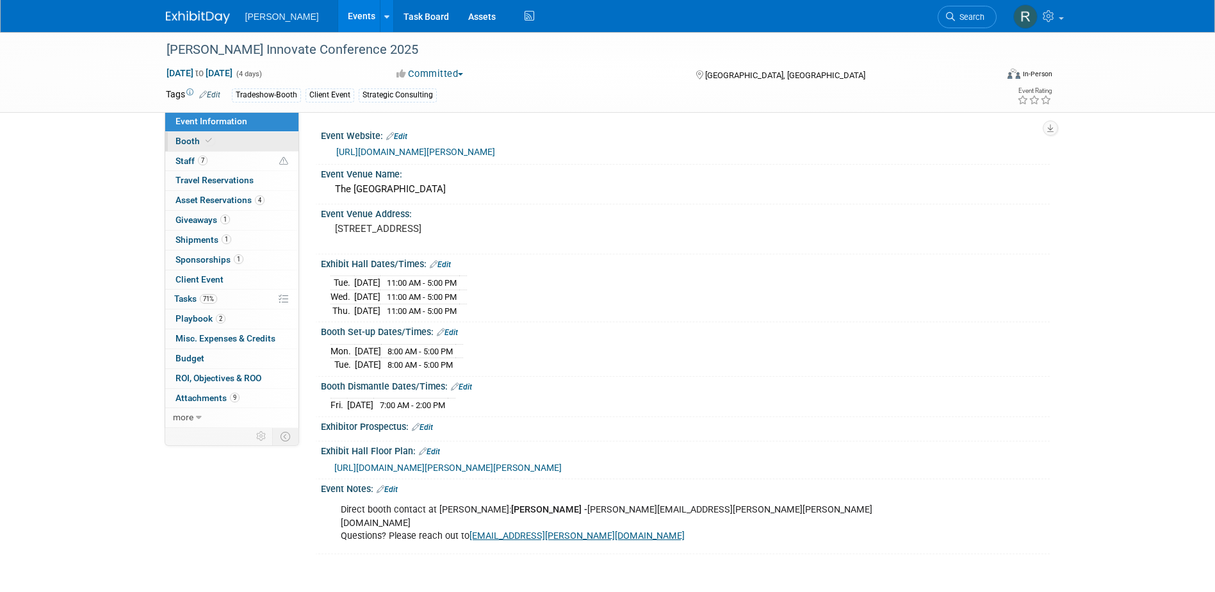
click at [226, 145] on link "Booth" at bounding box center [231, 141] width 133 height 19
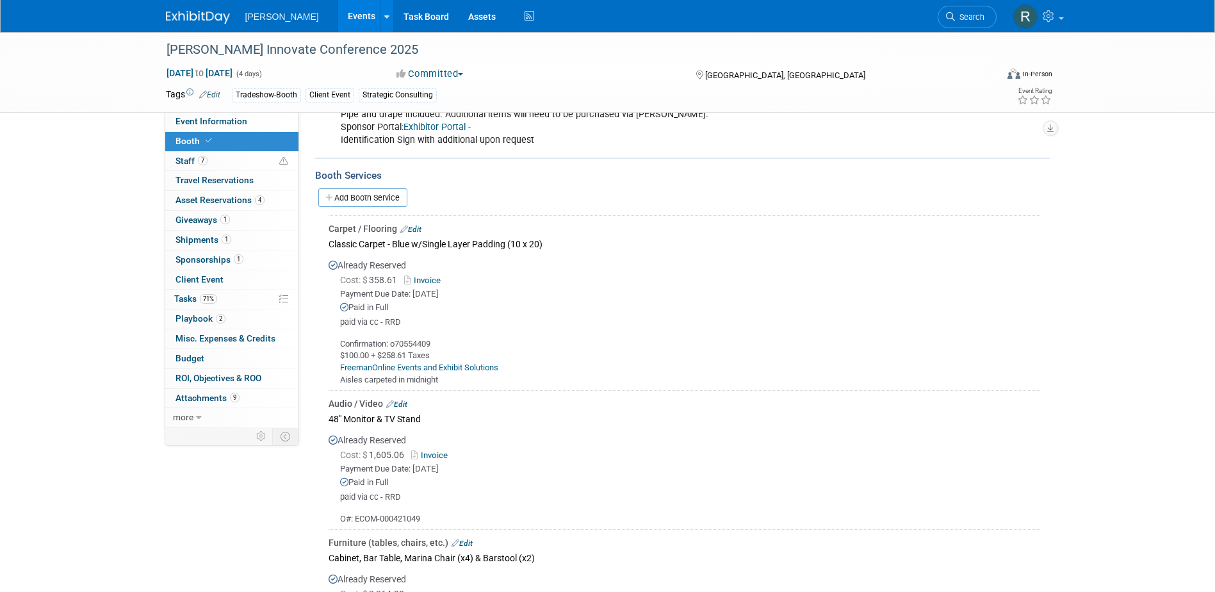
scroll to position [192, 0]
click at [420, 225] on link "Edit" at bounding box center [410, 228] width 21 height 9
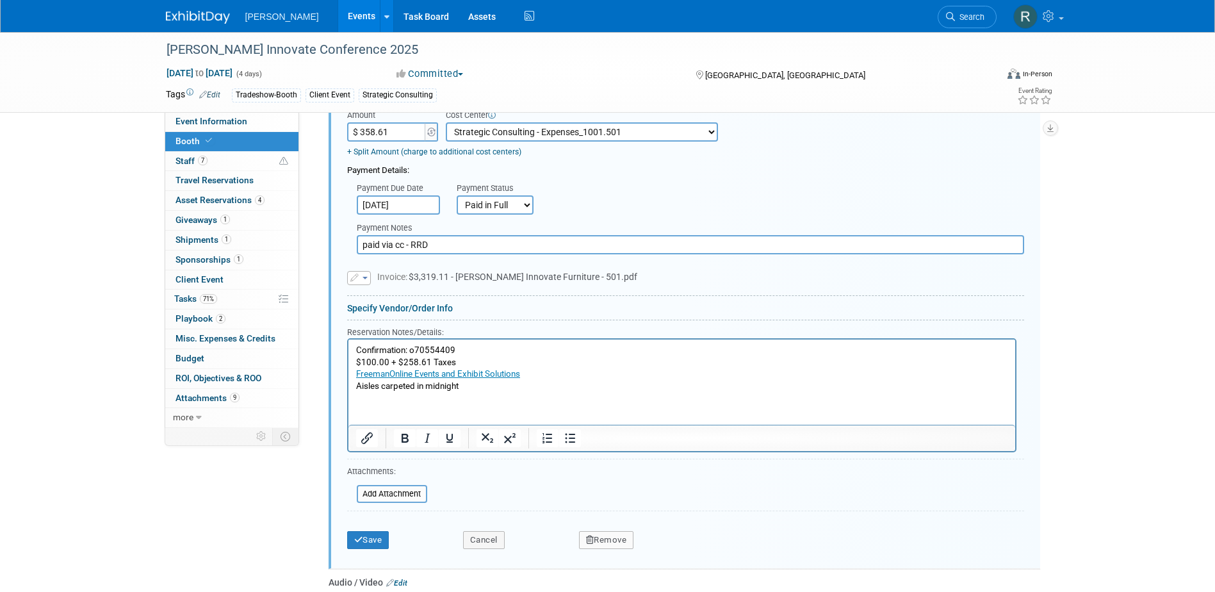
scroll to position [453, 0]
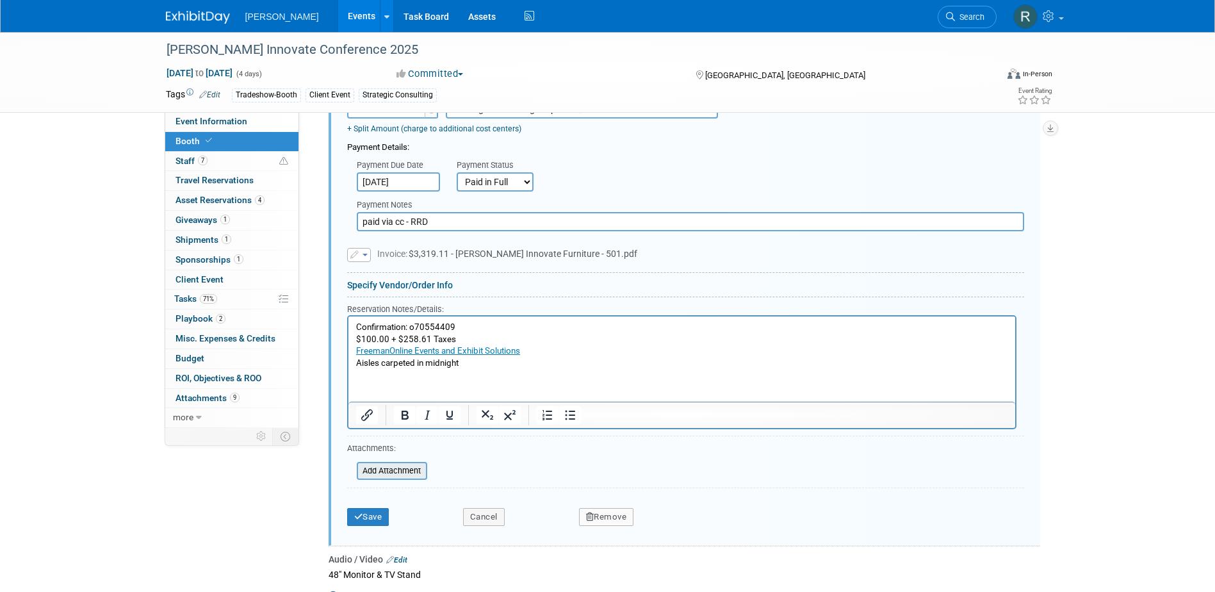
click at [394, 471] on input "file" at bounding box center [349, 470] width 152 height 15
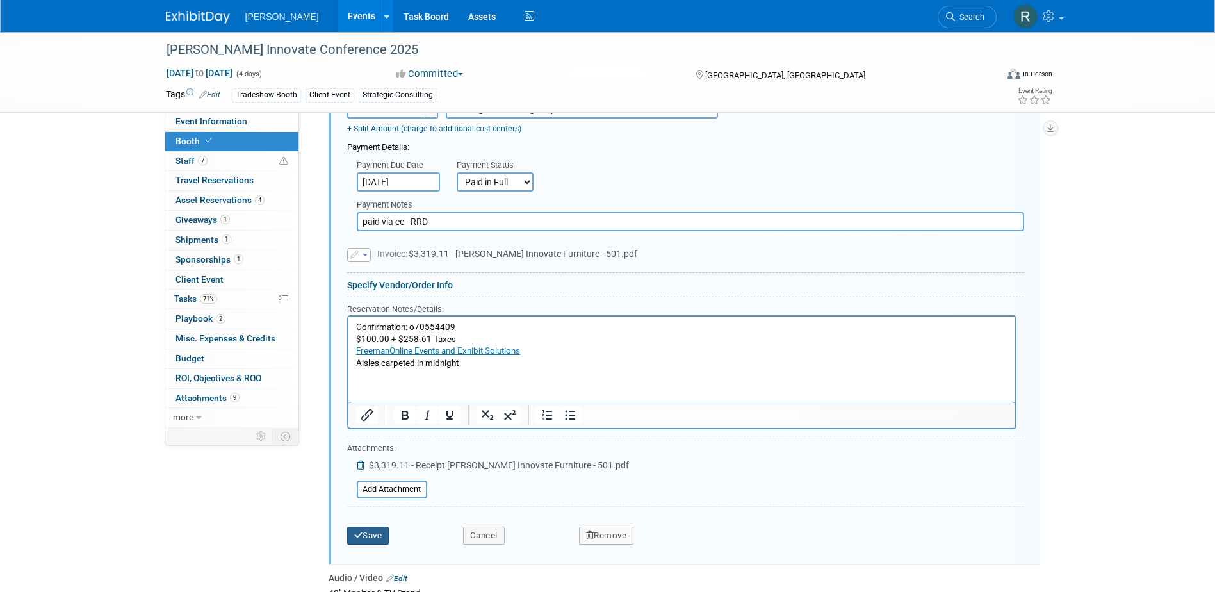
click at [366, 535] on button "Save" at bounding box center [368, 535] width 42 height 18
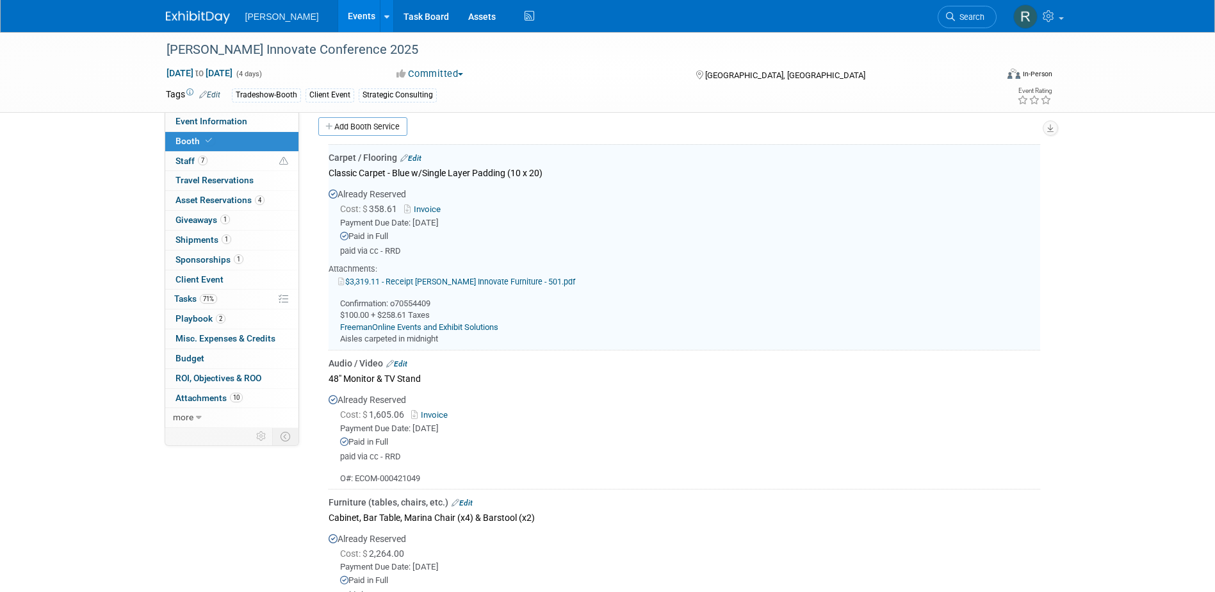
scroll to position [261, 0]
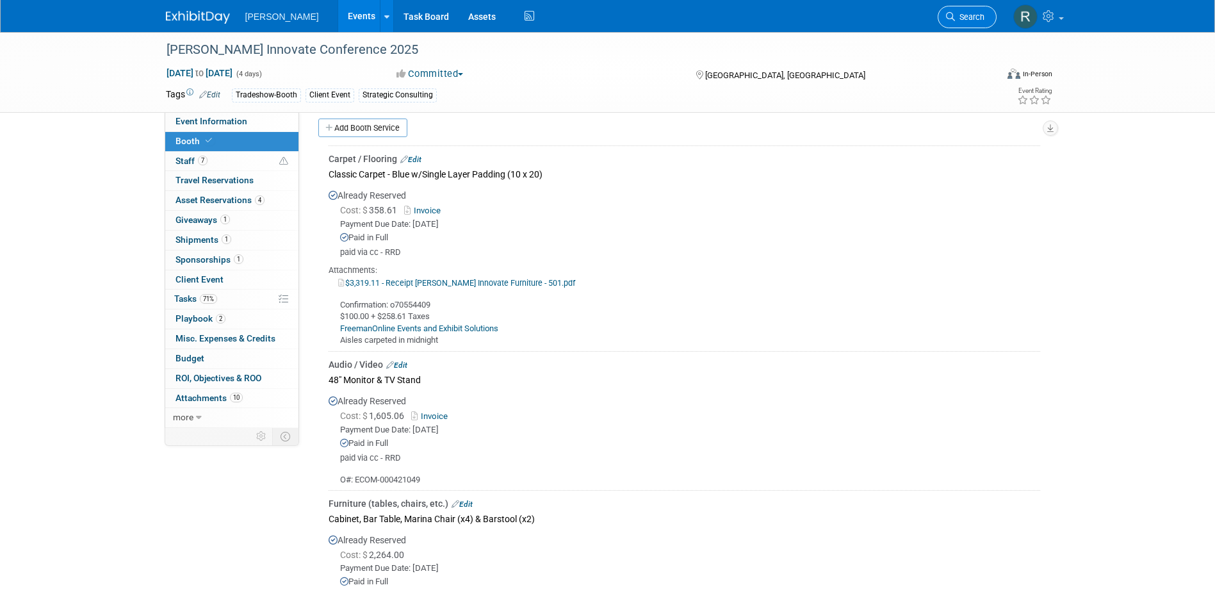
click at [977, 8] on link "Search" at bounding box center [967, 17] width 59 height 22
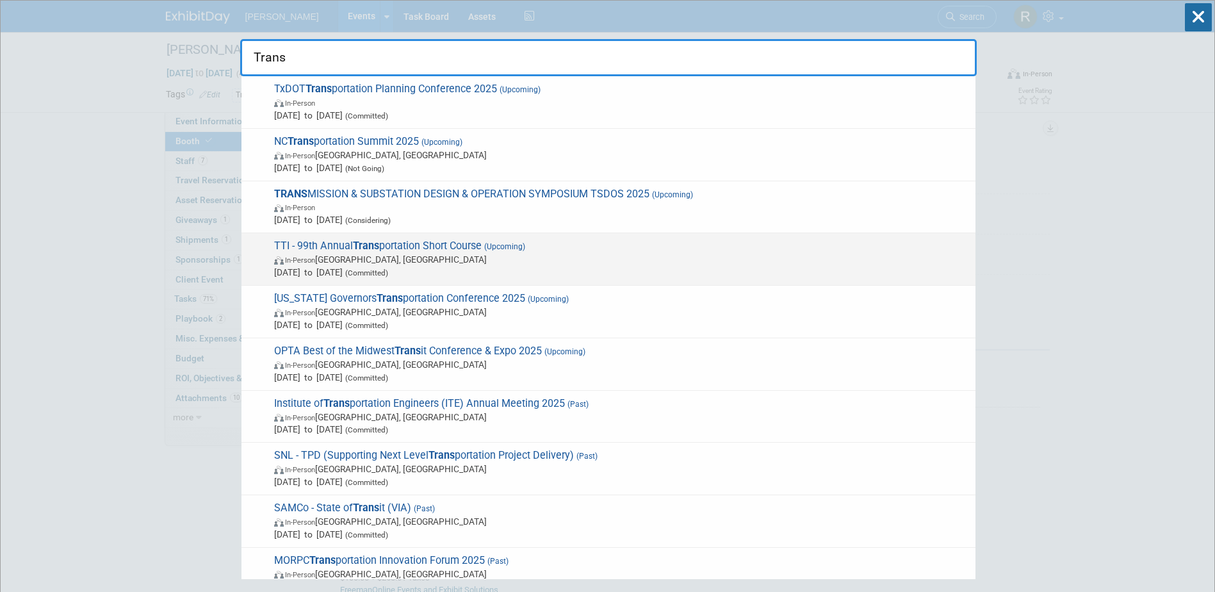
type input "Trans"
click at [410, 247] on span "TTI - 99th Annual Trans portation Short Course (Upcoming) In-Person College Sta…" at bounding box center [619, 259] width 699 height 39
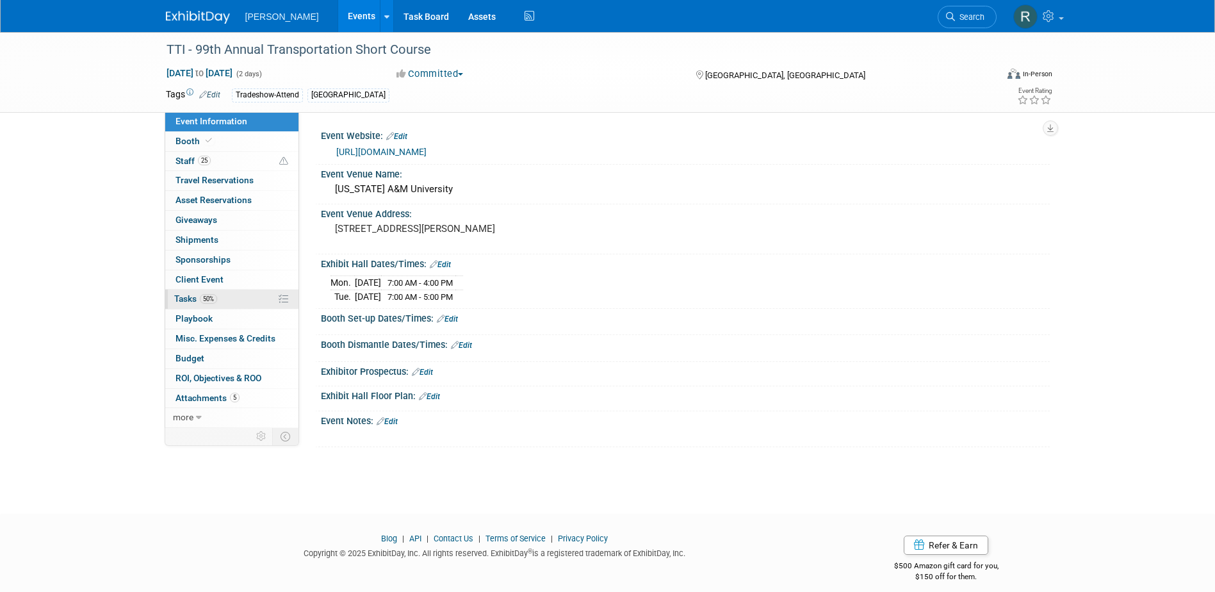
click at [192, 301] on span "Tasks 50%" at bounding box center [195, 298] width 43 height 10
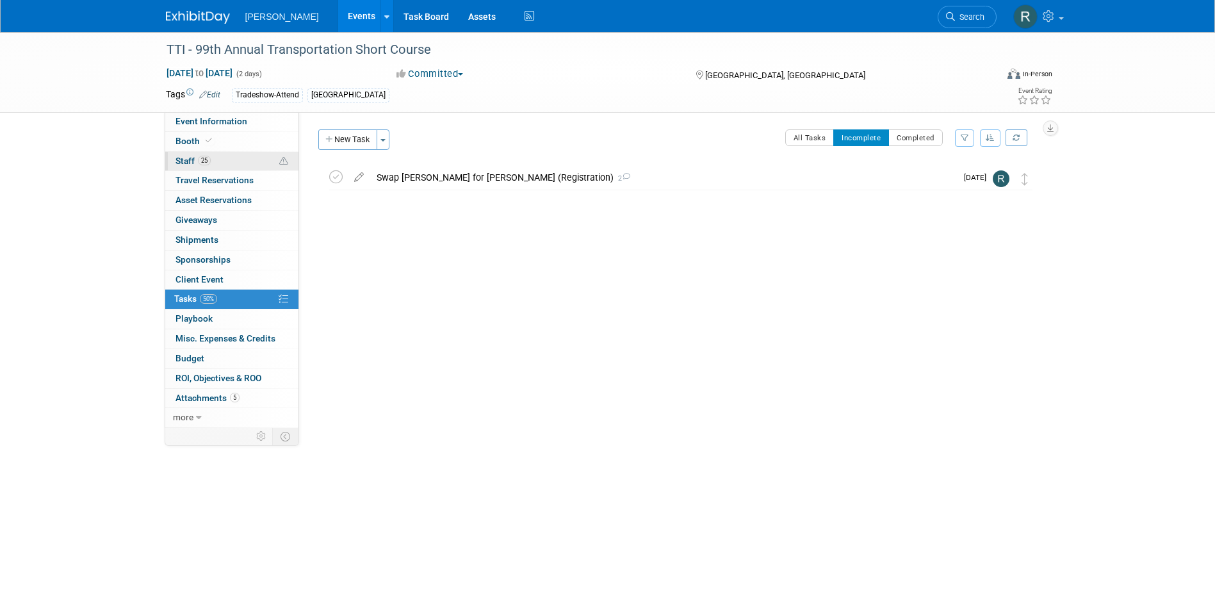
click at [198, 158] on span "25" at bounding box center [204, 161] width 13 height 10
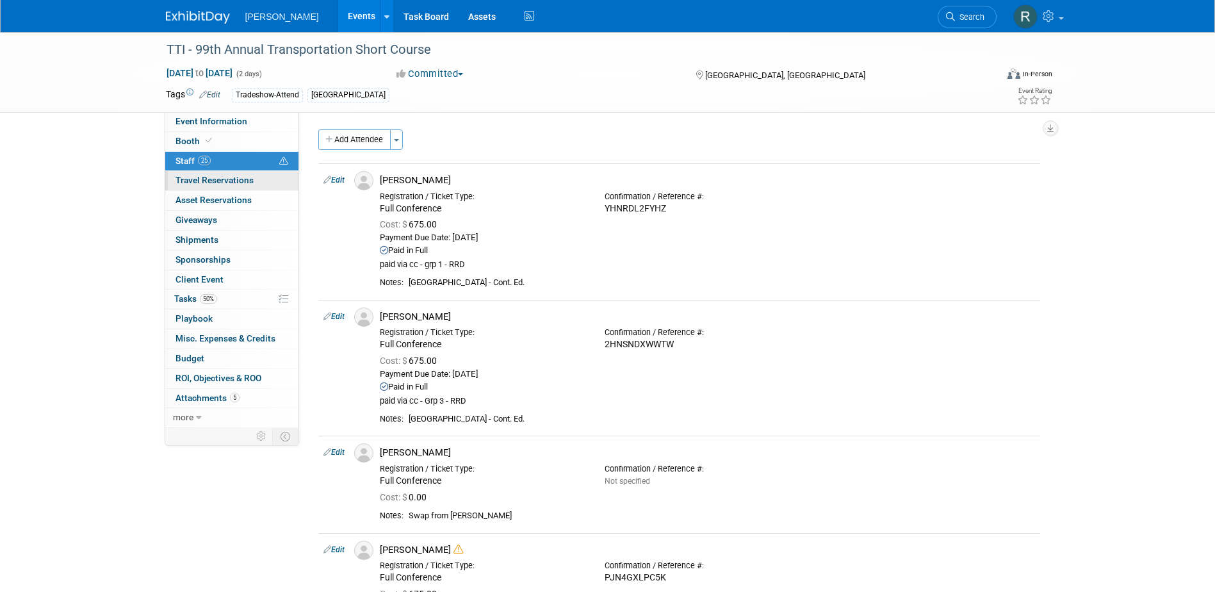
click at [198, 183] on span "Travel Reservations 0" at bounding box center [214, 180] width 78 height 10
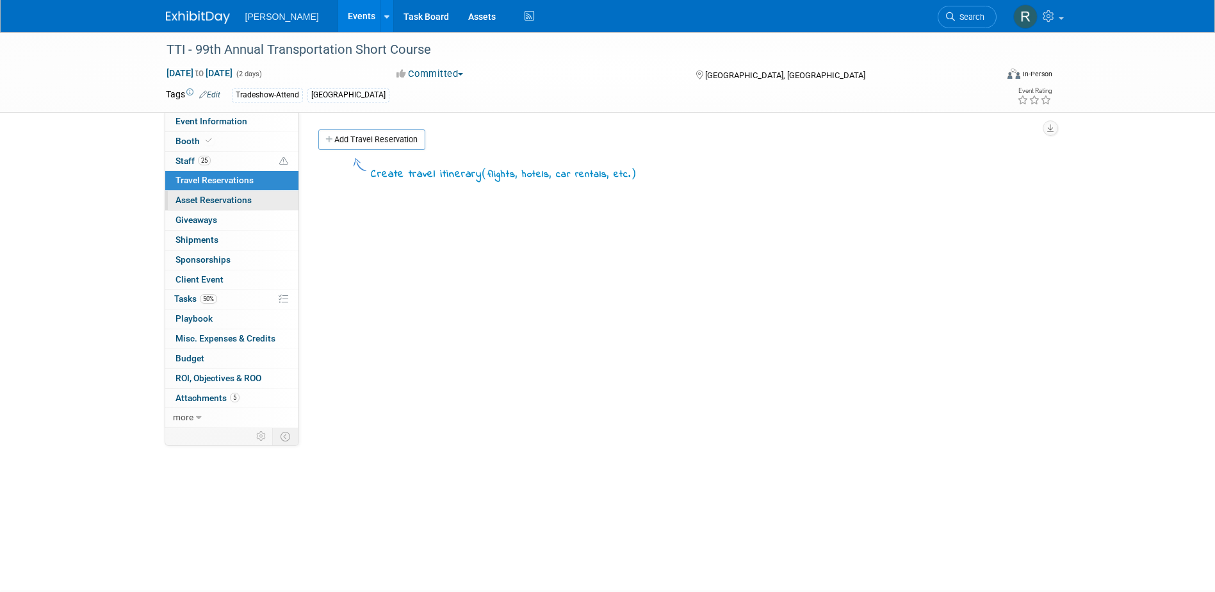
click at [198, 203] on span "Asset Reservations 0" at bounding box center [213, 200] width 76 height 10
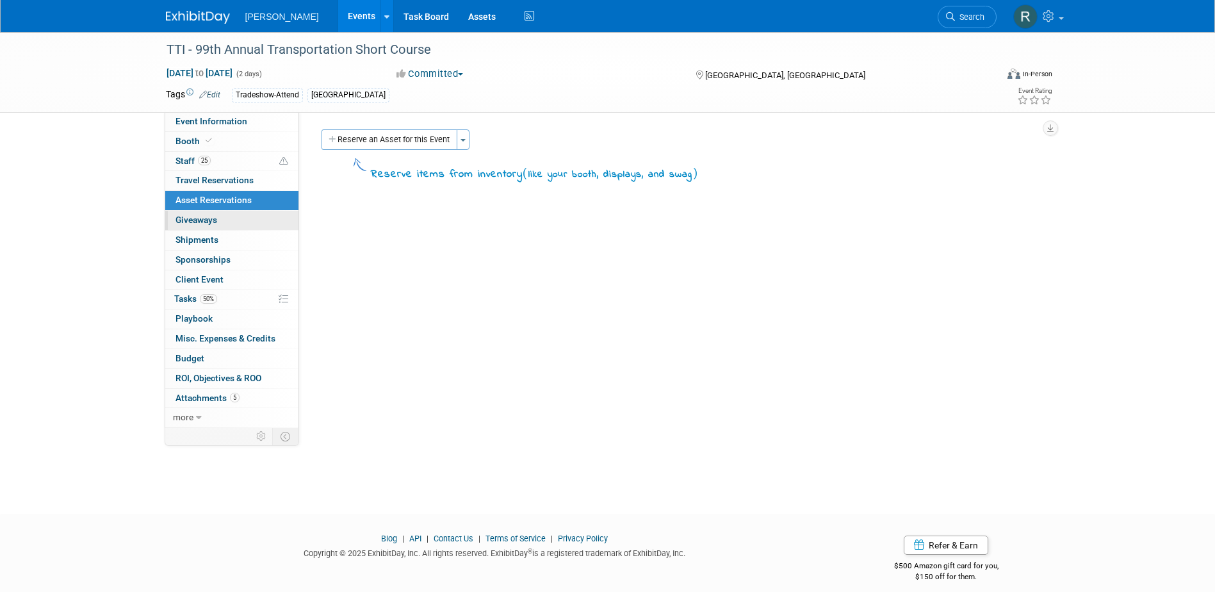
click at [200, 223] on span "Giveaways 0" at bounding box center [196, 220] width 42 height 10
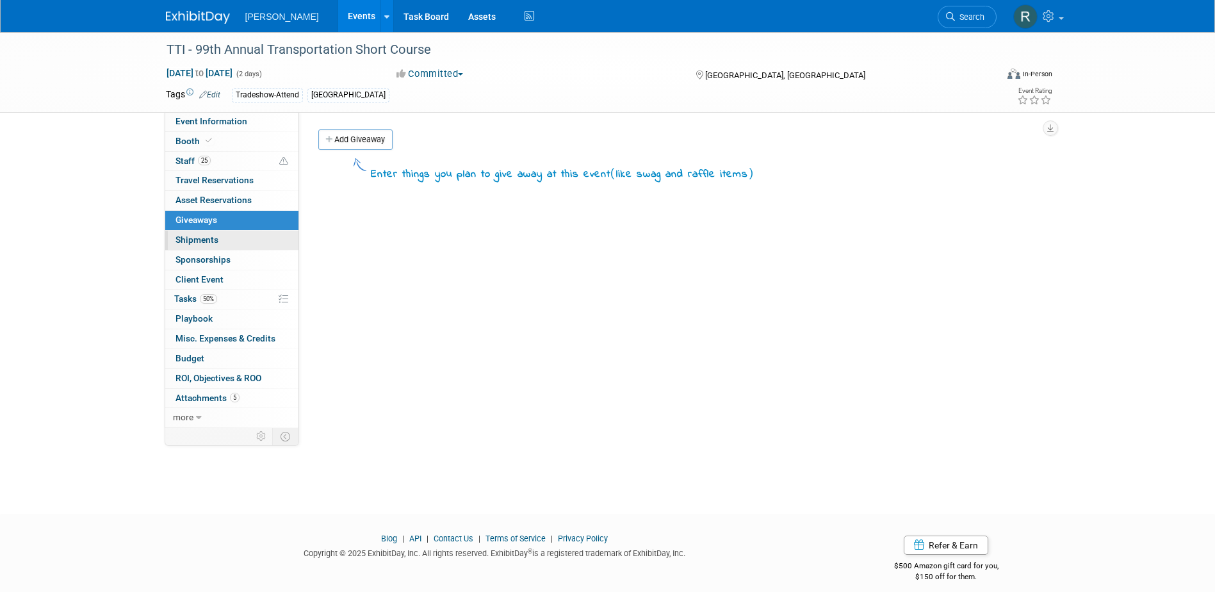
click at [202, 243] on span "Shipments 0" at bounding box center [196, 239] width 43 height 10
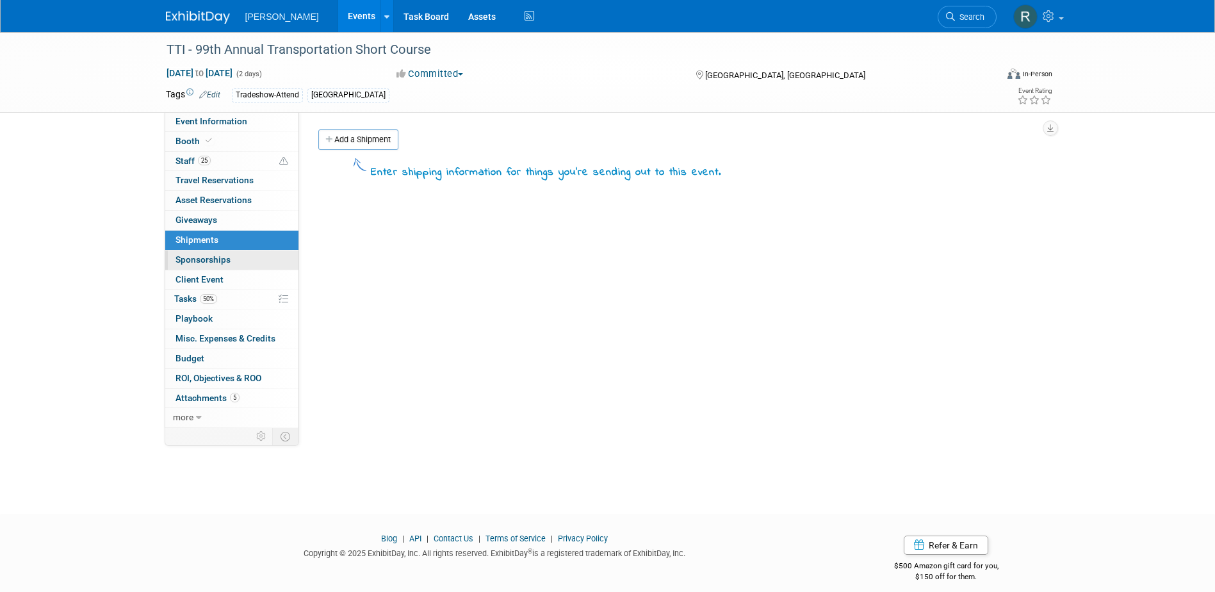
click at [202, 260] on span "Sponsorships 0" at bounding box center [202, 259] width 55 height 10
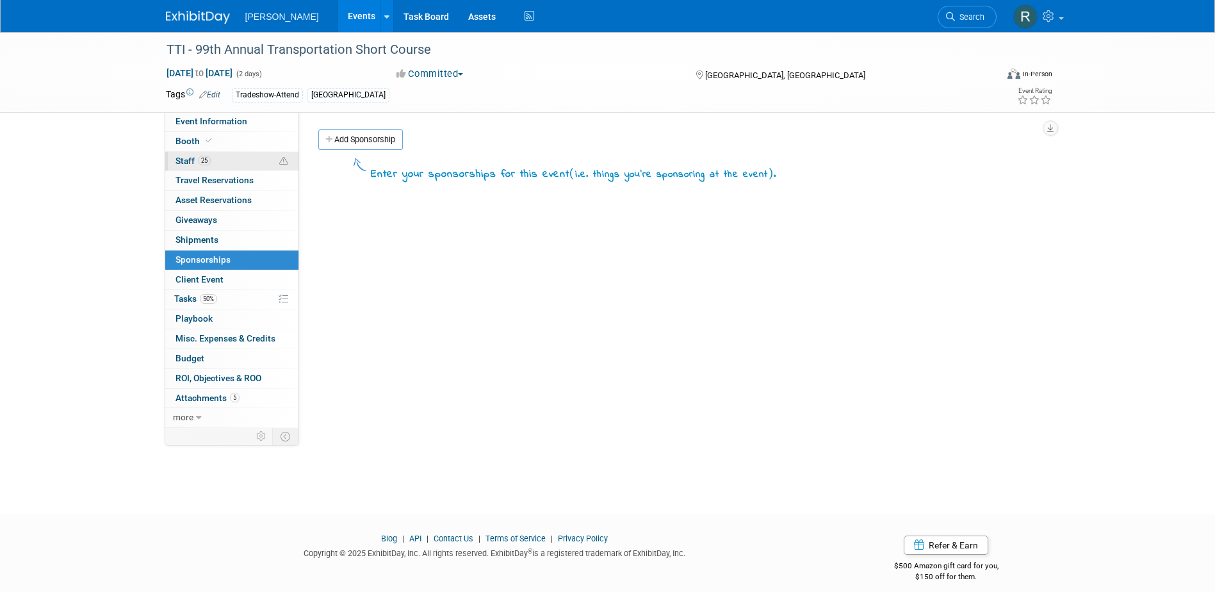
click at [196, 158] on span "Staff 25" at bounding box center [192, 161] width 35 height 10
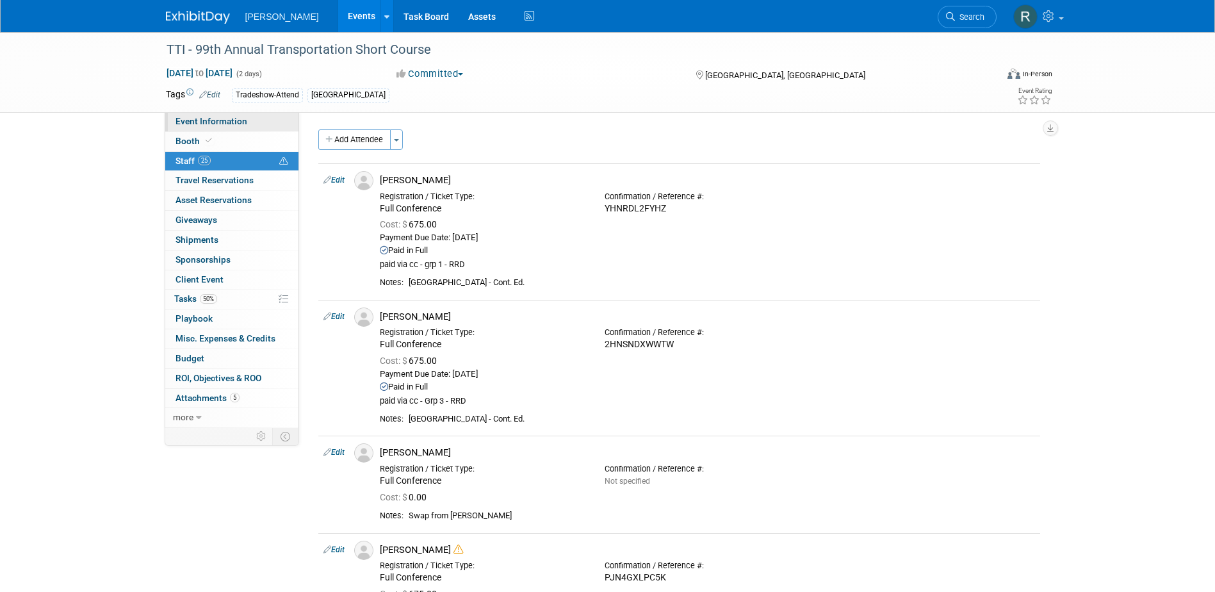
click at [204, 119] on span "Event Information" at bounding box center [211, 121] width 72 height 10
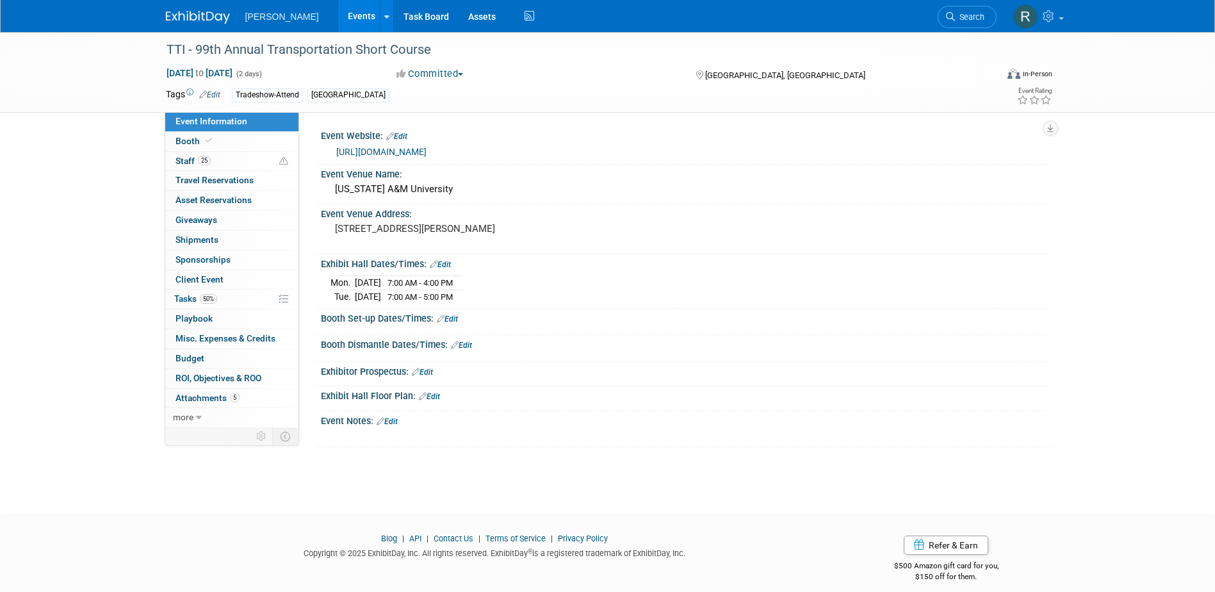
click at [376, 147] on link "https://web.cvent.com/event/a1034600-9dec-4a40-9931-a7552d3c3be4/summary" at bounding box center [381, 152] width 90 height 10
drag, startPoint x: 180, startPoint y: 163, endPoint x: 167, endPoint y: 158, distance: 13.8
click at [180, 163] on span "Staff 25" at bounding box center [192, 161] width 35 height 10
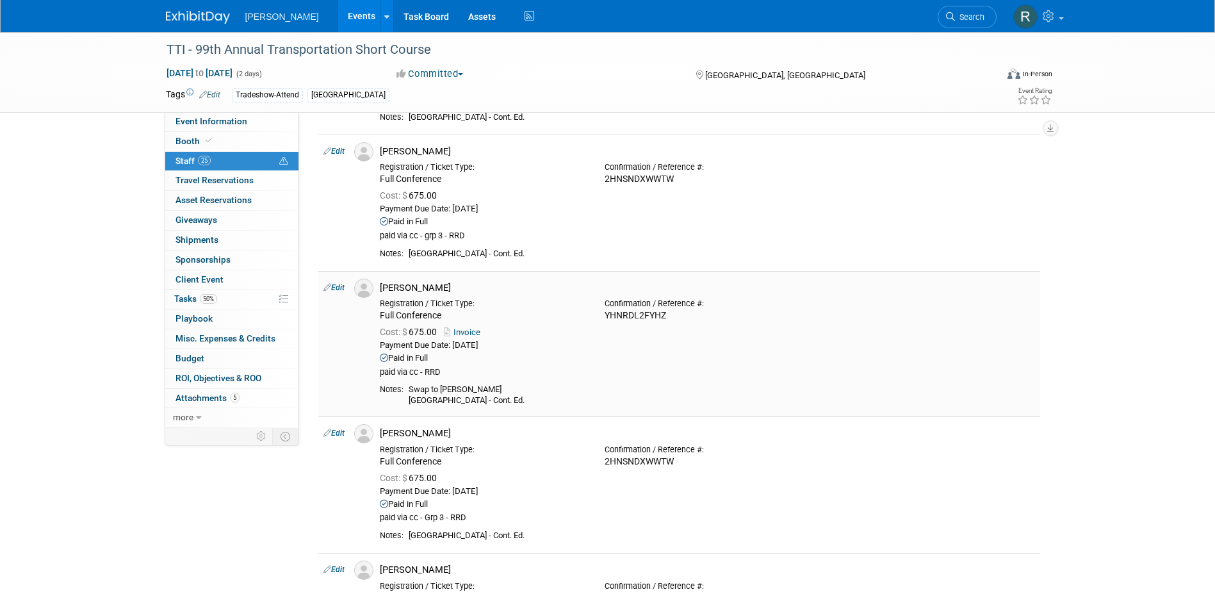
scroll to position [1537, 0]
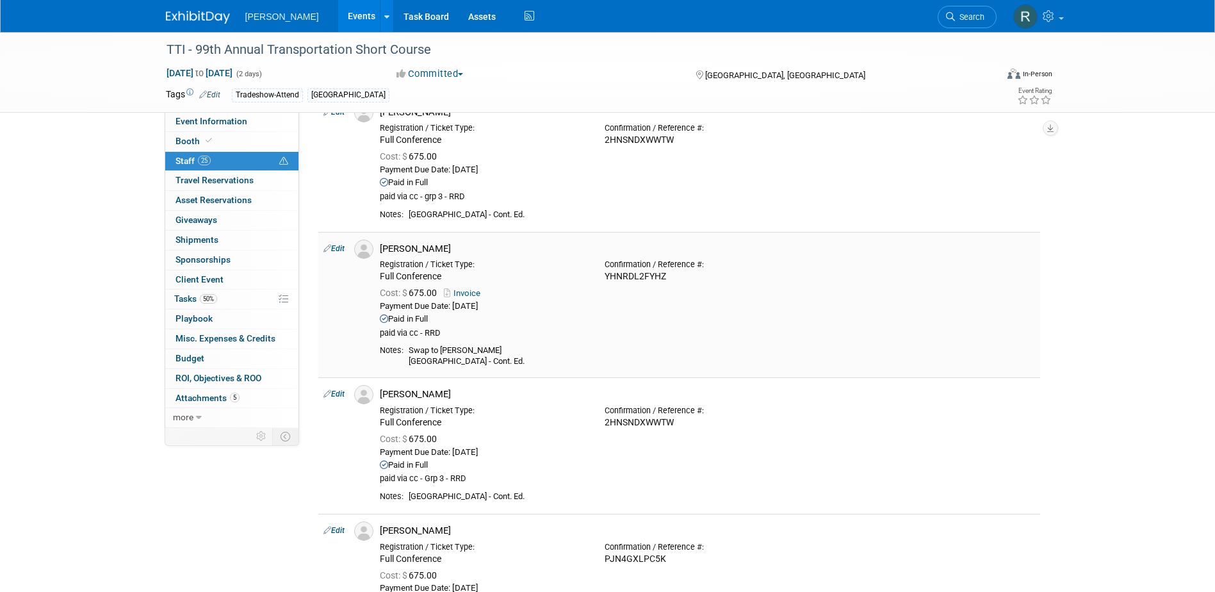
click at [626, 276] on div "YHNRDL2FYHZ" at bounding box center [708, 277] width 206 height 12
copy div "YHNRDL2FYHZ"
click at [946, 13] on icon at bounding box center [950, 16] width 9 height 9
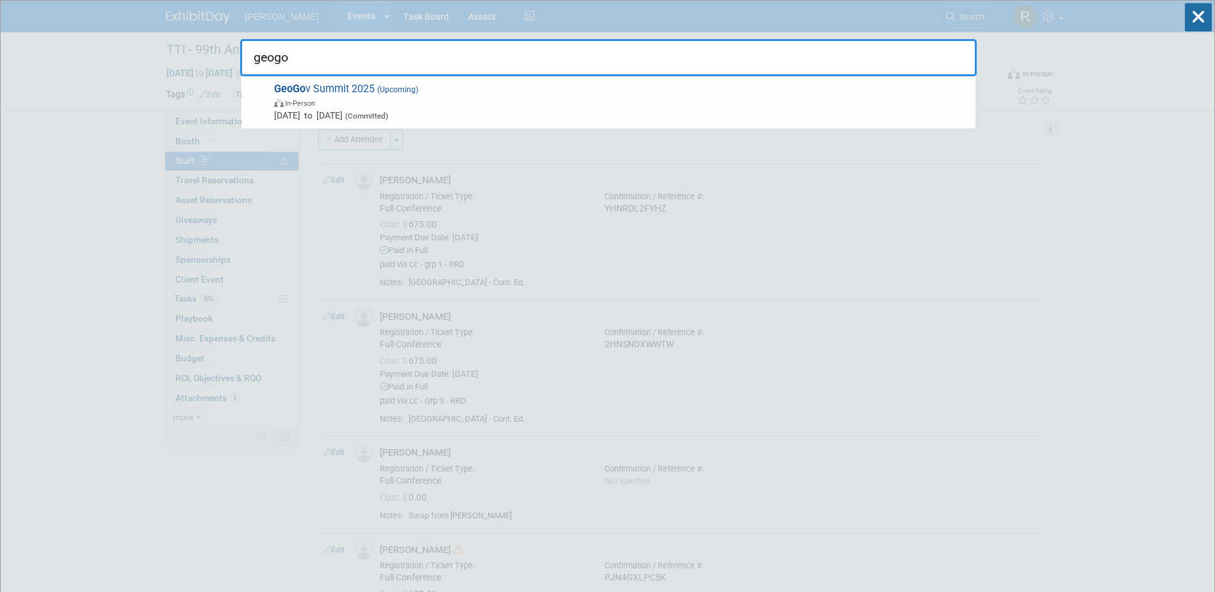
type input "geogov"
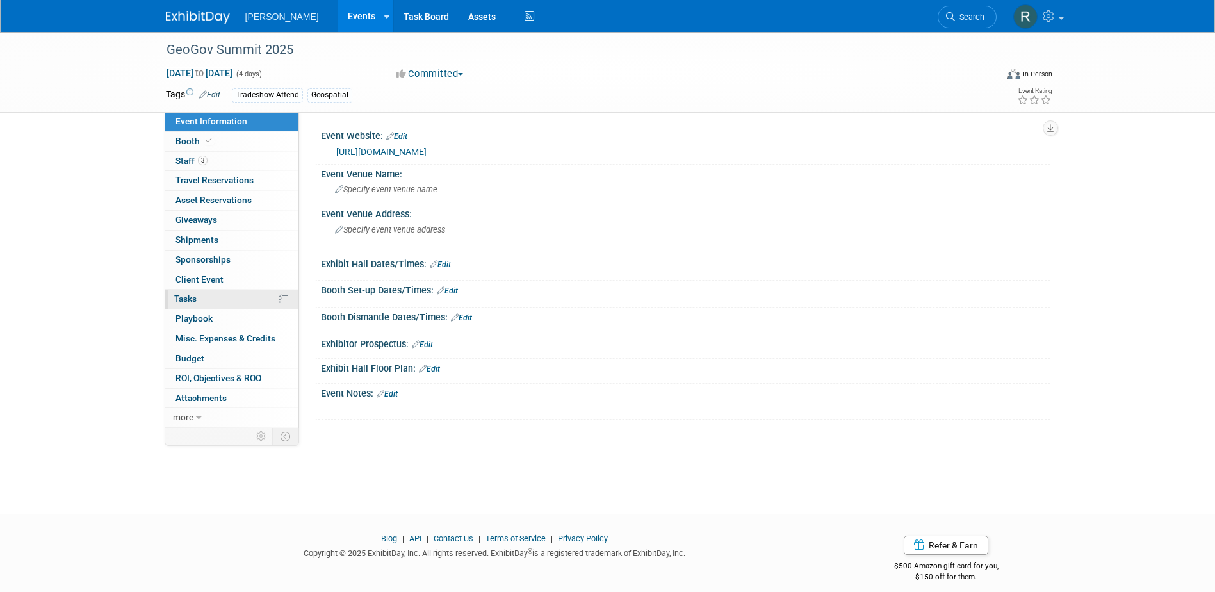
click at [193, 293] on span "Tasks 0%" at bounding box center [185, 298] width 22 height 10
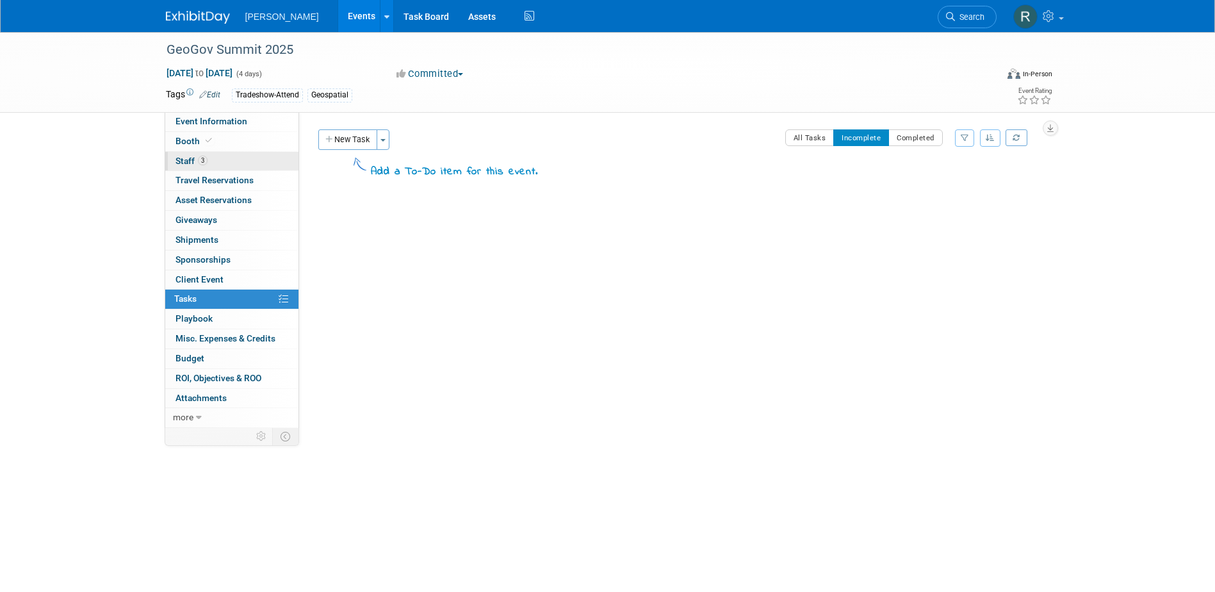
click at [200, 165] on span "Staff 3" at bounding box center [191, 161] width 32 height 10
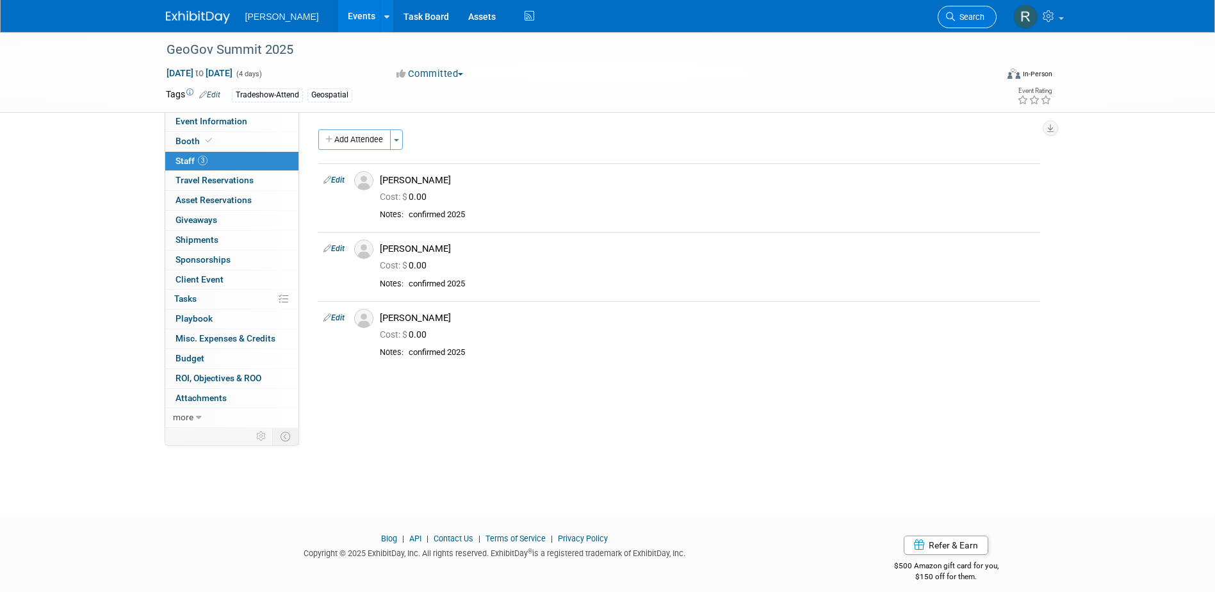
click at [964, 12] on link "Search" at bounding box center [967, 17] width 59 height 22
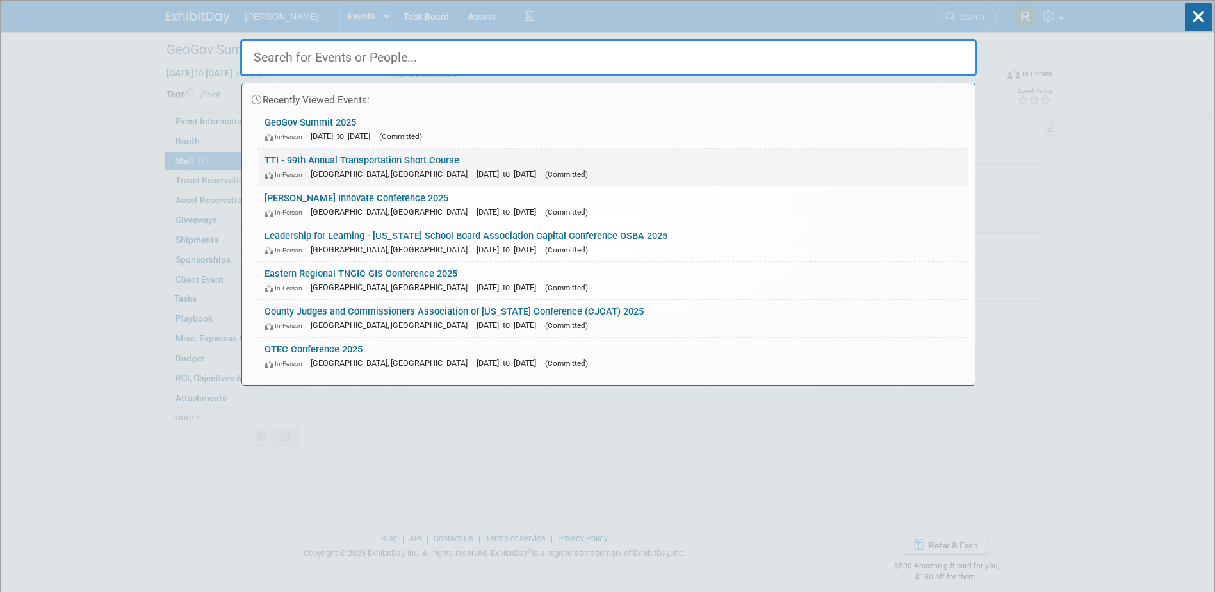
click at [397, 159] on link "TTI - 99th Annual Transportation Short Course In-Person College Station, TX Oct…" at bounding box center [613, 167] width 710 height 37
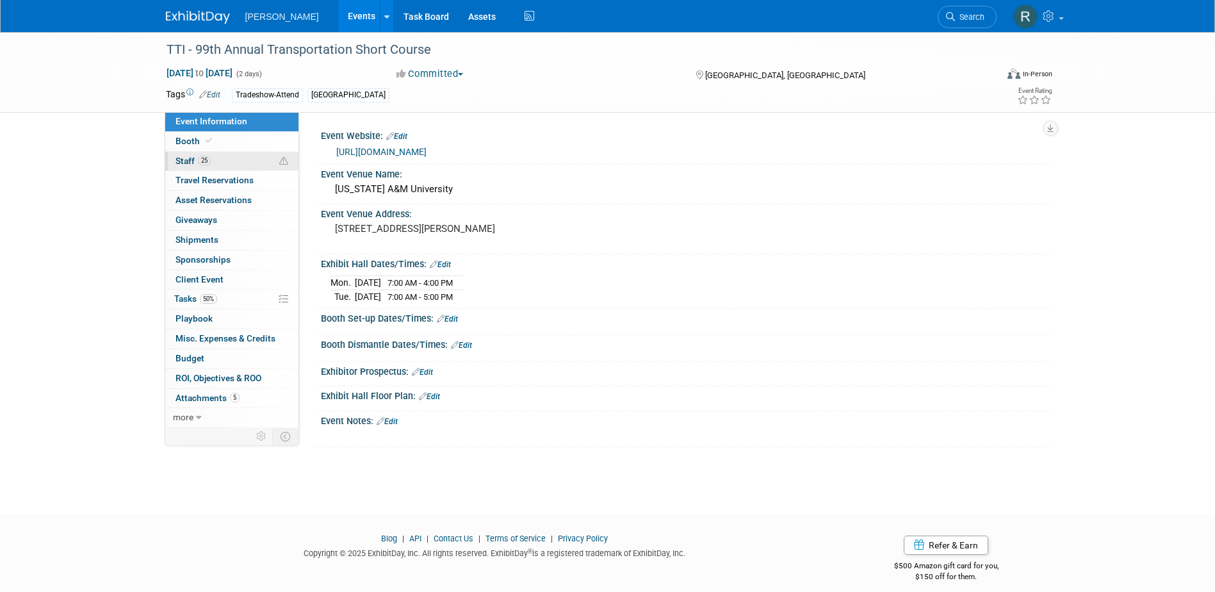
click at [223, 163] on link "25 Staff 25" at bounding box center [231, 161] width 133 height 19
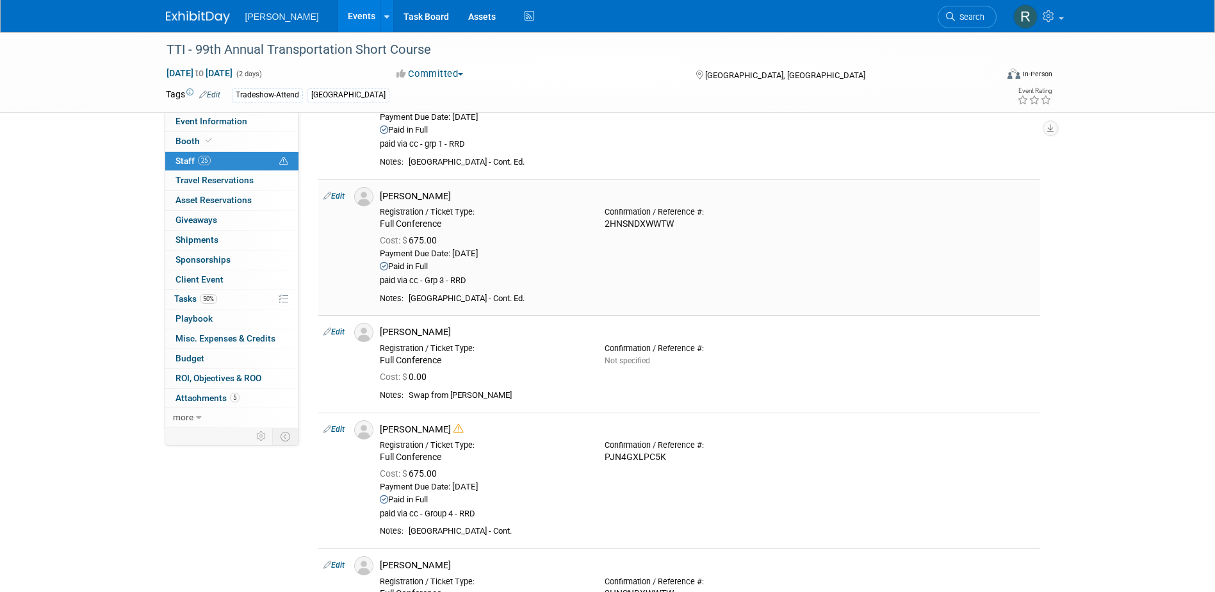
scroll to position [128, 0]
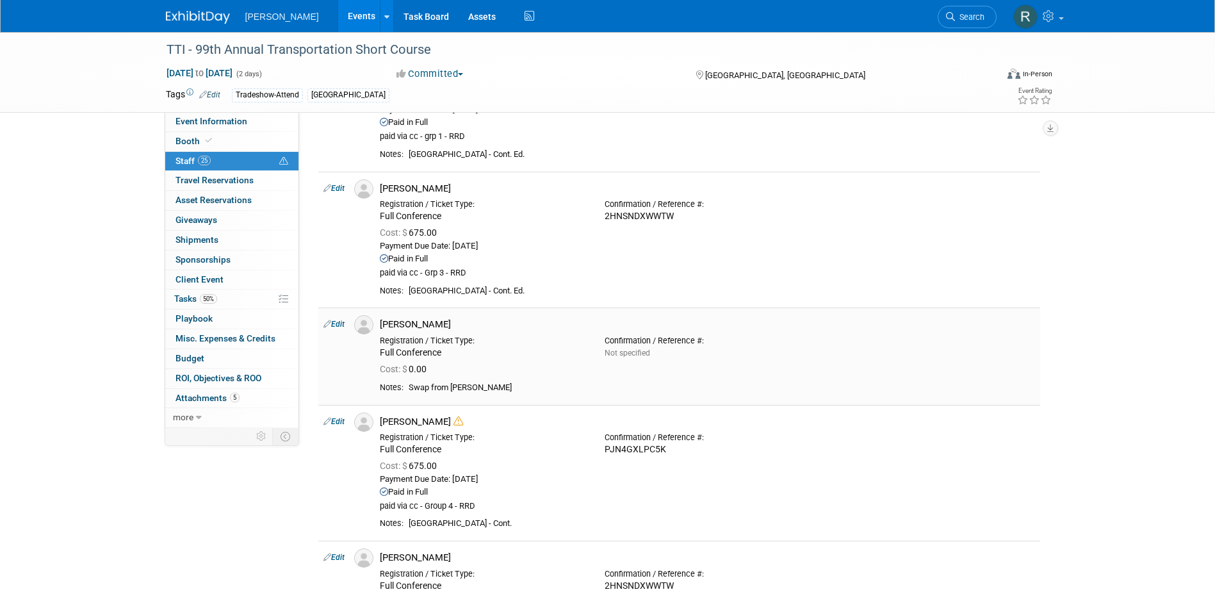
click at [334, 325] on link "Edit" at bounding box center [333, 324] width 21 height 9
select select "dd188e22-1f5b-4940-9ba5-2fc53df1c2fd"
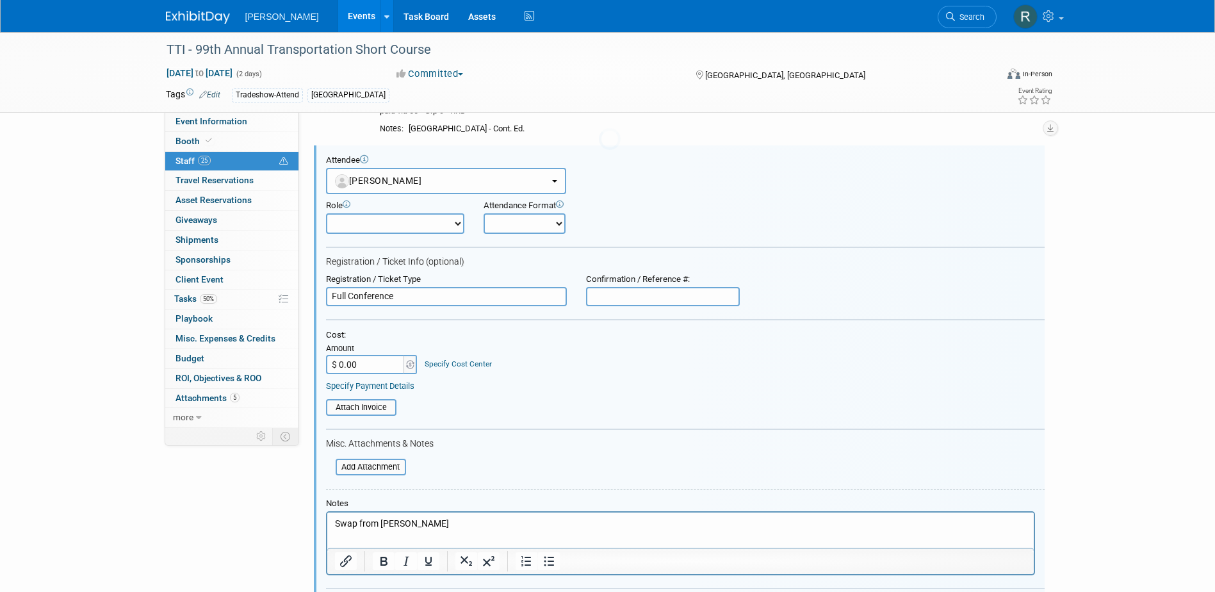
scroll to position [0, 0]
click at [373, 468] on input "file" at bounding box center [328, 467] width 152 height 14
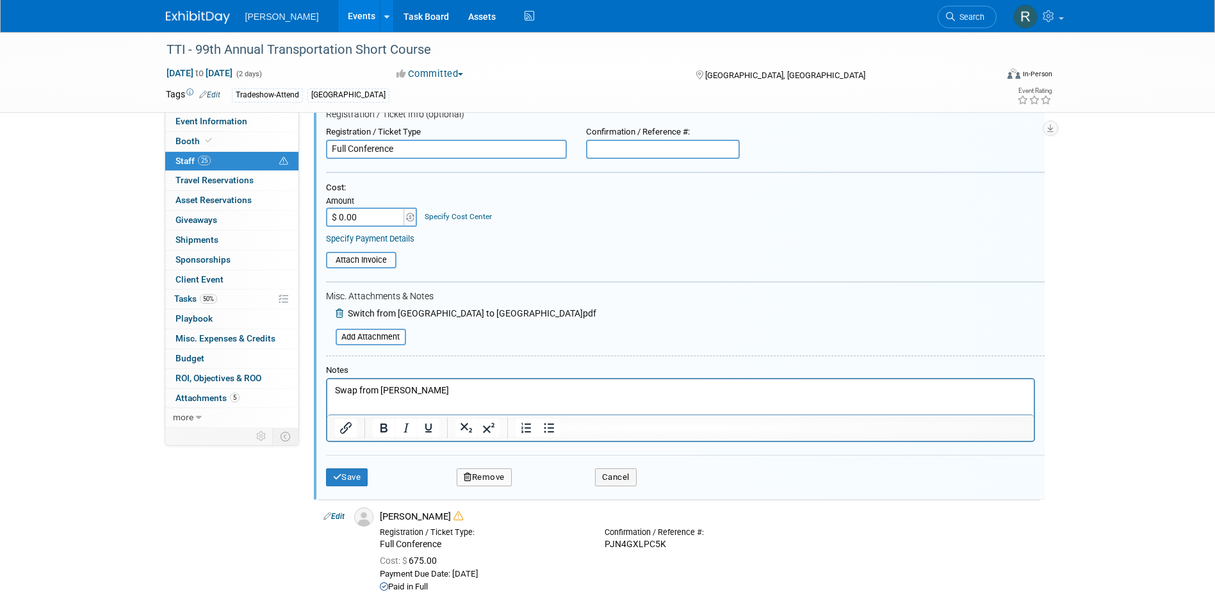
scroll to position [482, 0]
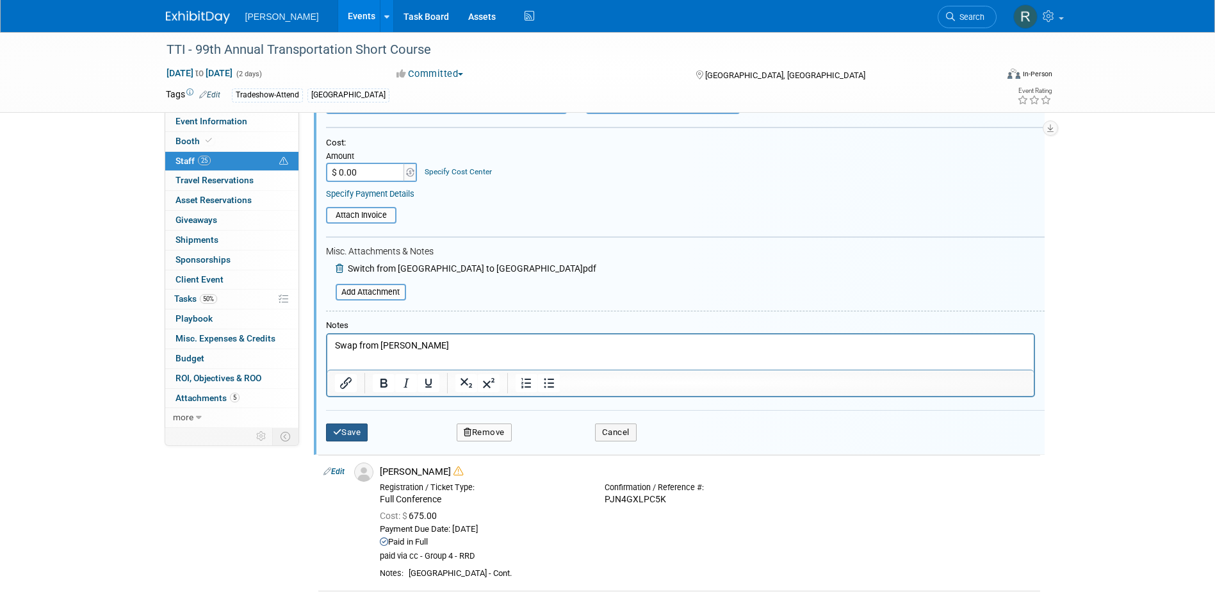
click at [352, 430] on button "Save" at bounding box center [347, 432] width 42 height 18
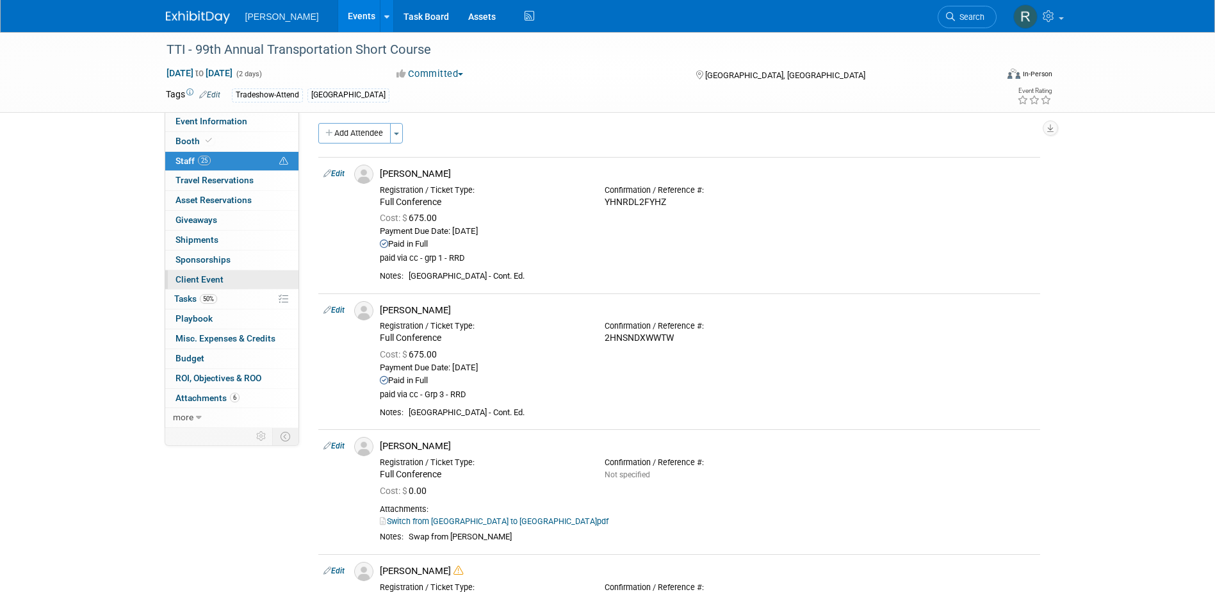
scroll to position [0, 0]
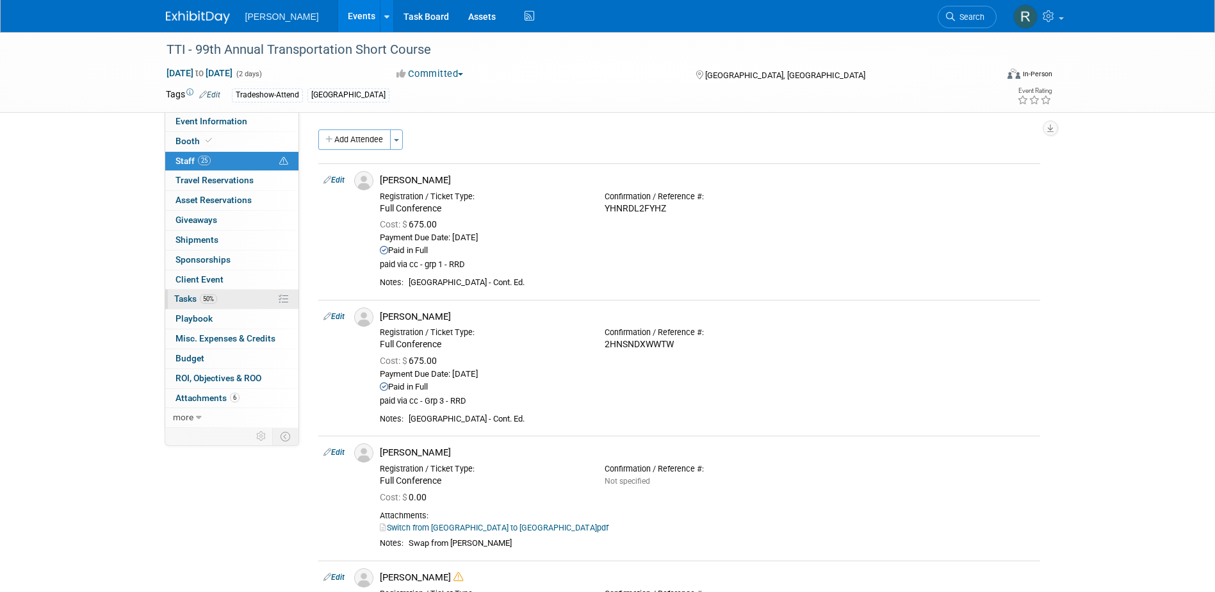
click at [188, 299] on span "Tasks 50%" at bounding box center [195, 298] width 43 height 10
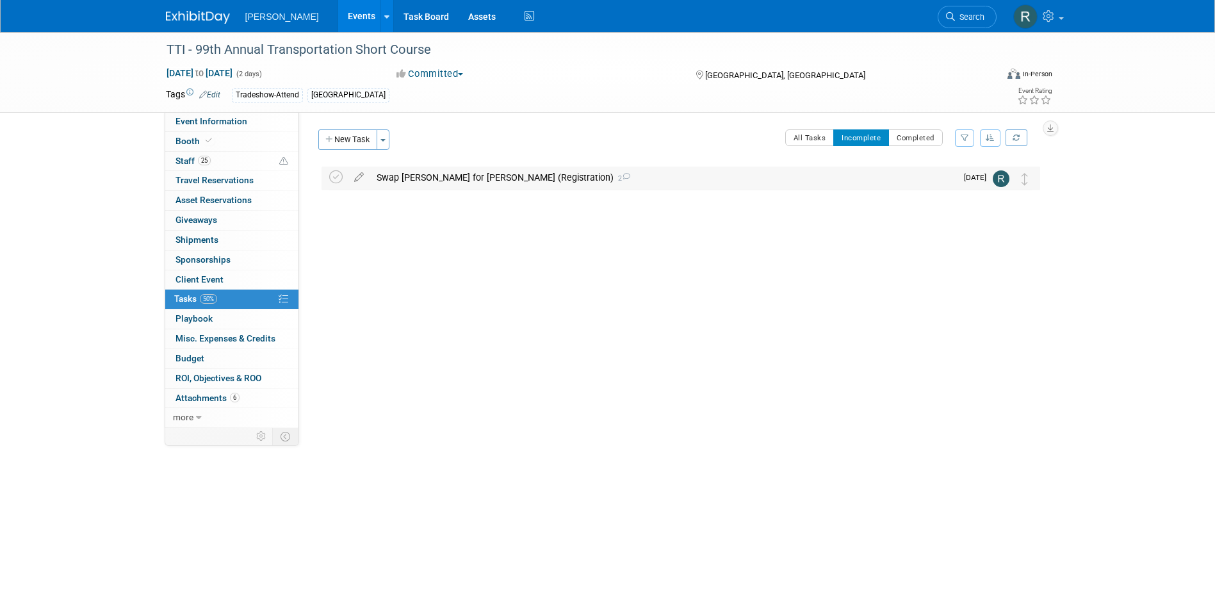
click at [419, 175] on div "Swap Asanga Nanayakkara for Kent O'Brien (Registration) 2" at bounding box center [663, 177] width 586 height 22
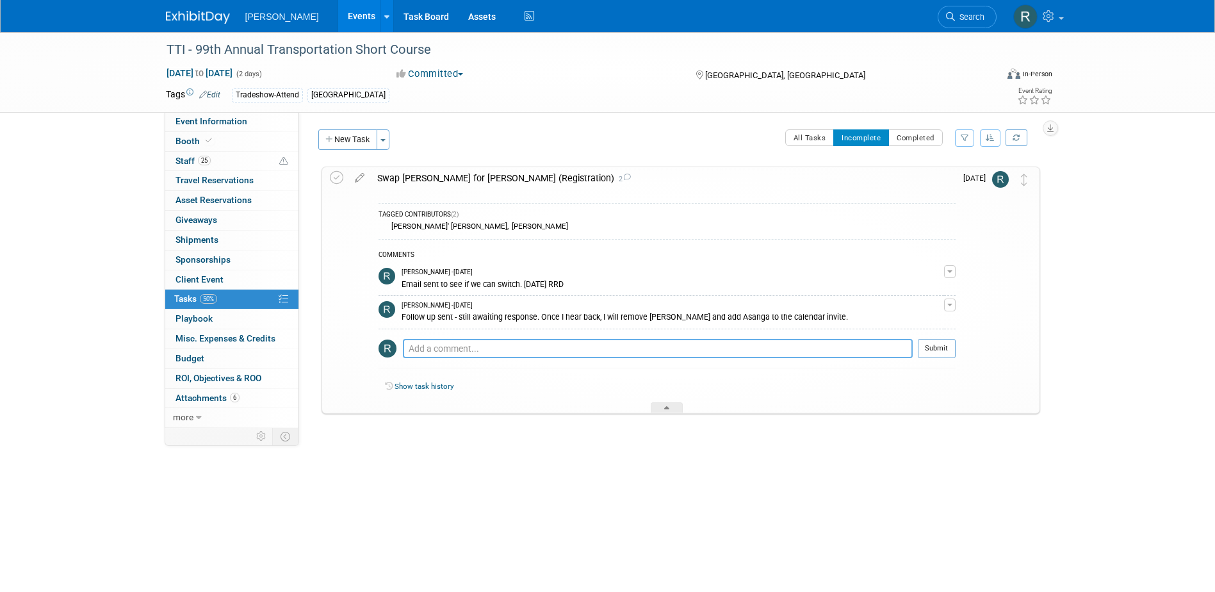
click at [451, 348] on textarea at bounding box center [658, 348] width 510 height 19
type textarea "Switch has been made per TXDOT Events. Kent was removed from calendar invite an…"
click at [932, 346] on button "Submit" at bounding box center [937, 348] width 38 height 19
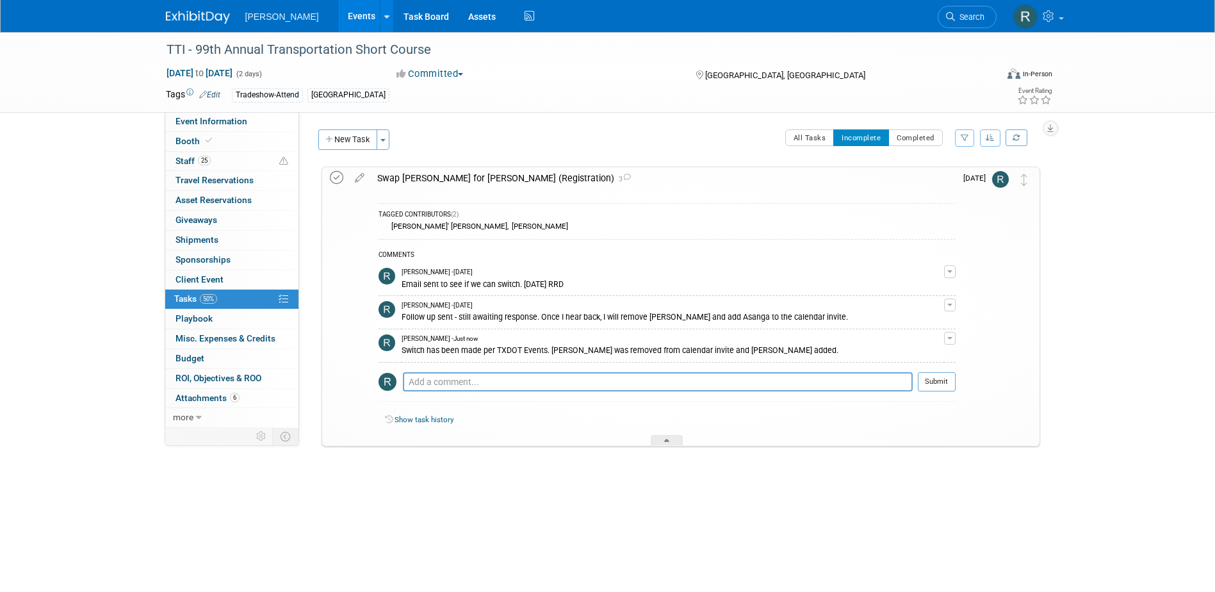
click at [339, 177] on icon at bounding box center [336, 177] width 13 height 13
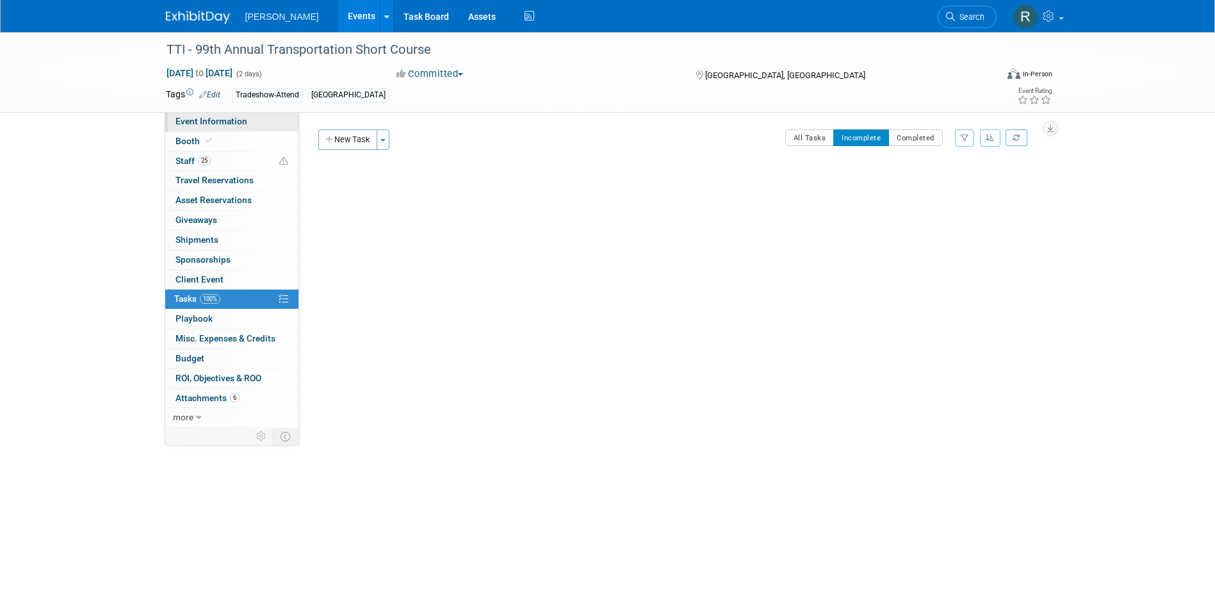
click at [225, 124] on span "Event Information" at bounding box center [211, 121] width 72 height 10
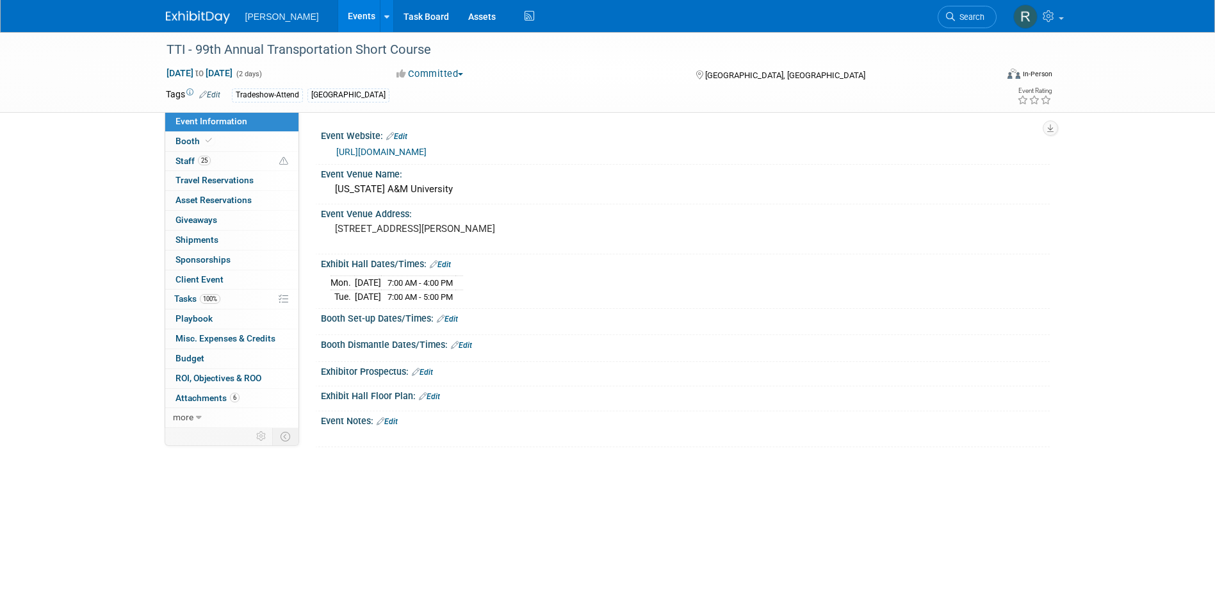
click at [939, 7] on li "Search" at bounding box center [967, 15] width 59 height 31
click at [950, 14] on icon at bounding box center [950, 16] width 9 height 9
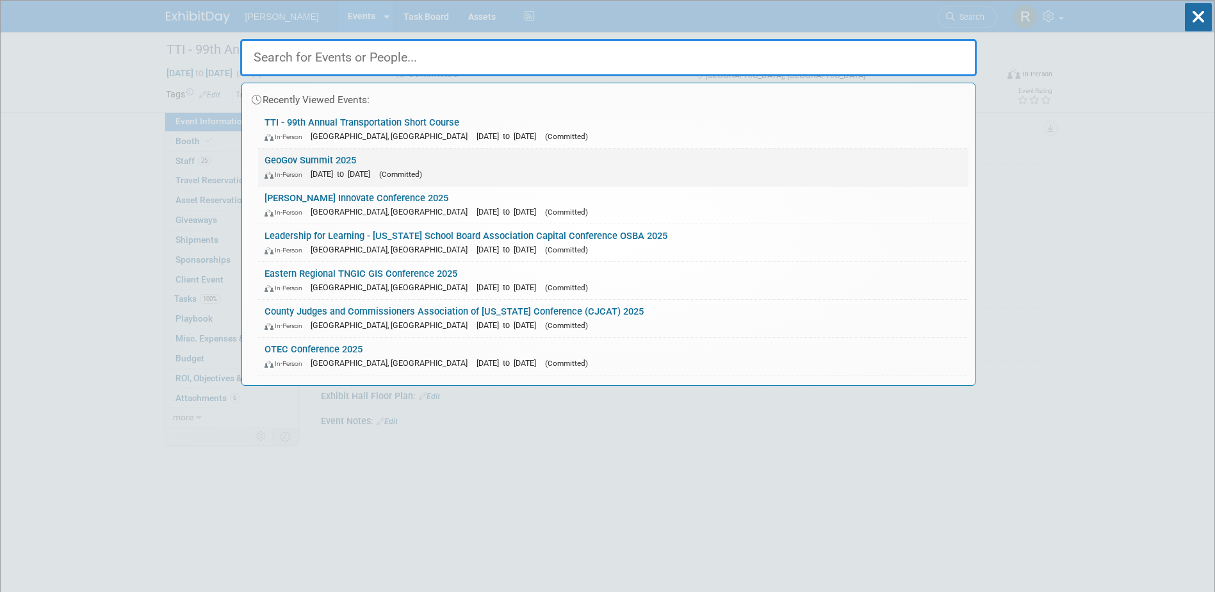
click at [329, 165] on link "GeoGov Summit 2025 In-Person Sep 8, 2025 to Sep 11, 2025 (Committed)" at bounding box center [613, 167] width 710 height 37
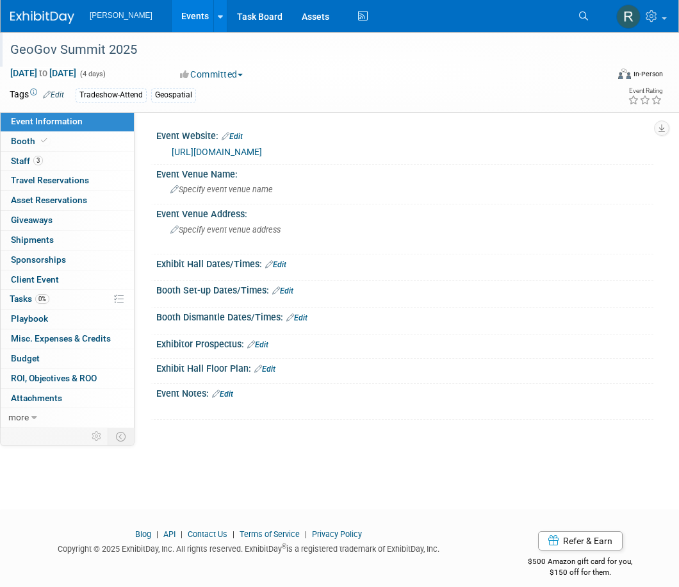
click at [139, 54] on div "GeoGov Summit 2025" at bounding box center [302, 49] width 592 height 23
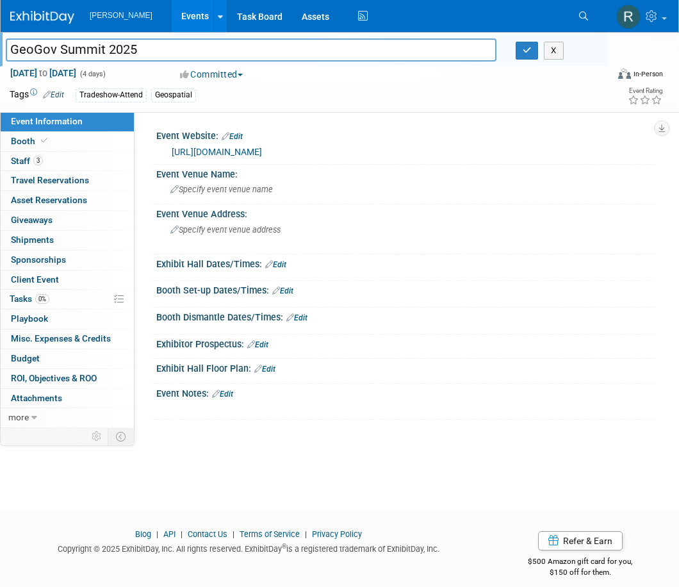
drag, startPoint x: 139, startPoint y: 54, endPoint x: -26, endPoint y: 49, distance: 164.7
click at [0, 49] on html "[PERSON_NAME] Events Add Event Bulk Upload Events Shareable Event Boards Recent…" at bounding box center [339, 293] width 679 height 587
click at [63, 161] on link "3 Staff 3" at bounding box center [67, 161] width 133 height 19
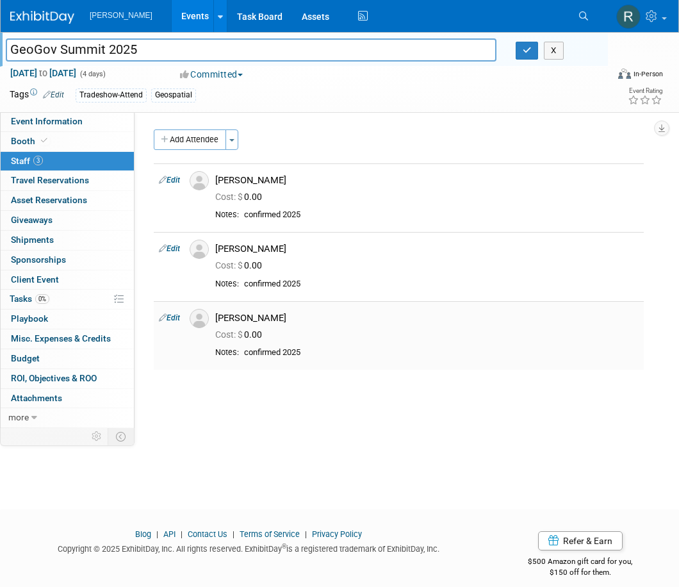
click at [174, 318] on link "Edit" at bounding box center [169, 317] width 21 height 9
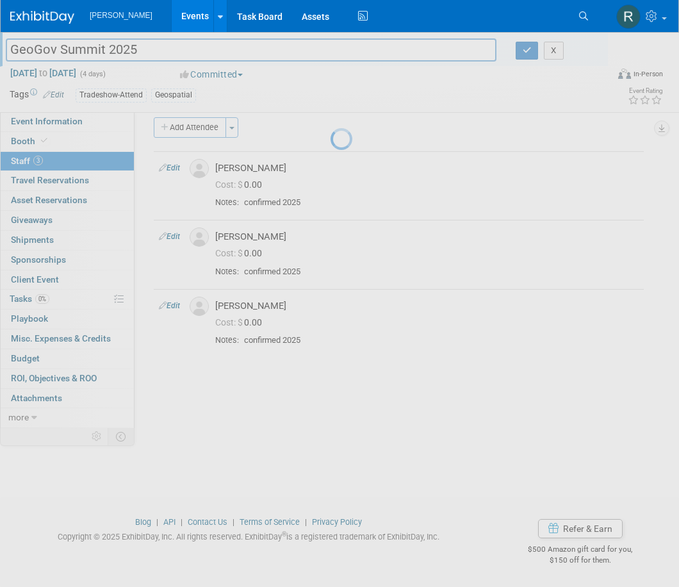
select select "ec256bf3-e7c1-4b70-958b-545ece5b8ab5"
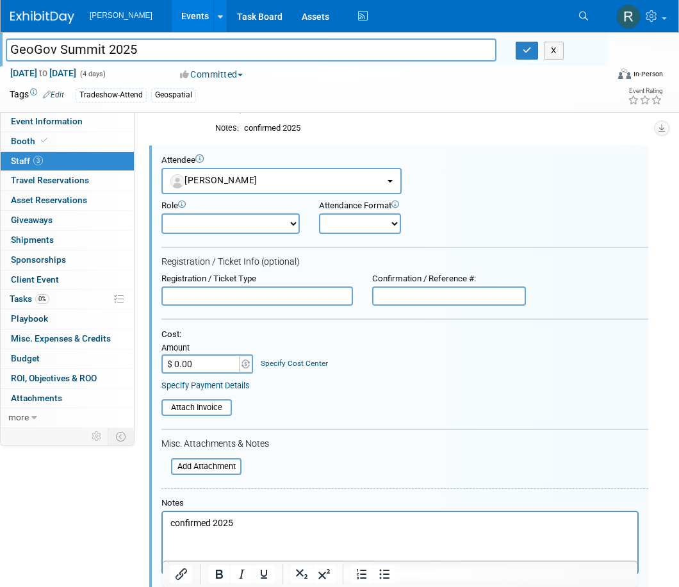
click at [241, 294] on input "text" at bounding box center [256, 295] width 191 height 19
type input "Complimentary Delegate"
click at [213, 411] on input "file" at bounding box center [154, 407] width 152 height 14
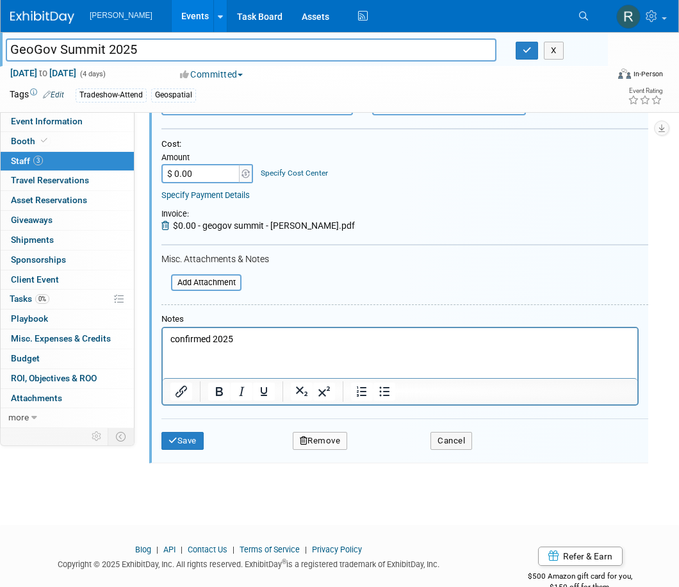
scroll to position [348, 0]
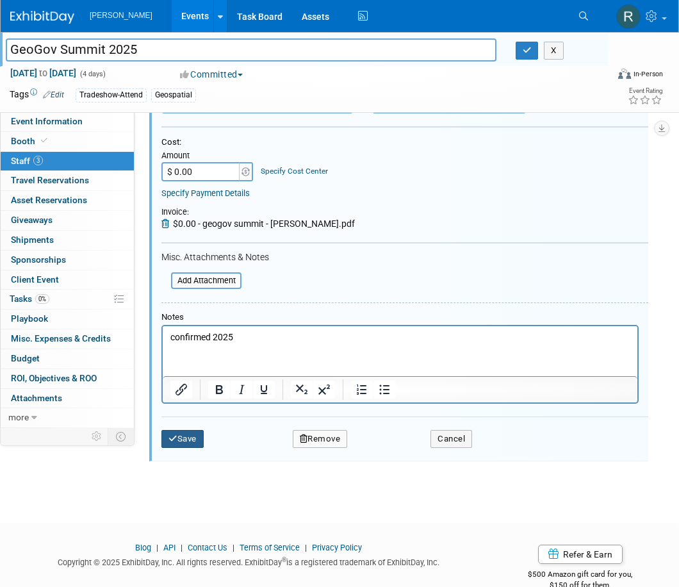
click at [184, 437] on button "Save" at bounding box center [182, 439] width 42 height 18
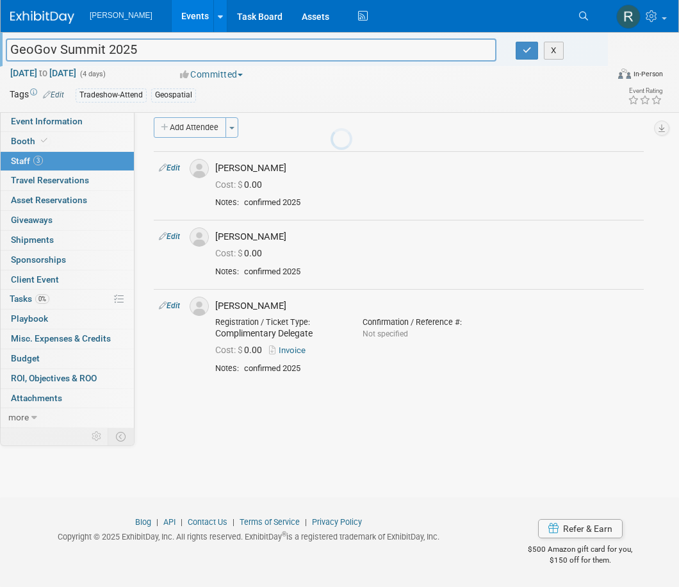
scroll to position [12, 0]
click at [174, 306] on link "Edit" at bounding box center [169, 305] width 21 height 9
select select "ec256bf3-e7c1-4b70-958b-545ece5b8ab5"
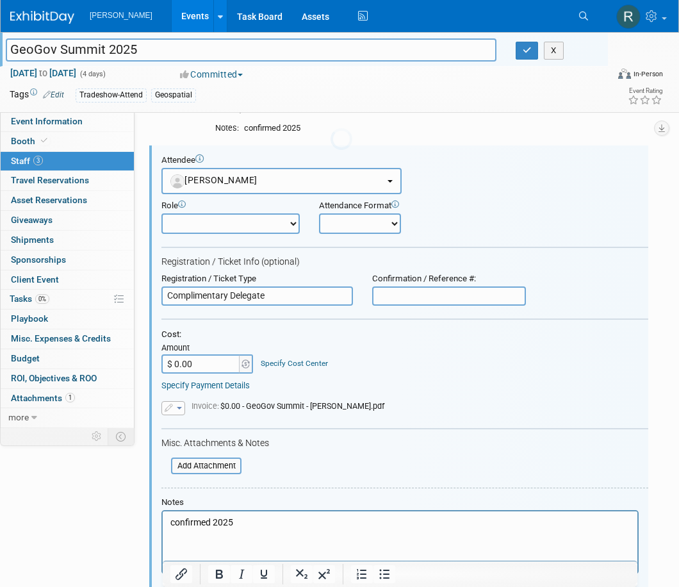
scroll to position [0, 0]
click at [198, 387] on link "Specify Payment Details" at bounding box center [205, 385] width 88 height 10
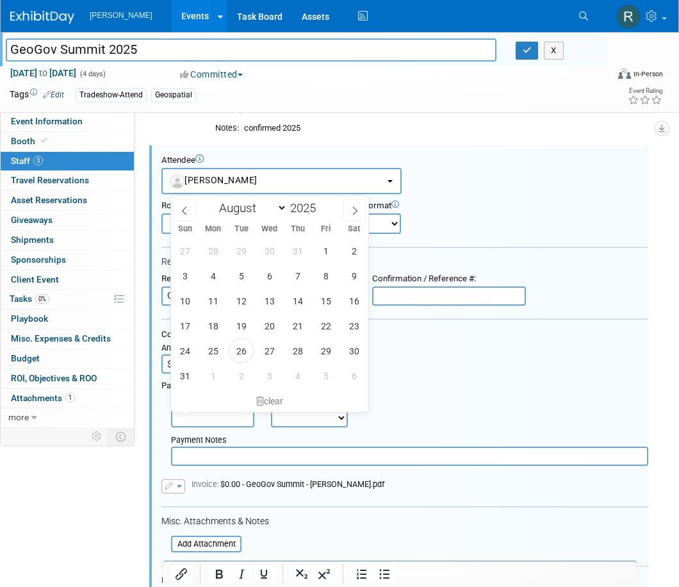
click at [197, 423] on input "text" at bounding box center [212, 417] width 83 height 19
click at [238, 346] on span "26" at bounding box center [241, 350] width 25 height 25
type input "Aug 26, 2025"
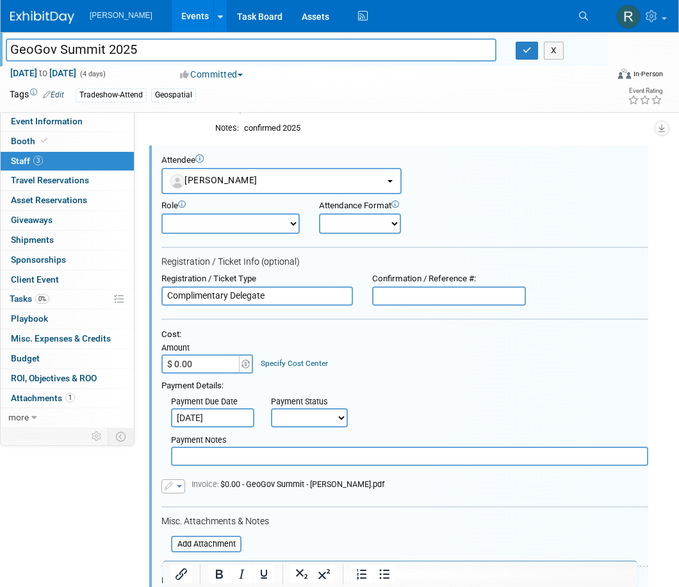
drag, startPoint x: 305, startPoint y: 416, endPoint x: 300, endPoint y: 430, distance: 14.6
click at [305, 416] on select "Not Paid Yet Partially Paid Paid in Full" at bounding box center [309, 417] width 77 height 19
select select "1"
click at [271, 408] on select "Not Paid Yet Partially Paid Paid in Full" at bounding box center [309, 417] width 77 height 19
click at [285, 464] on input "text" at bounding box center [409, 455] width 477 height 19
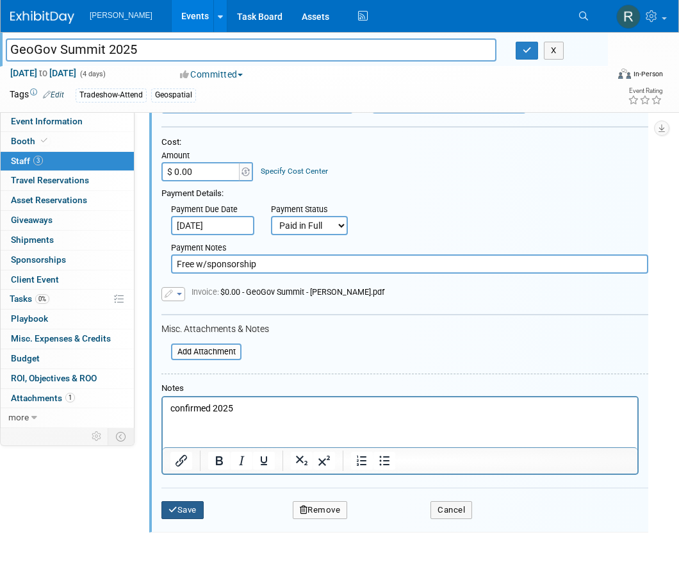
type input "Free w/sponsorship"
click at [182, 509] on button "Save" at bounding box center [182, 510] width 42 height 18
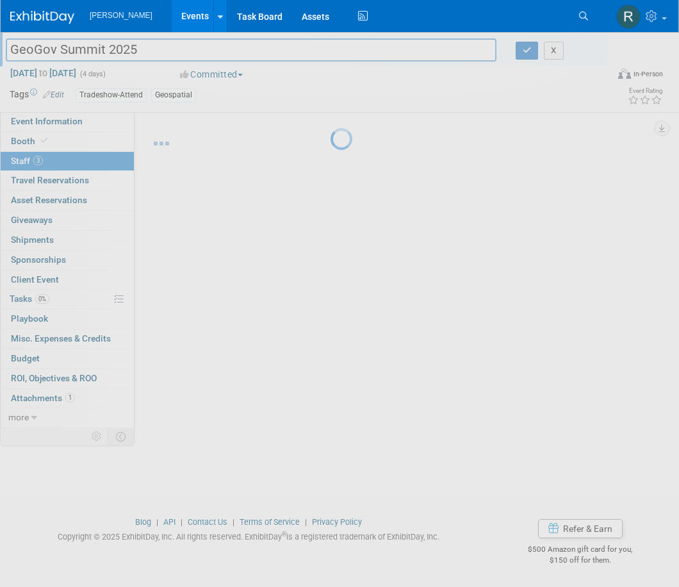
scroll to position [12, 0]
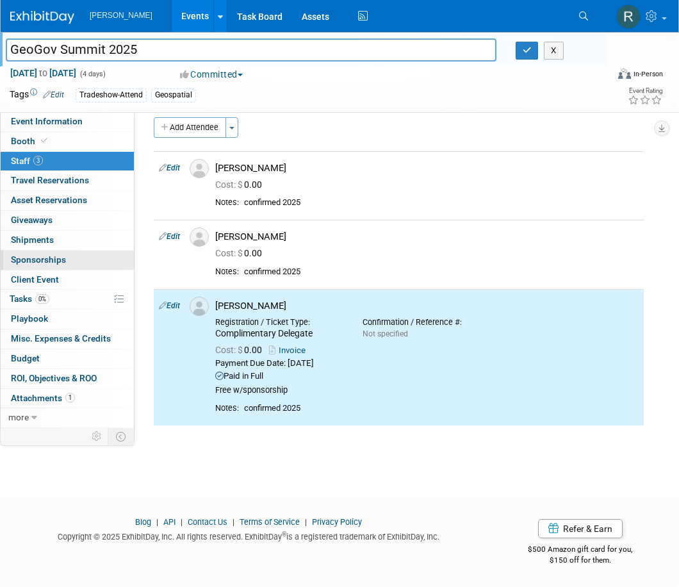
click at [36, 257] on span "Sponsorships 0" at bounding box center [38, 259] width 55 height 10
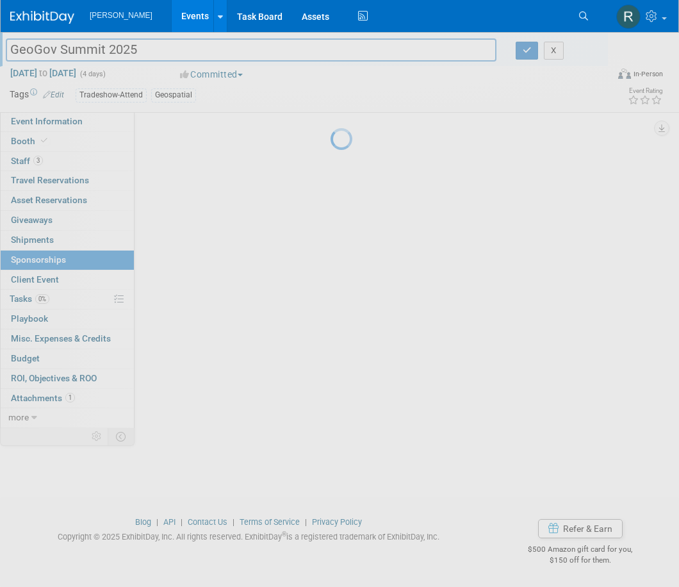
scroll to position [0, 0]
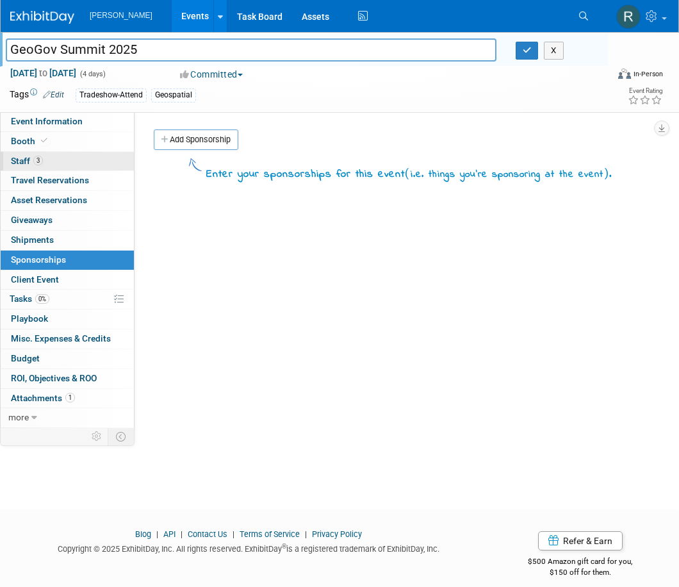
click at [37, 165] on span "3" at bounding box center [38, 161] width 10 height 10
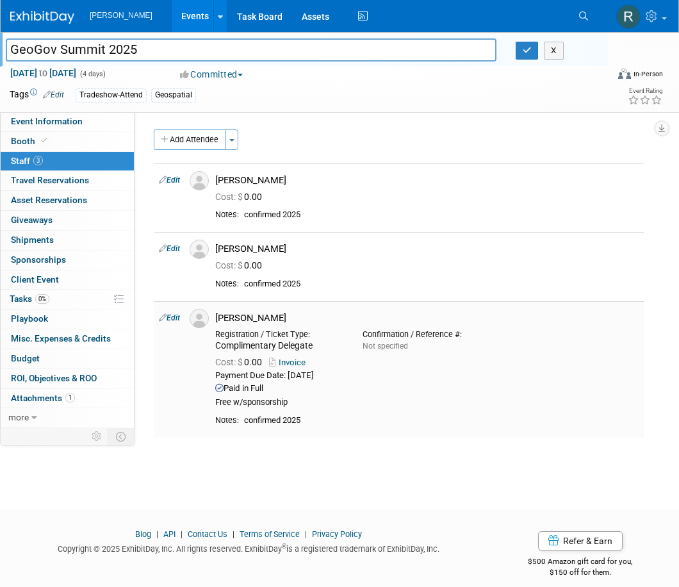
click at [179, 314] on link "Edit" at bounding box center [169, 317] width 21 height 9
select select "ec256bf3-e7c1-4b70-958b-545ece5b8ab5"
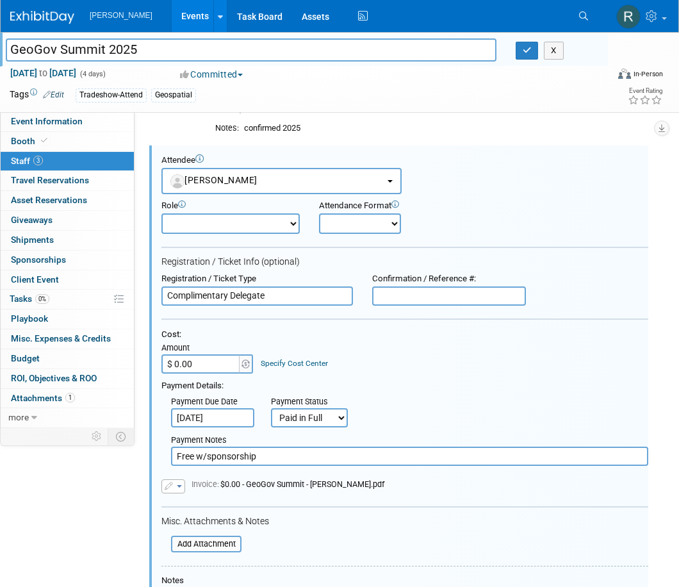
click at [241, 460] on input "Free w/sponsorship" at bounding box center [409, 455] width 477 height 19
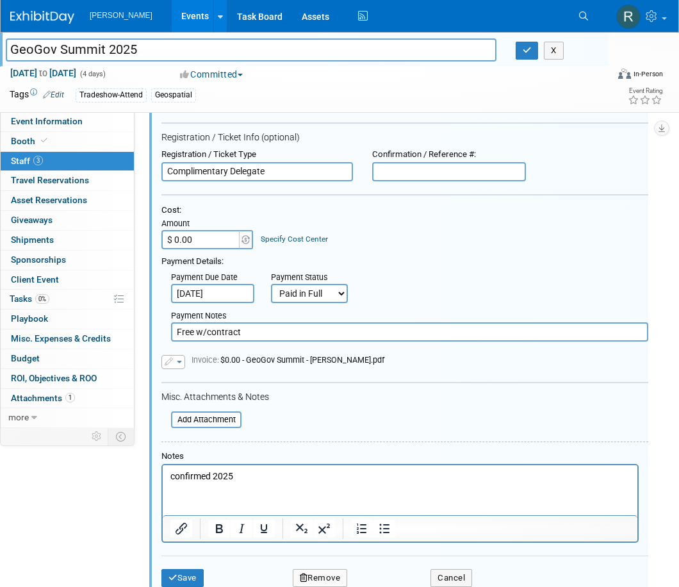
scroll to position [284, 0]
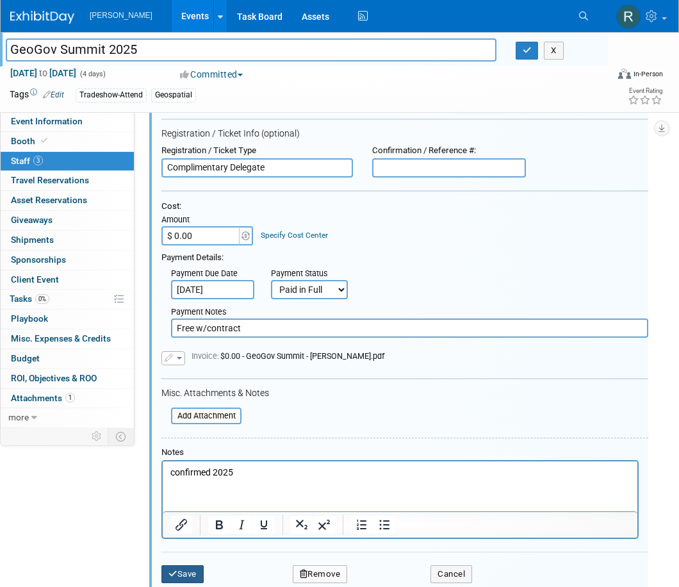
type input "Free w/contract"
click at [196, 576] on button "Save" at bounding box center [182, 574] width 42 height 18
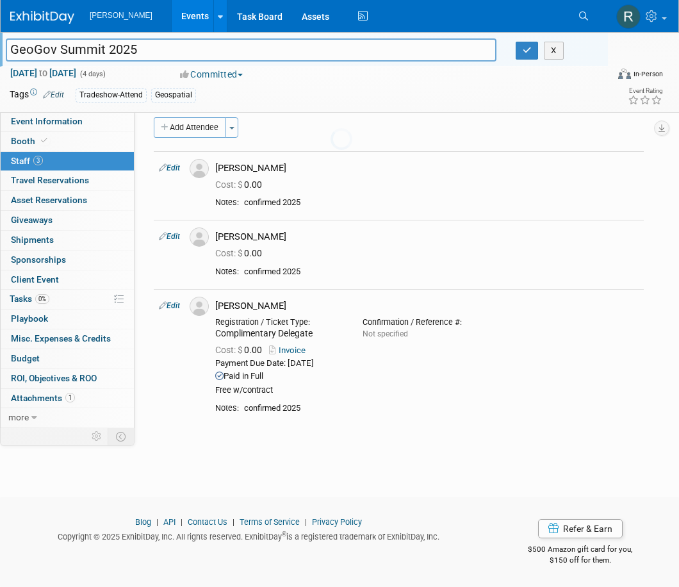
scroll to position [12, 0]
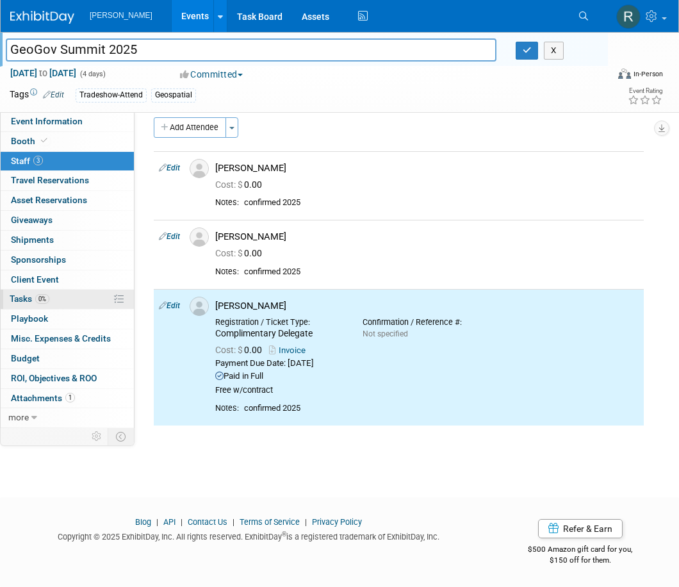
click at [35, 296] on span "Tasks 0%" at bounding box center [30, 298] width 40 height 10
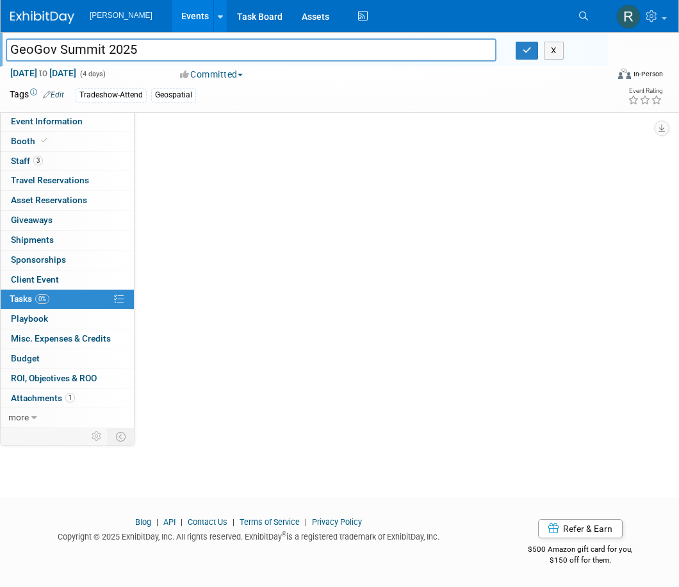
scroll to position [0, 0]
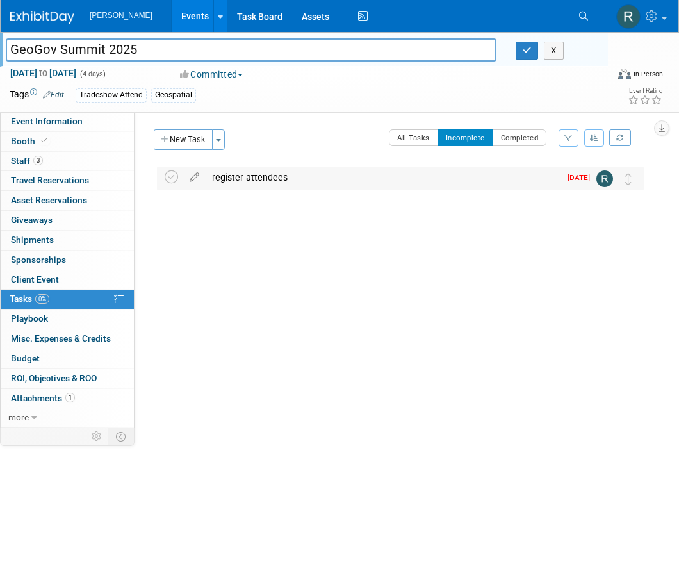
click at [256, 168] on div "register attendees" at bounding box center [383, 177] width 354 height 22
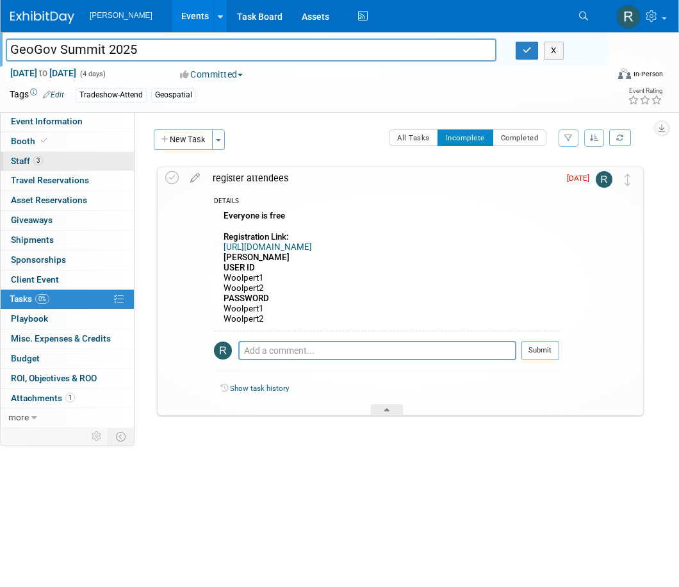
click at [30, 158] on span "Staff 3" at bounding box center [27, 161] width 32 height 10
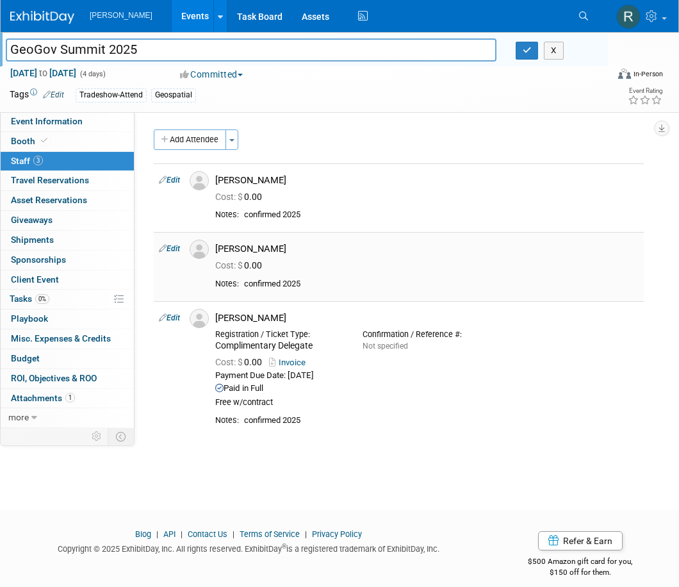
click at [176, 249] on link "Edit" at bounding box center [169, 248] width 21 height 9
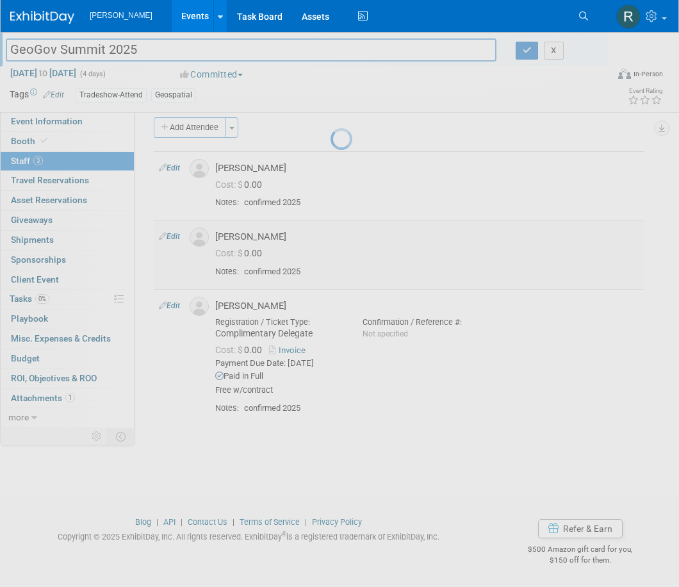
select select "fe33c52f-a1c6-46fa-aa91-df85e3eb2d37"
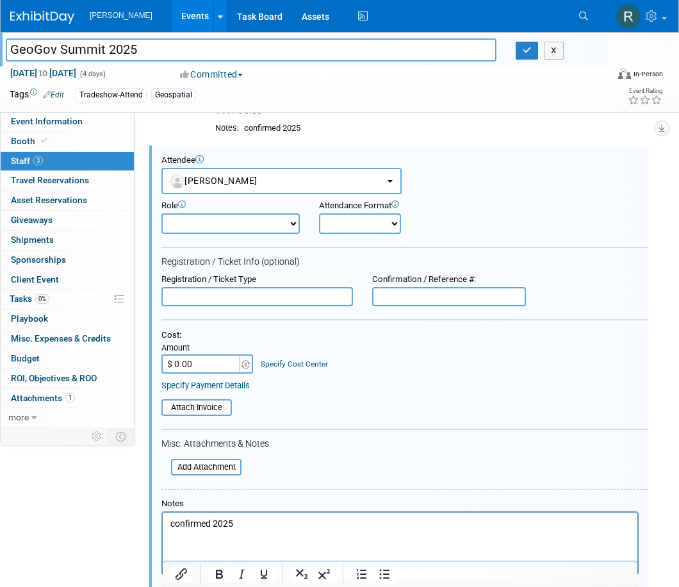
click at [177, 293] on input "text" at bounding box center [256, 296] width 191 height 19
type input "Complimentary Delegate"
click at [240, 385] on link "Specify Payment Details" at bounding box center [205, 385] width 88 height 10
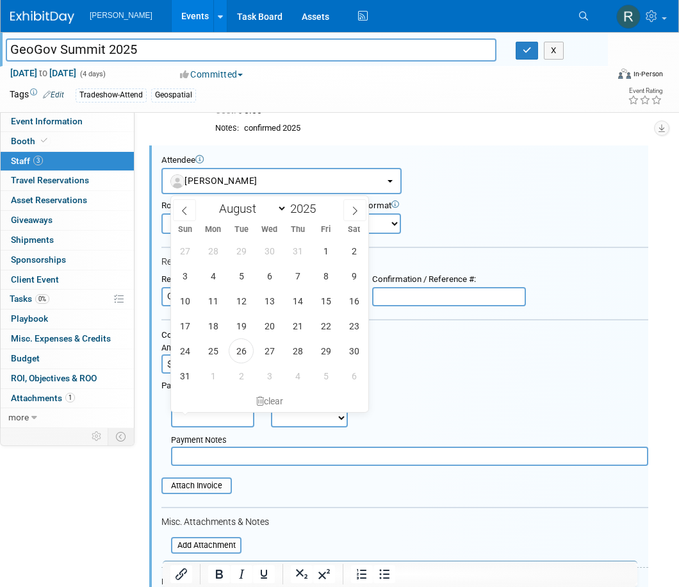
click at [211, 418] on input "text" at bounding box center [212, 417] width 83 height 19
drag, startPoint x: 240, startPoint y: 350, endPoint x: 259, endPoint y: 375, distance: 31.0
click at [240, 350] on span "26" at bounding box center [241, 350] width 25 height 25
type input "Aug 26, 2025"
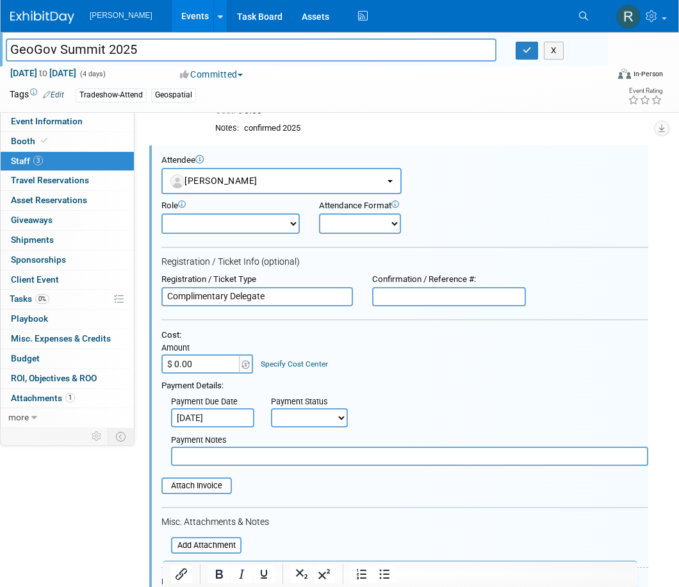
click at [293, 416] on select "Not Paid Yet Partially Paid Paid in Full" at bounding box center [309, 417] width 77 height 19
select select "1"
click at [271, 409] on select "Not Paid Yet Partially Paid Paid in Full" at bounding box center [309, 417] width 77 height 19
click at [305, 462] on input "text" at bounding box center [409, 455] width 477 height 19
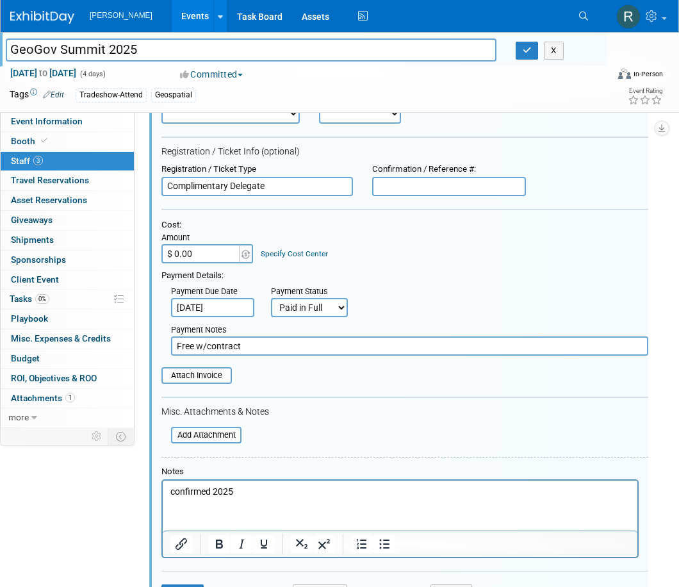
scroll to position [215, 0]
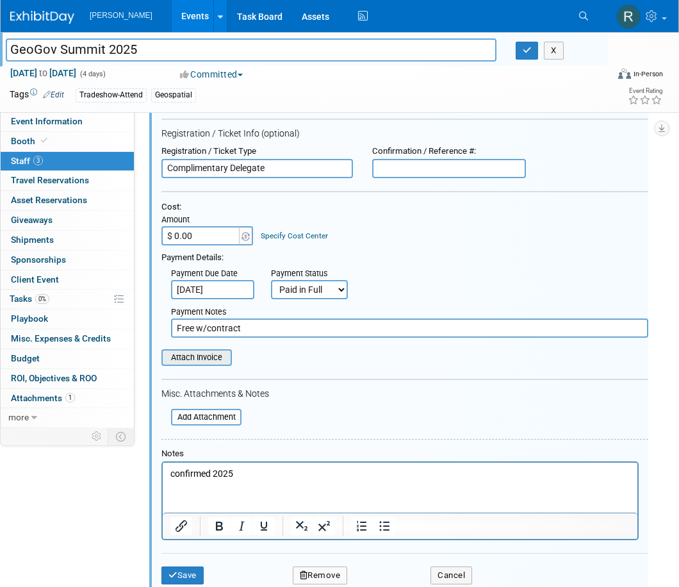
type input "Free w/contract"
click at [209, 361] on input "file" at bounding box center [154, 357] width 152 height 14
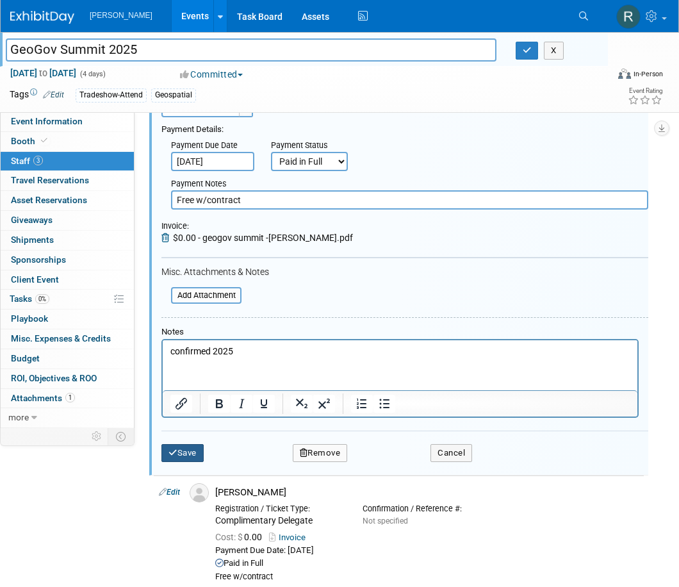
click at [183, 455] on button "Save" at bounding box center [182, 453] width 42 height 18
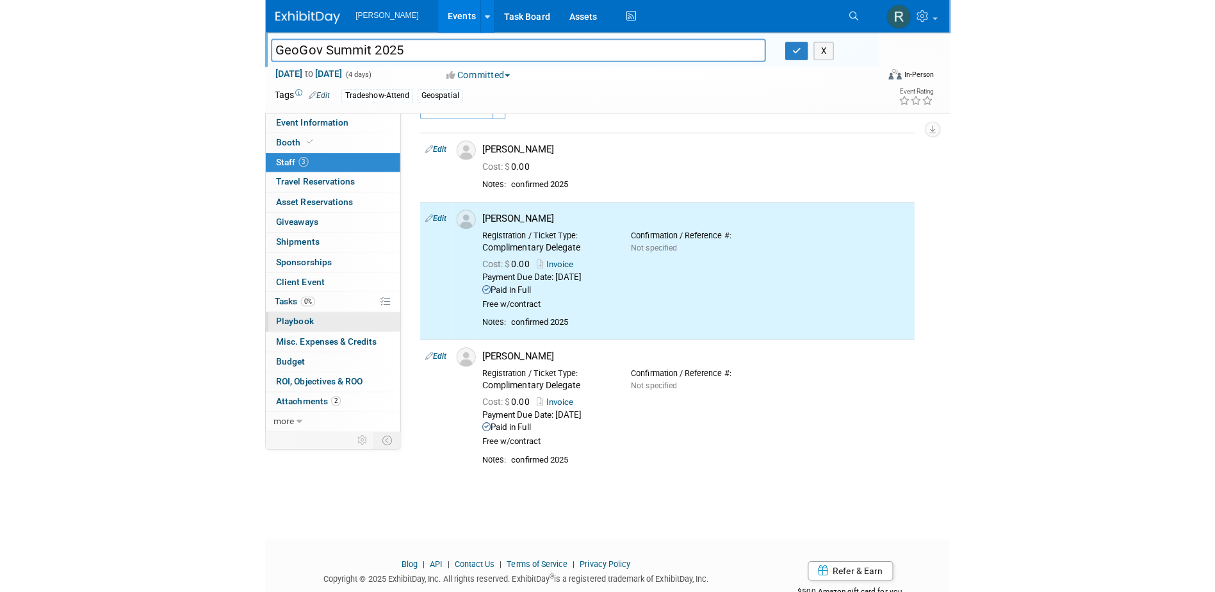
scroll to position [0, 0]
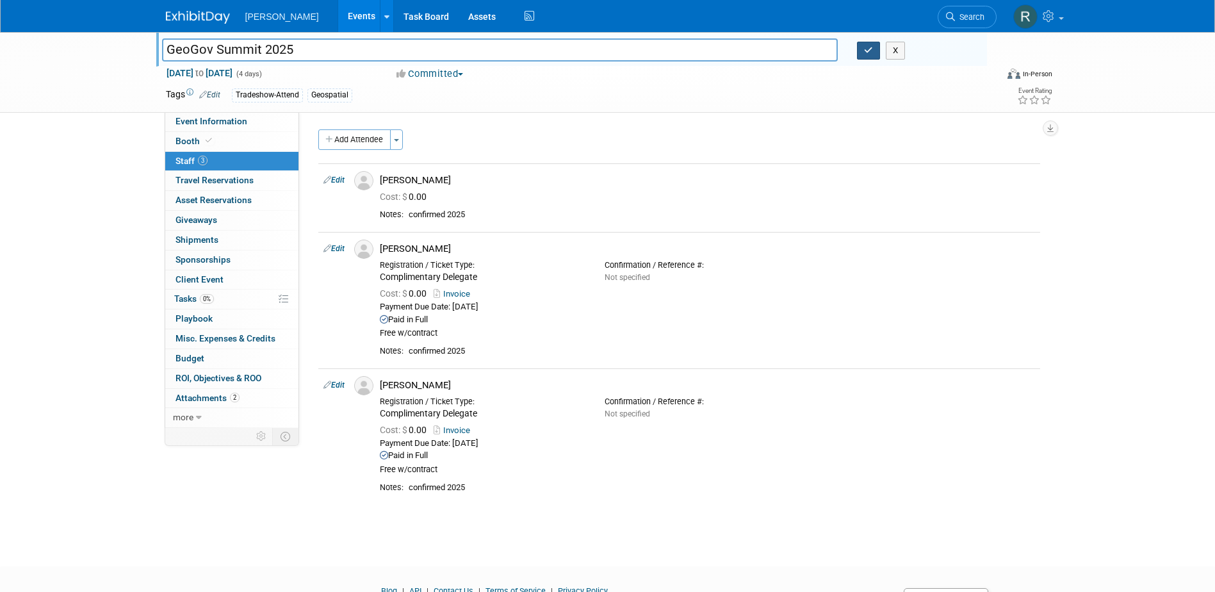
click at [869, 49] on icon "button" at bounding box center [868, 50] width 9 height 8
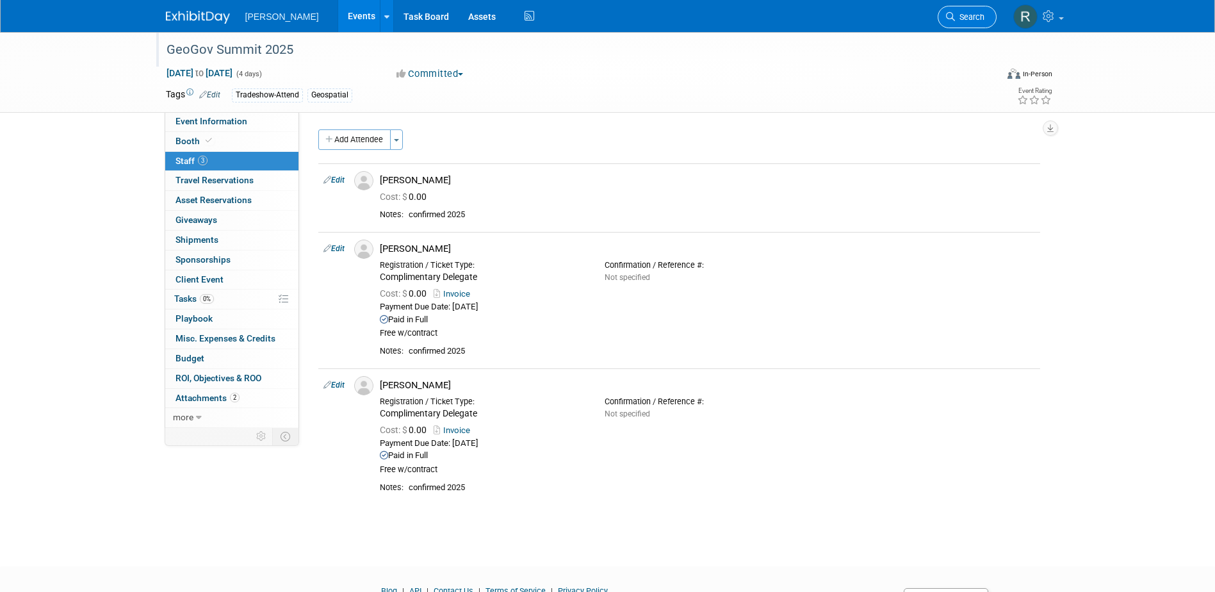
click at [962, 24] on link "Search" at bounding box center [967, 17] width 59 height 22
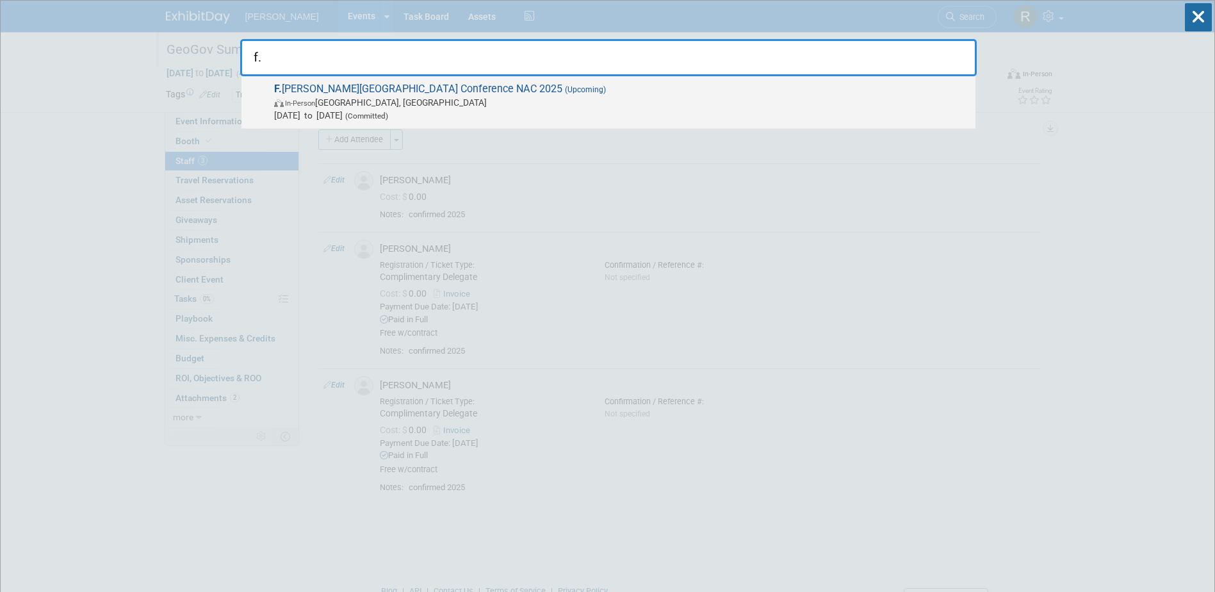
type input "f."
click at [389, 111] on span "Sep 28, 2025 to Sep 30, 2025 (Committed)" at bounding box center [621, 115] width 695 height 13
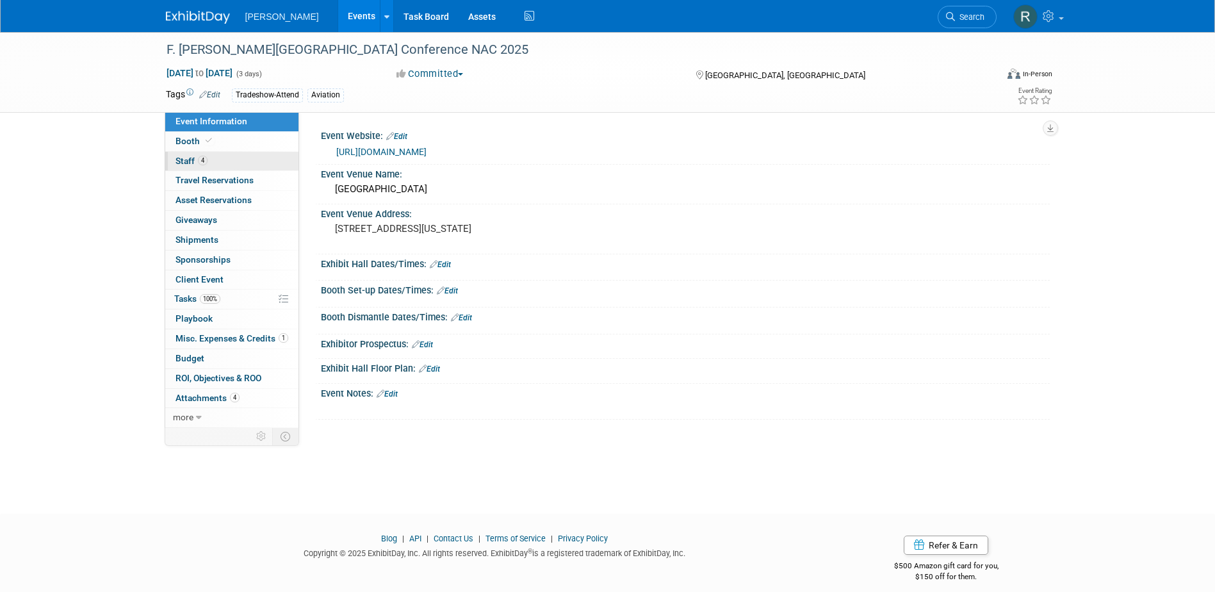
click at [251, 166] on link "4 Staff 4" at bounding box center [231, 161] width 133 height 19
